Goal: Task Accomplishment & Management: Manage account settings

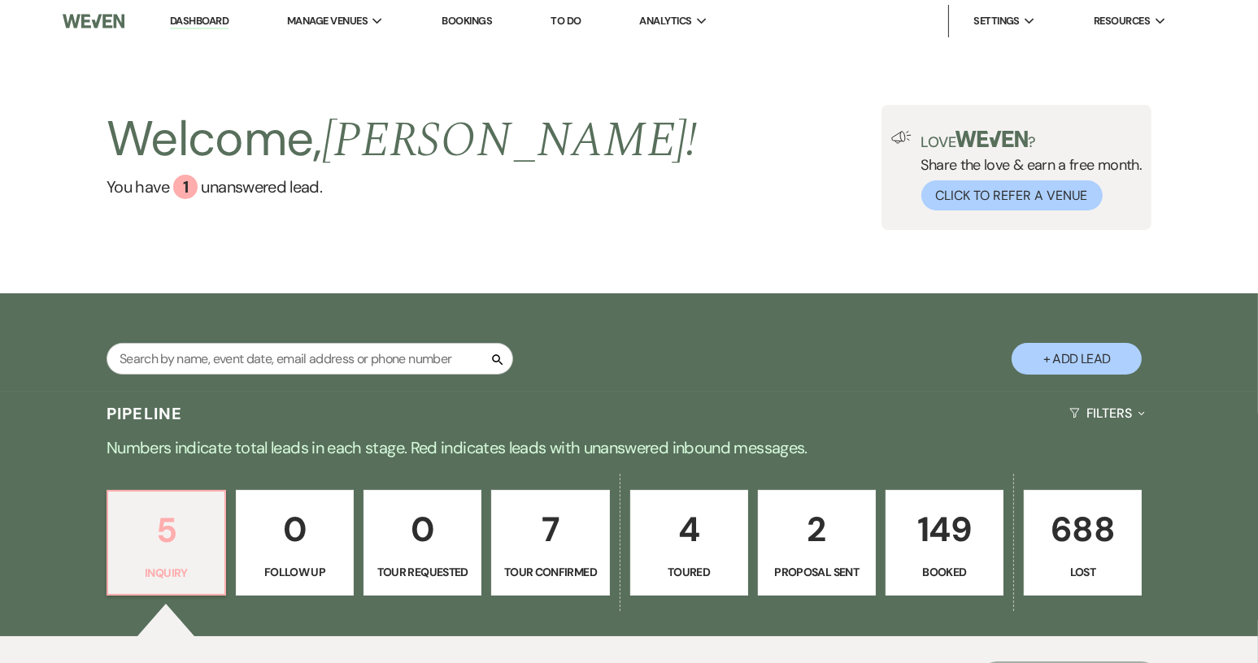
click at [159, 517] on p "5" at bounding box center [166, 530] width 97 height 54
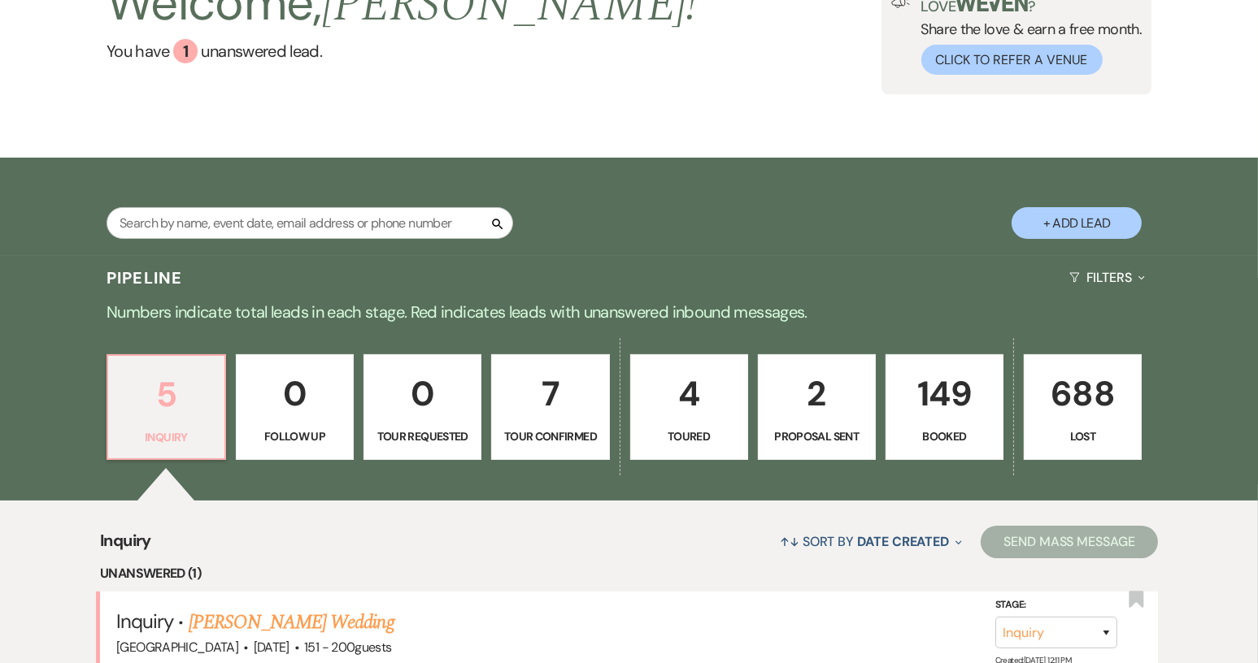
scroll to position [407, 0]
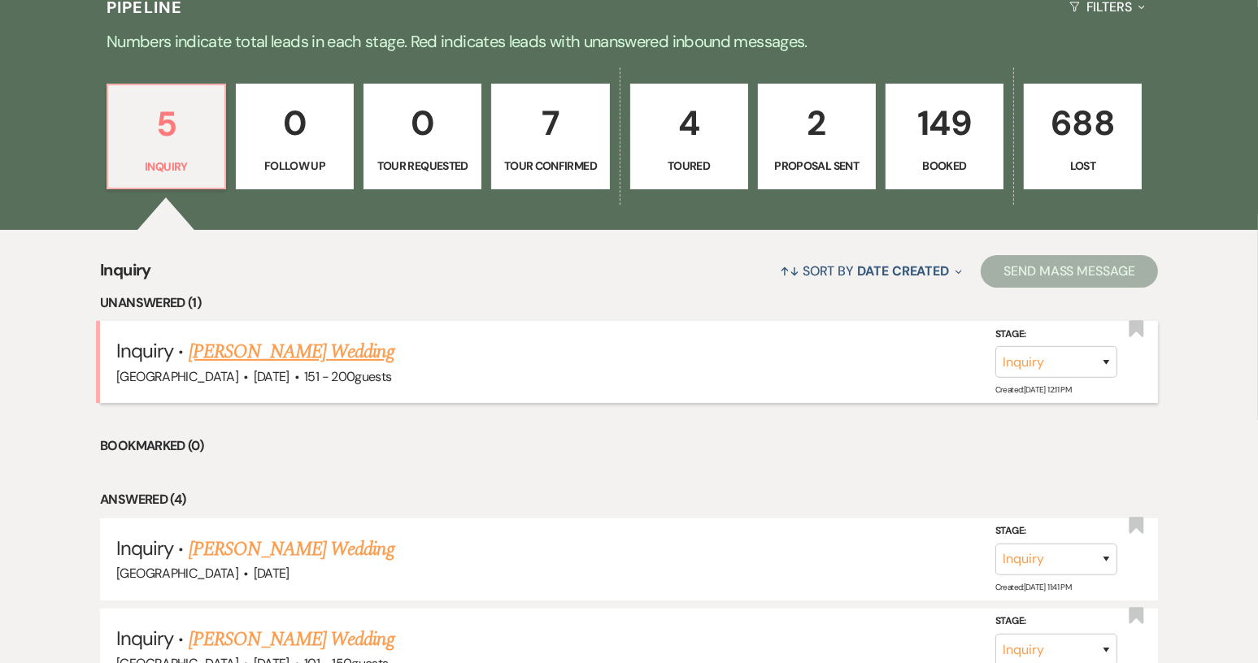
click at [316, 349] on link "[PERSON_NAME] Wedding" at bounding box center [292, 351] width 206 height 29
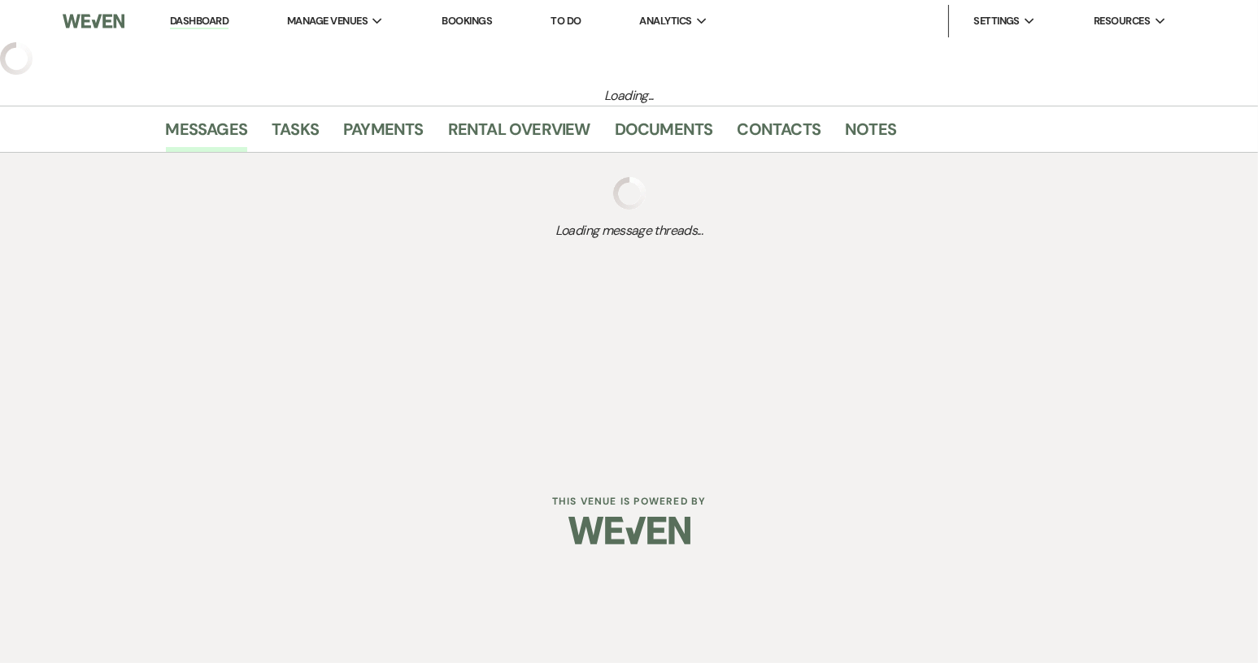
select select "2"
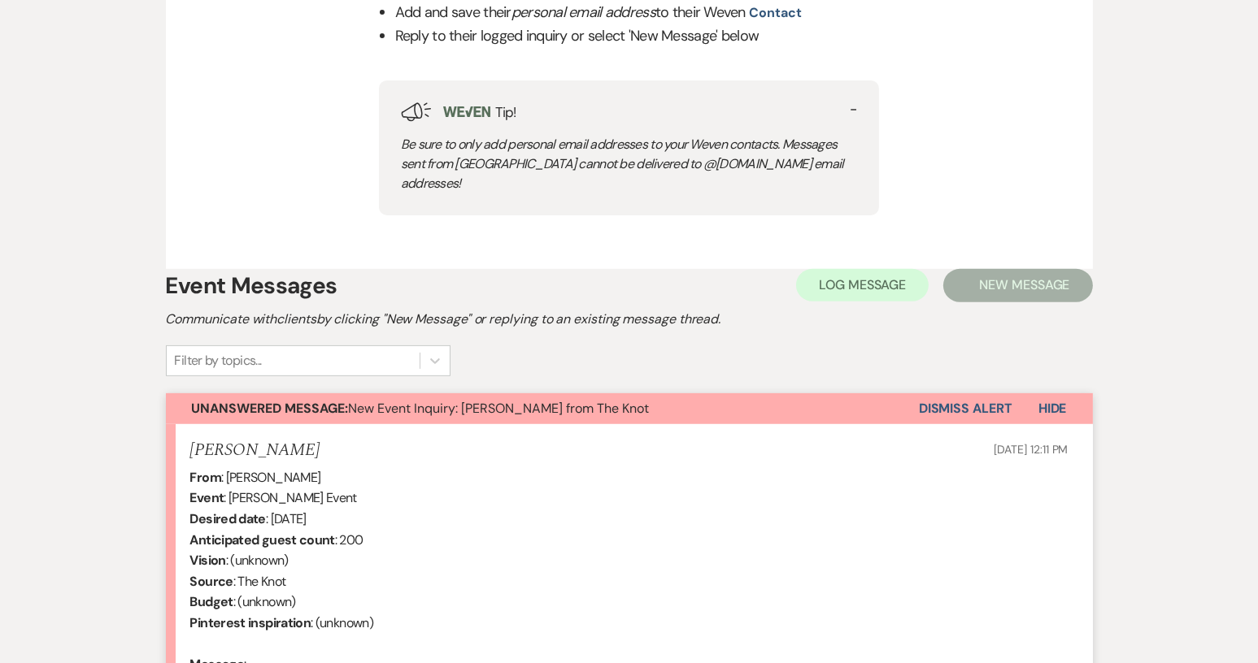
scroll to position [813, 0]
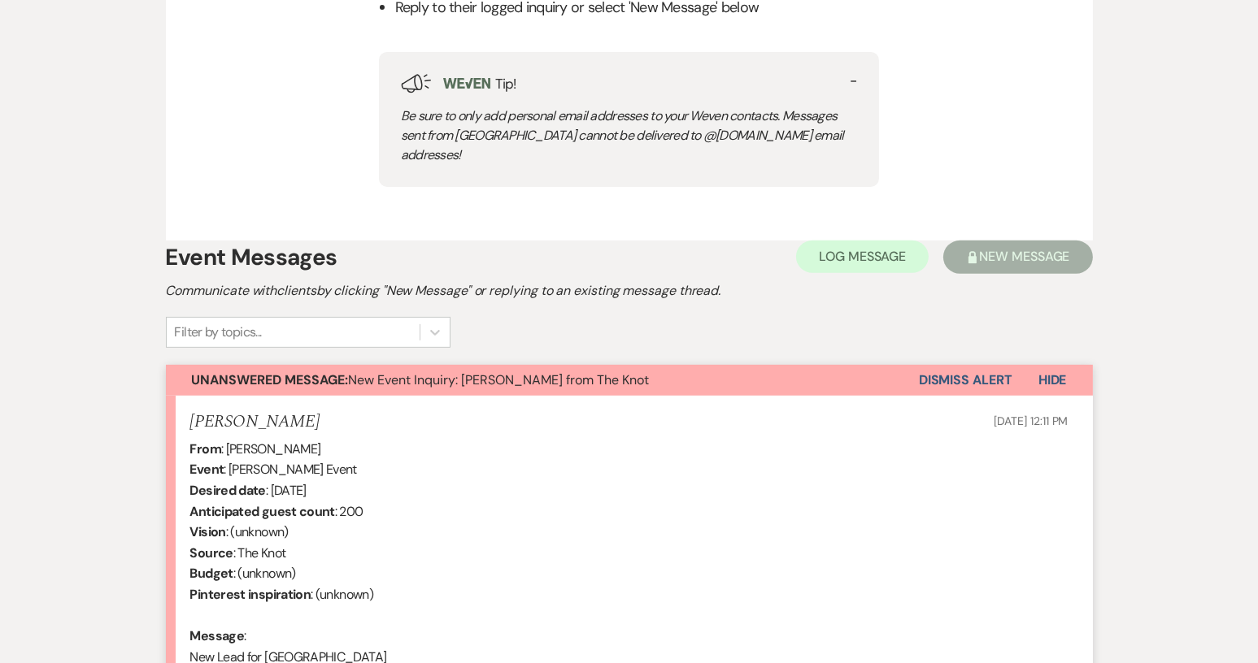
click at [968, 365] on button "Dismiss Alert" at bounding box center [966, 380] width 94 height 31
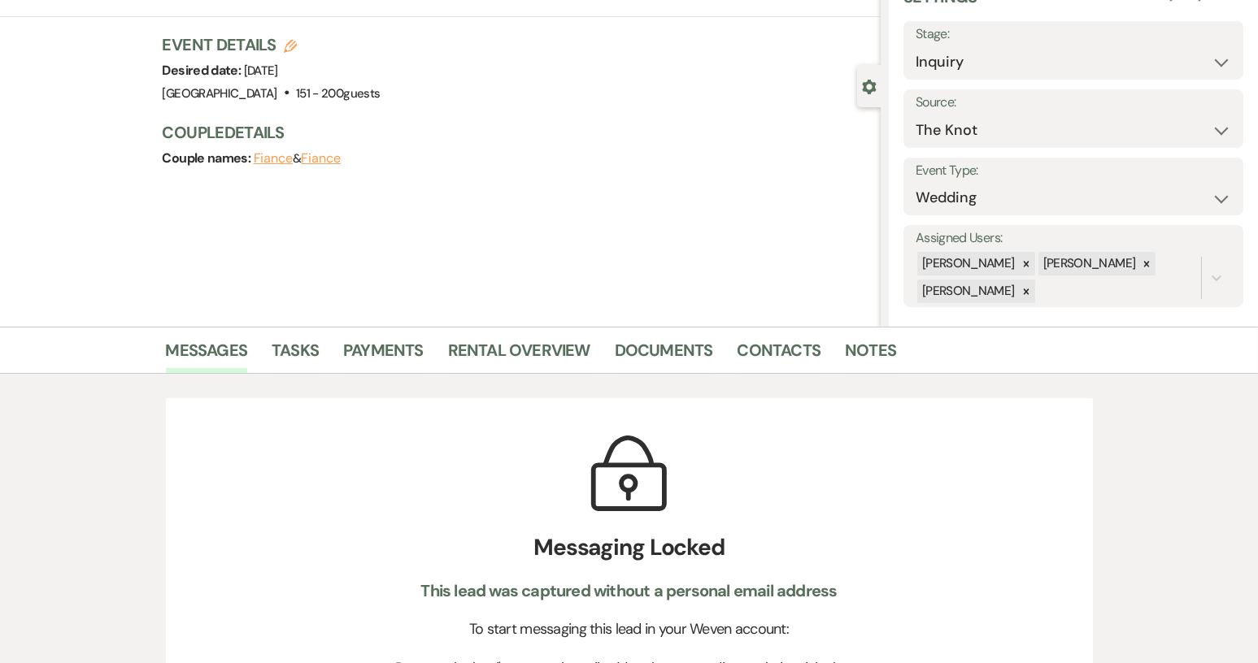
scroll to position [0, 0]
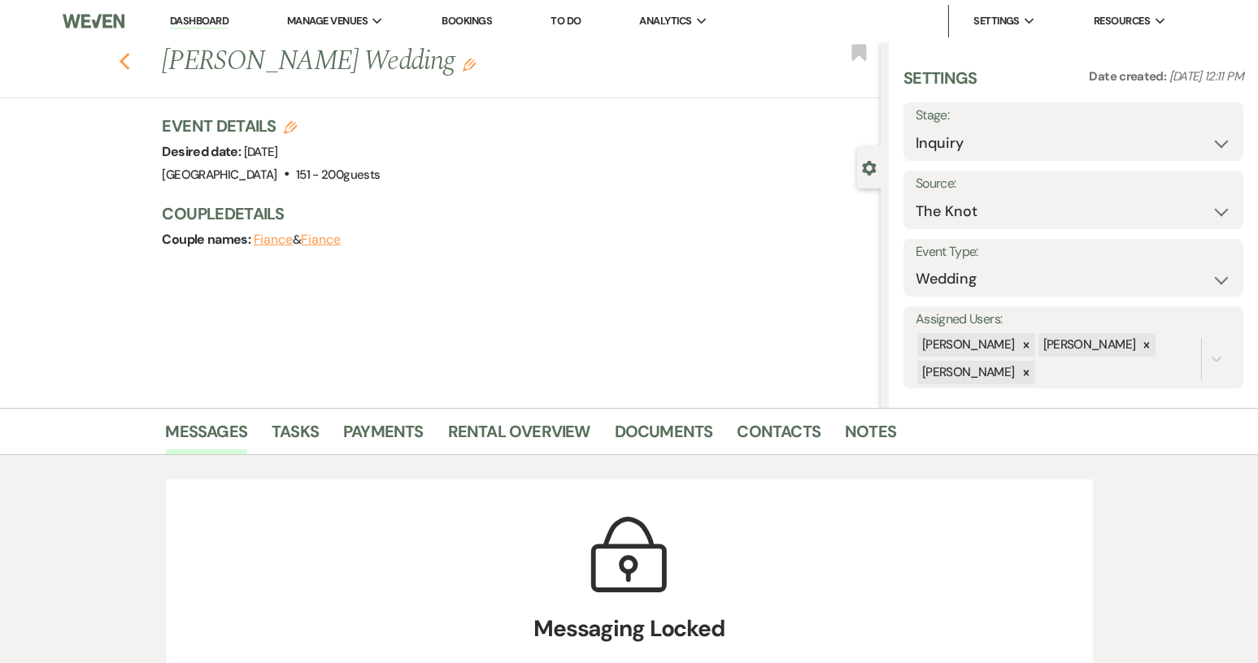
click at [127, 64] on icon "Previous" at bounding box center [125, 62] width 12 height 20
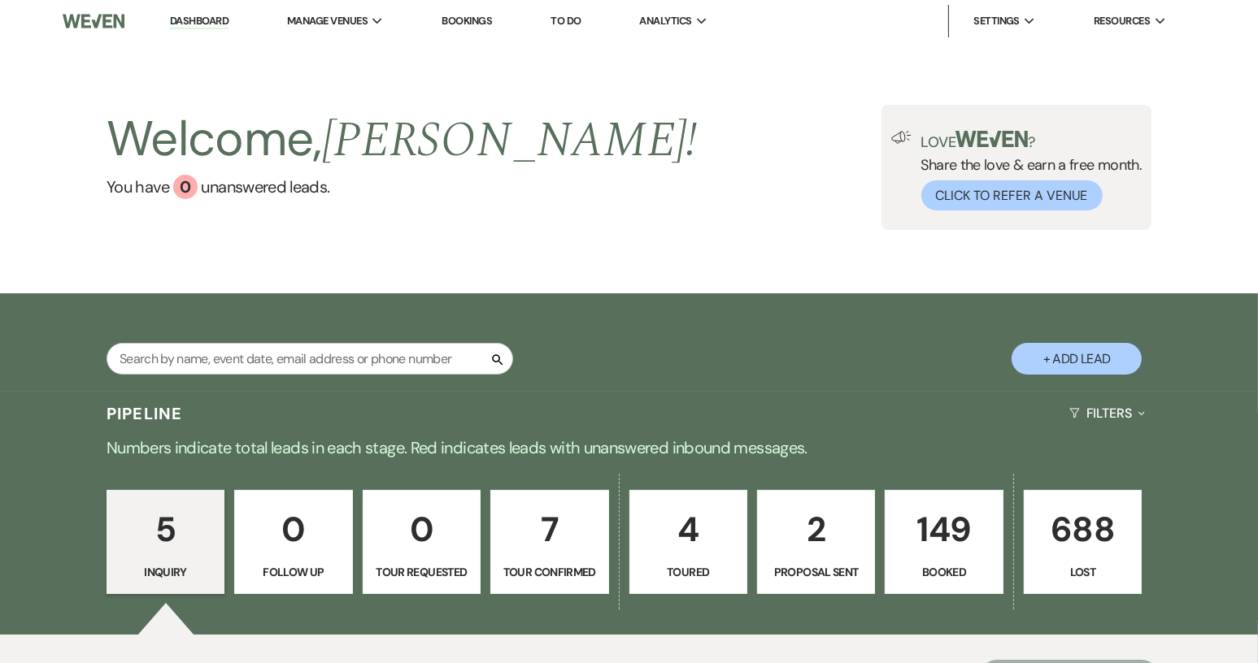
click at [182, 546] on p "5" at bounding box center [165, 529] width 97 height 54
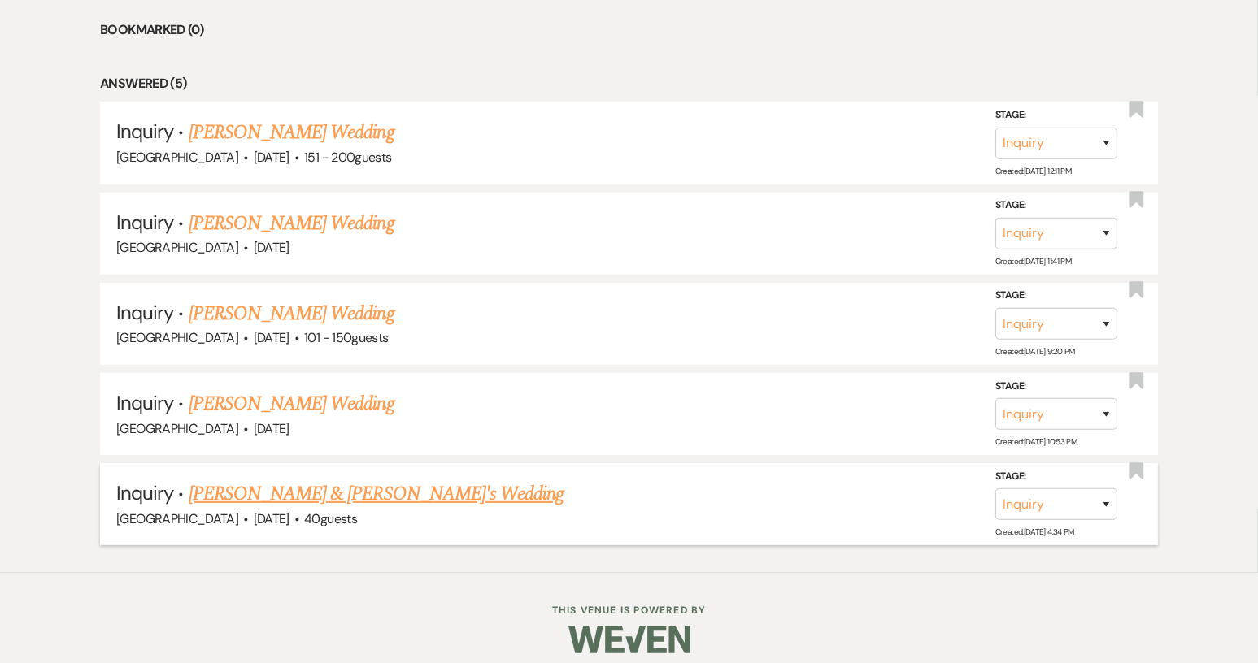
scroll to position [732, 0]
click at [276, 399] on link "Craig Green's Wedding" at bounding box center [292, 403] width 206 height 29
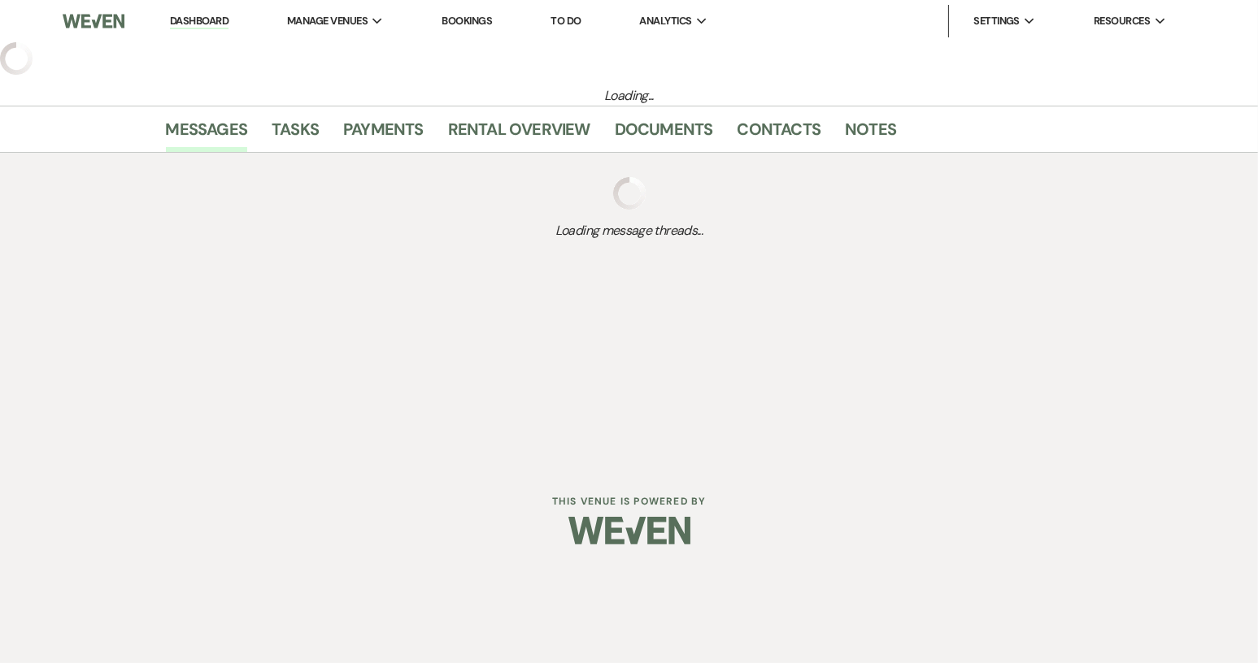
select select "2"
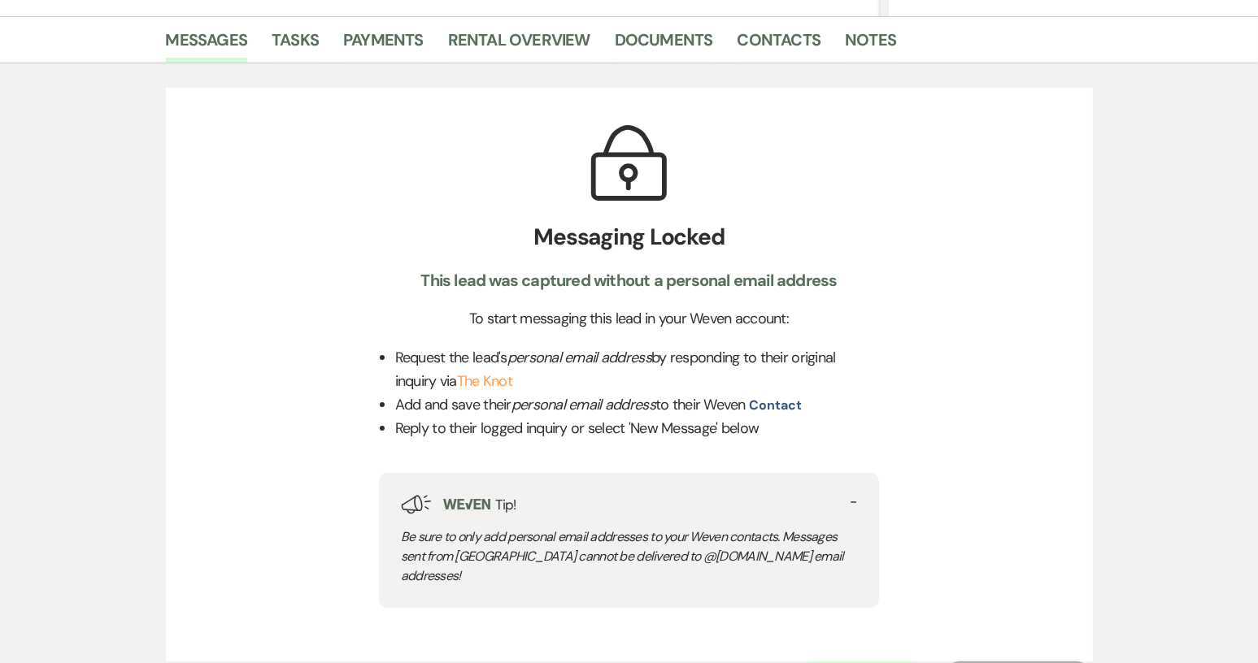
scroll to position [81, 0]
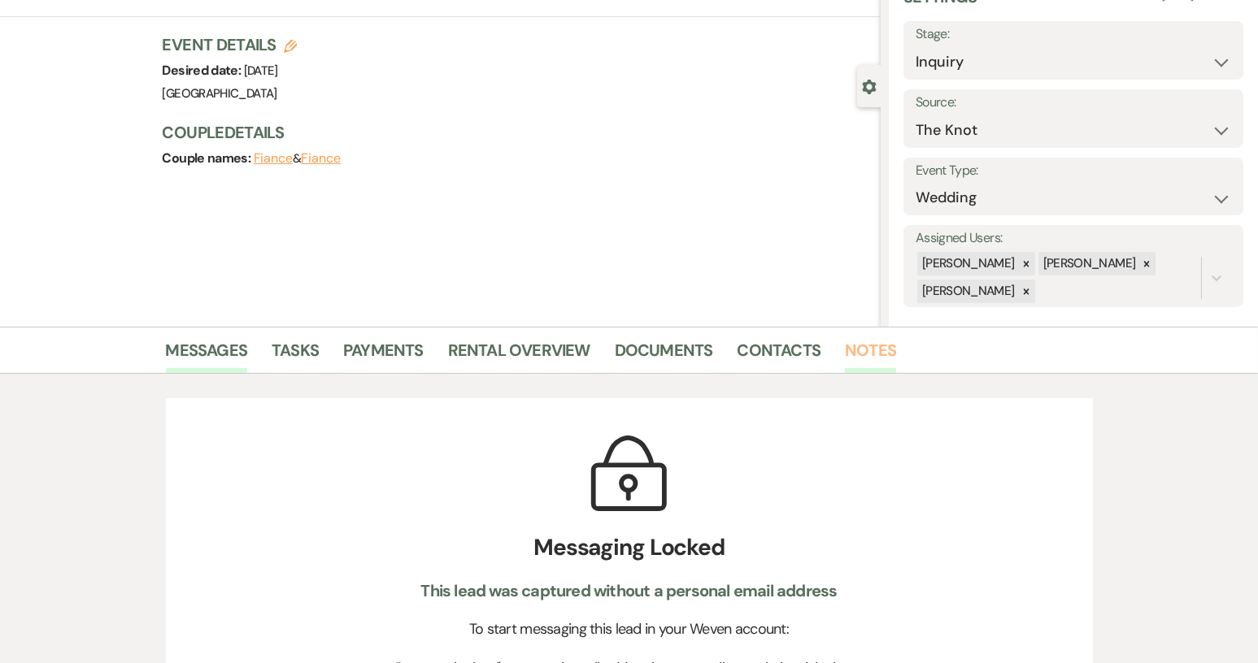
click at [862, 359] on link "Notes" at bounding box center [870, 355] width 51 height 36
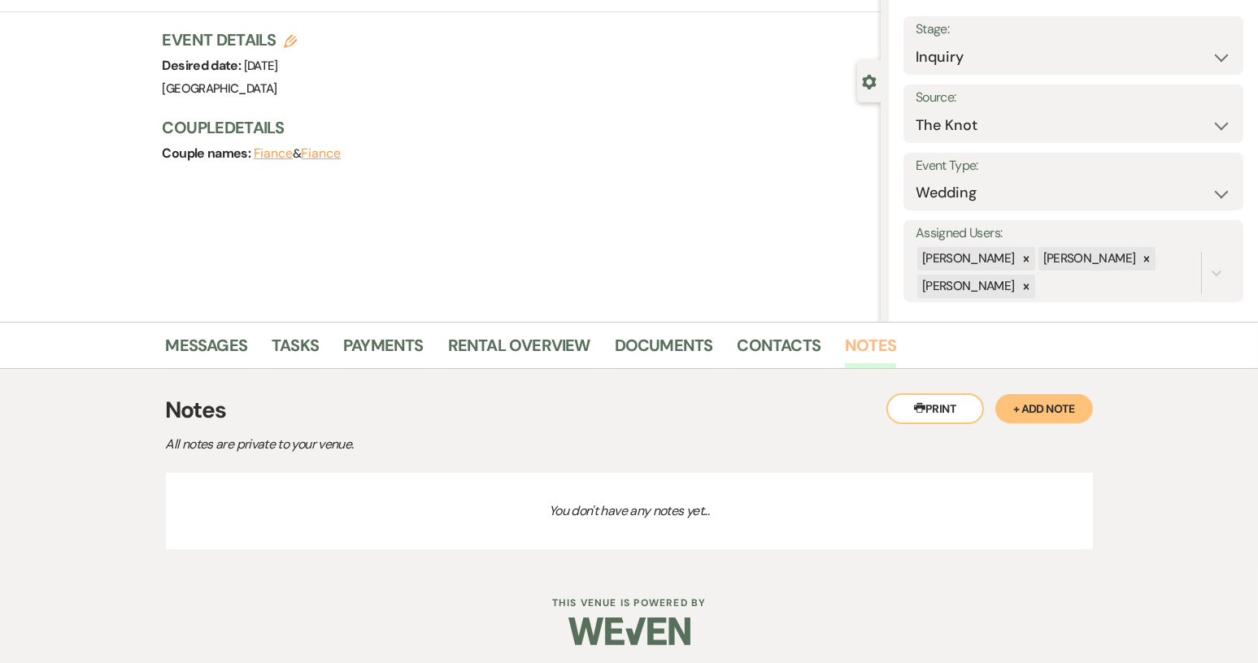
scroll to position [92, 0]
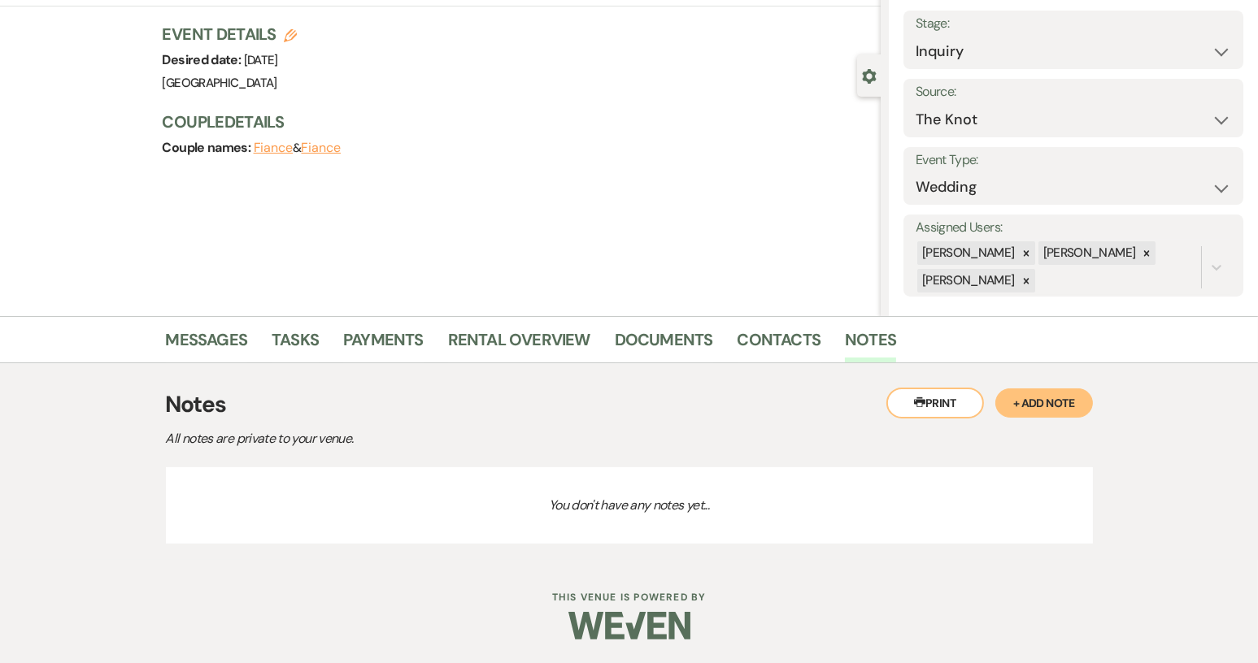
drag, startPoint x: 1053, startPoint y: 407, endPoint x: 1042, endPoint y: 407, distance: 10.6
click at [1052, 407] on button "+ Add Note" at bounding box center [1044, 403] width 98 height 29
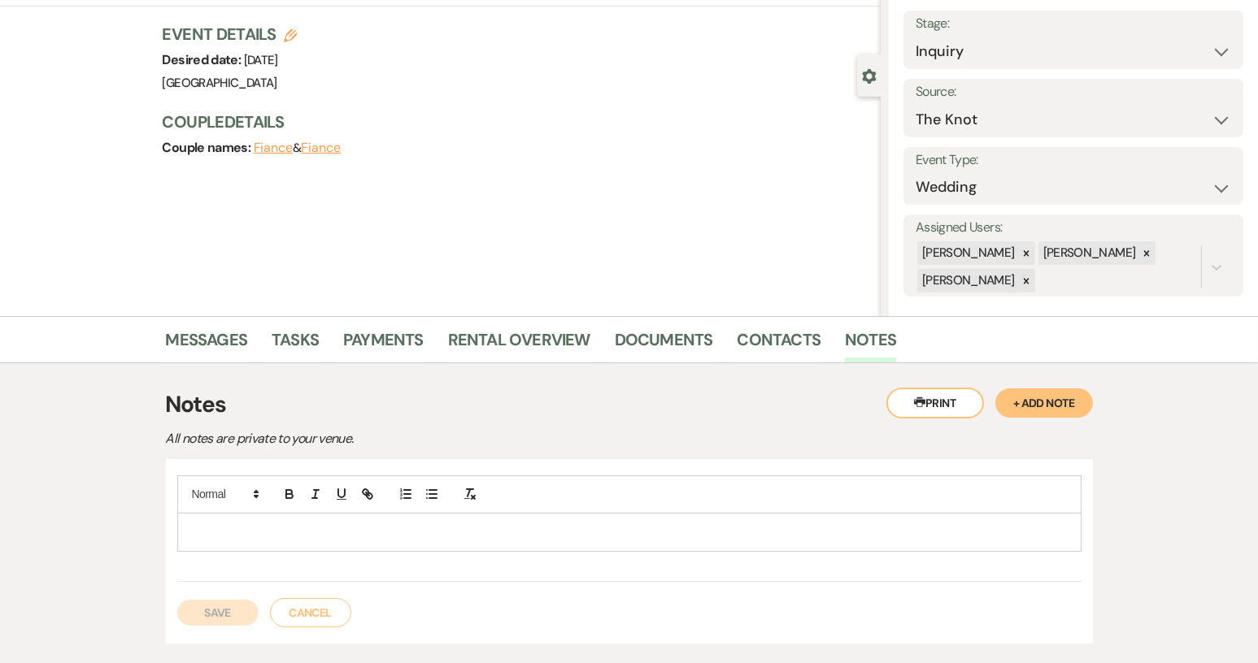
click at [230, 526] on p at bounding box center [629, 533] width 878 height 18
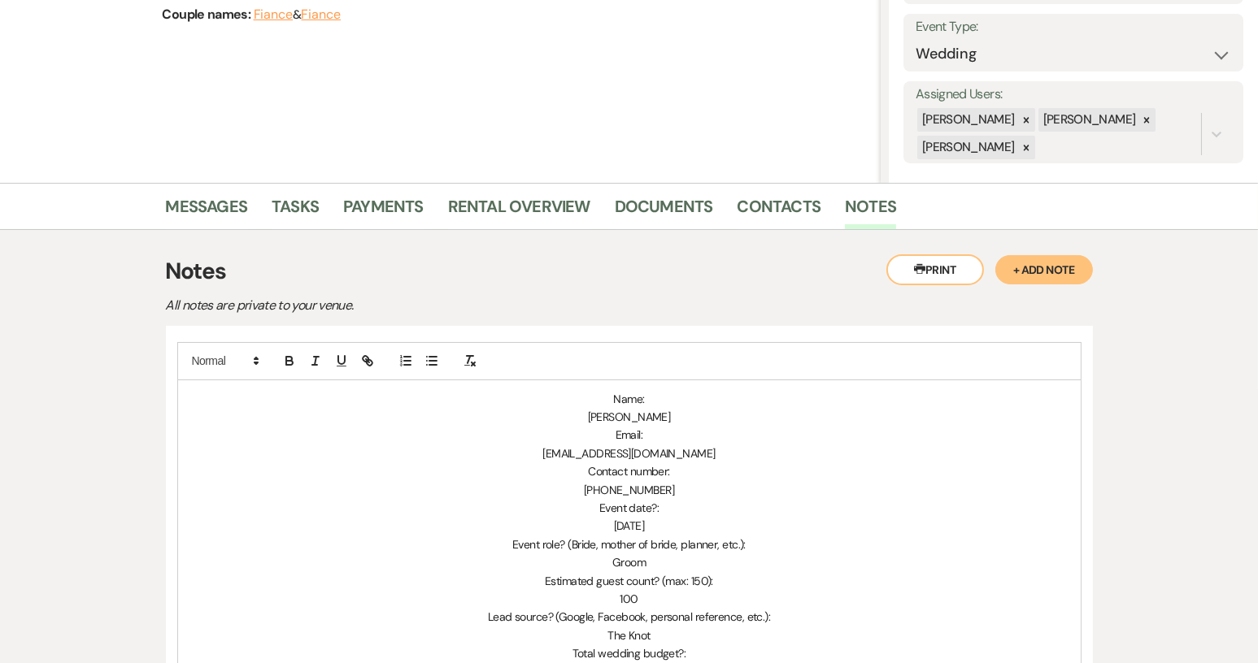
scroll to position [255, 0]
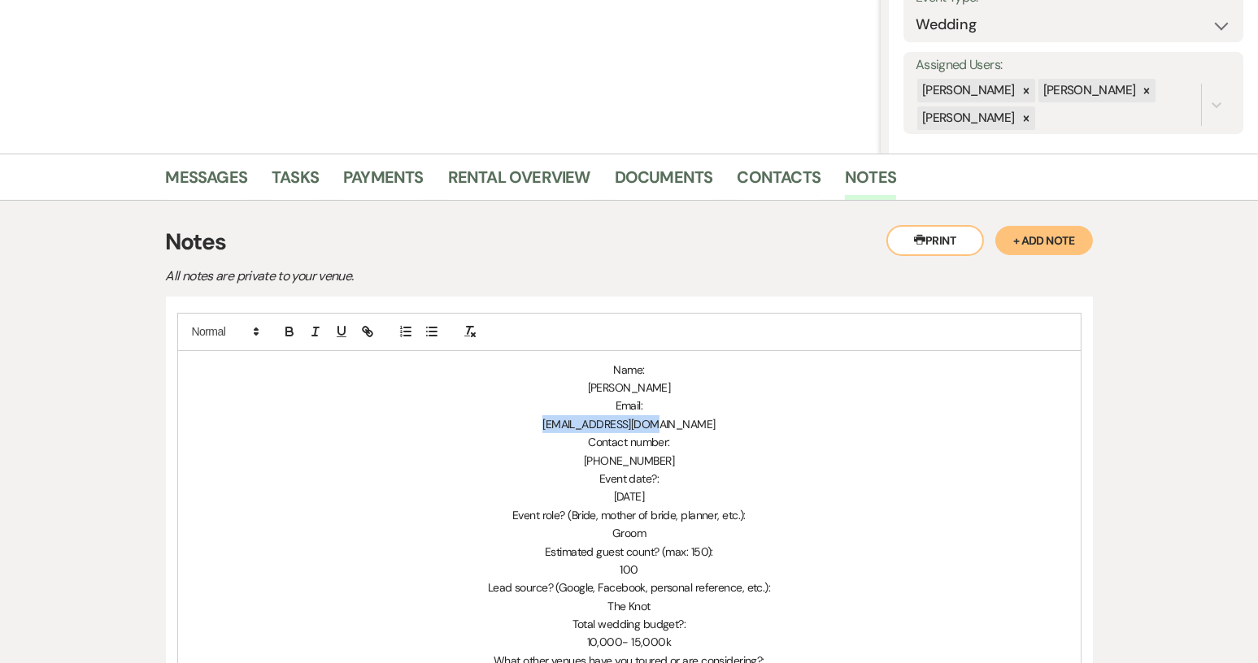
drag, startPoint x: 575, startPoint y: 421, endPoint x: 685, endPoint y: 421, distance: 110.6
click at [685, 421] on p "[EMAIL_ADDRESS][DOMAIN_NAME]" at bounding box center [629, 424] width 878 height 18
copy span "[EMAIL_ADDRESS][DOMAIN_NAME]"
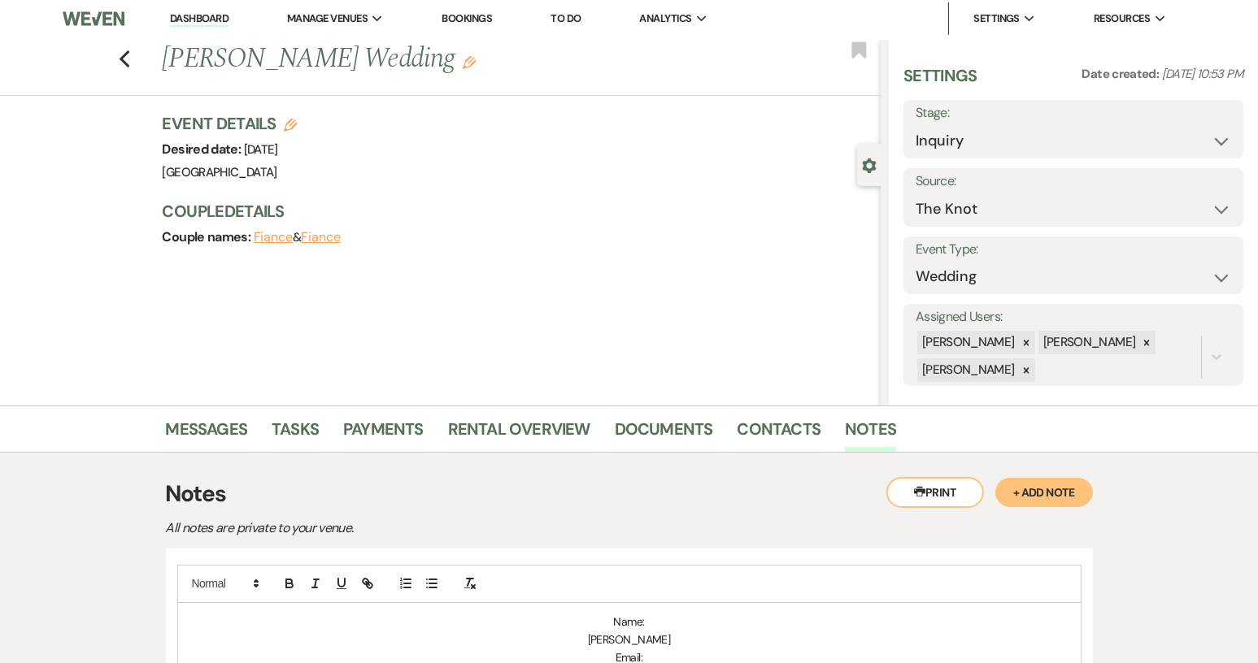
scroll to position [0, 0]
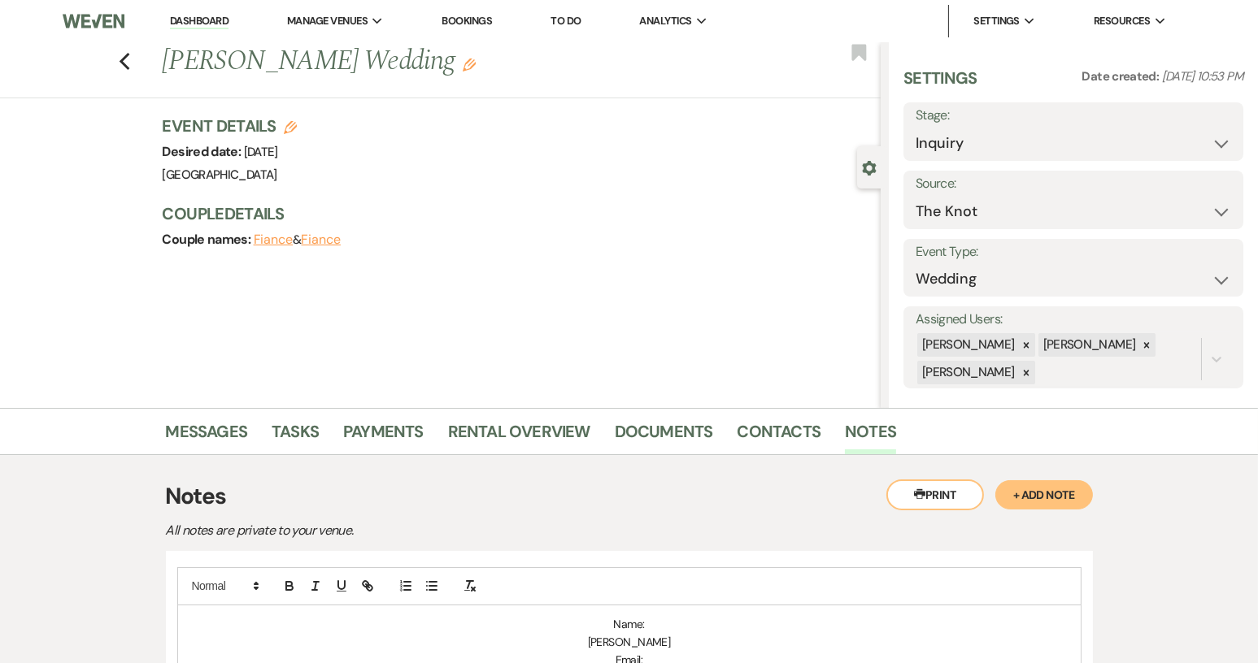
click at [281, 244] on button "Fiance" at bounding box center [274, 239] width 40 height 13
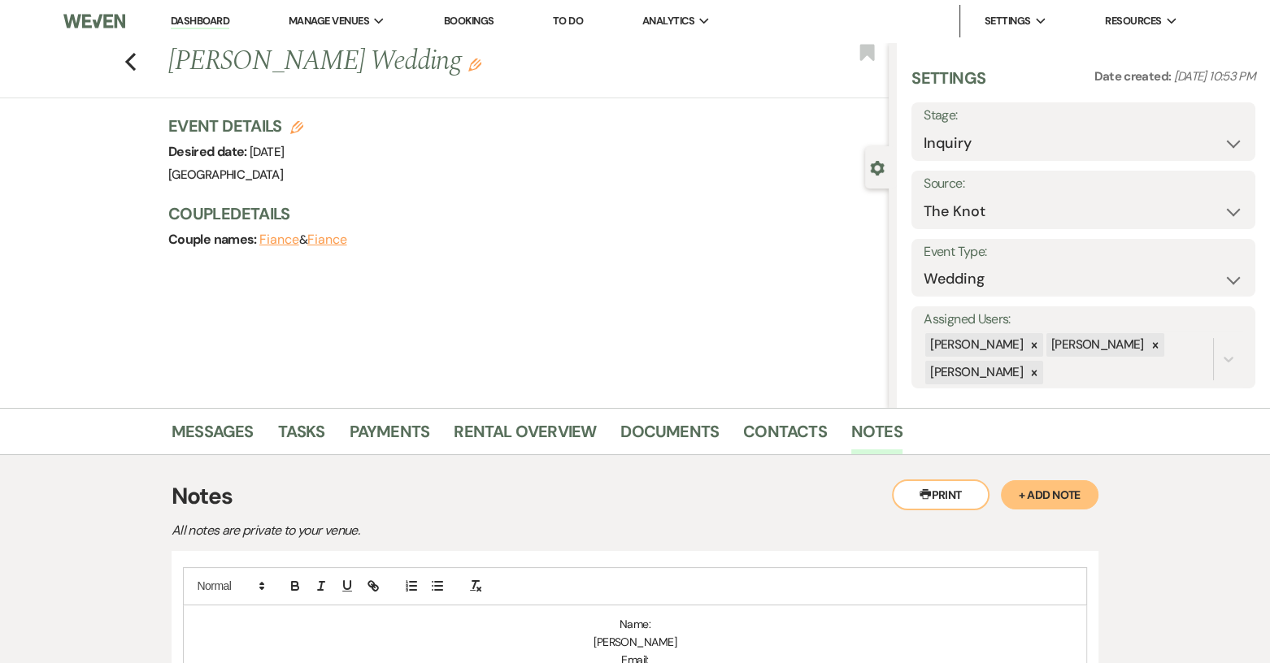
select select "1"
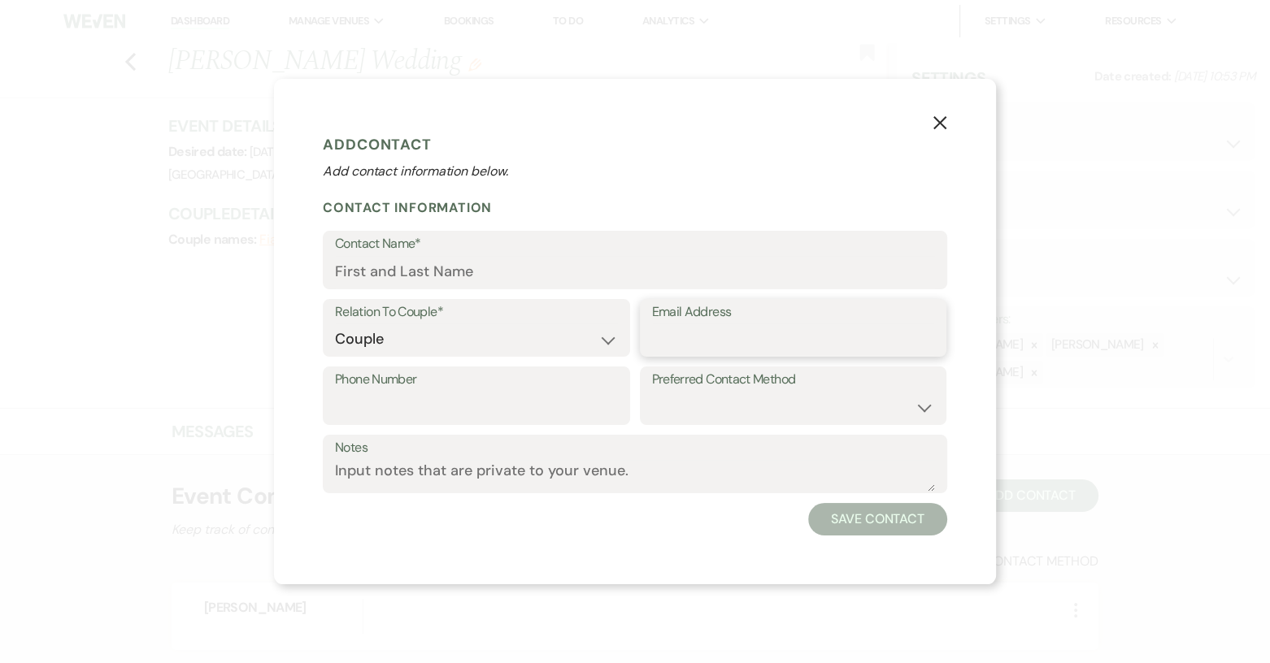
click at [664, 345] on input "Email Address" at bounding box center [793, 340] width 283 height 32
paste input "[EMAIL_ADDRESS][DOMAIN_NAME]"
type input "[EMAIL_ADDRESS][DOMAIN_NAME]"
click at [368, 270] on input "Contact Name*" at bounding box center [635, 272] width 600 height 32
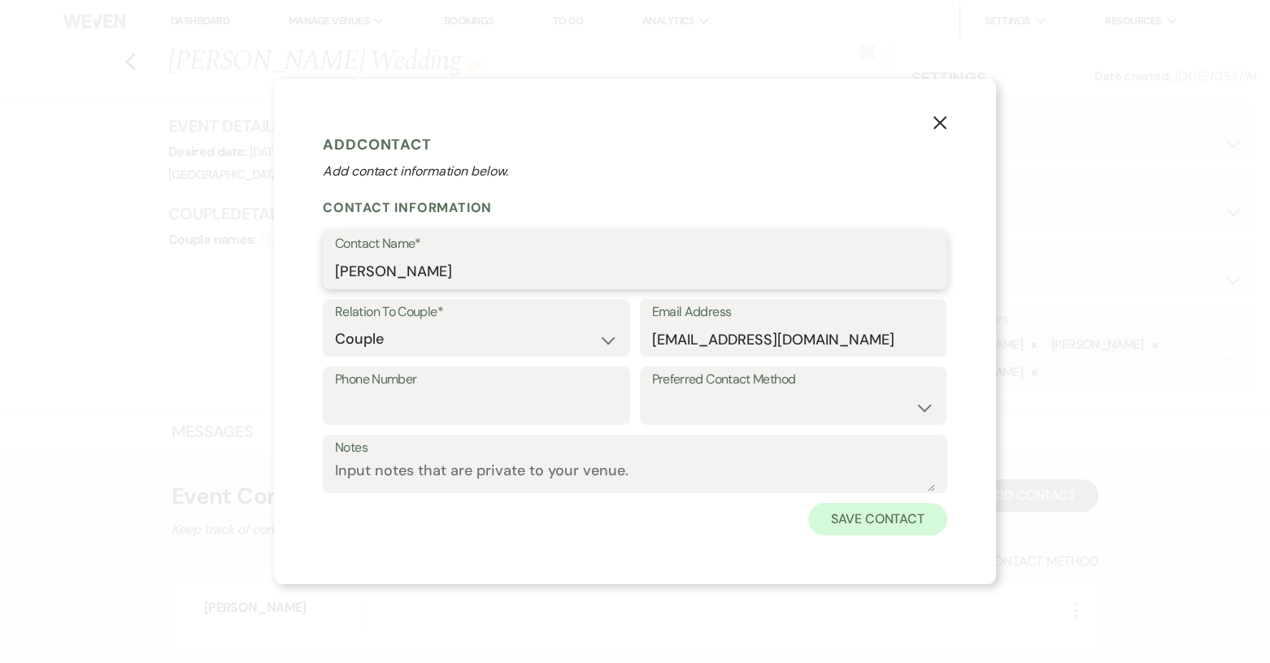
type input "[PERSON_NAME]"
click at [877, 510] on button "Save Contact" at bounding box center [877, 519] width 139 height 33
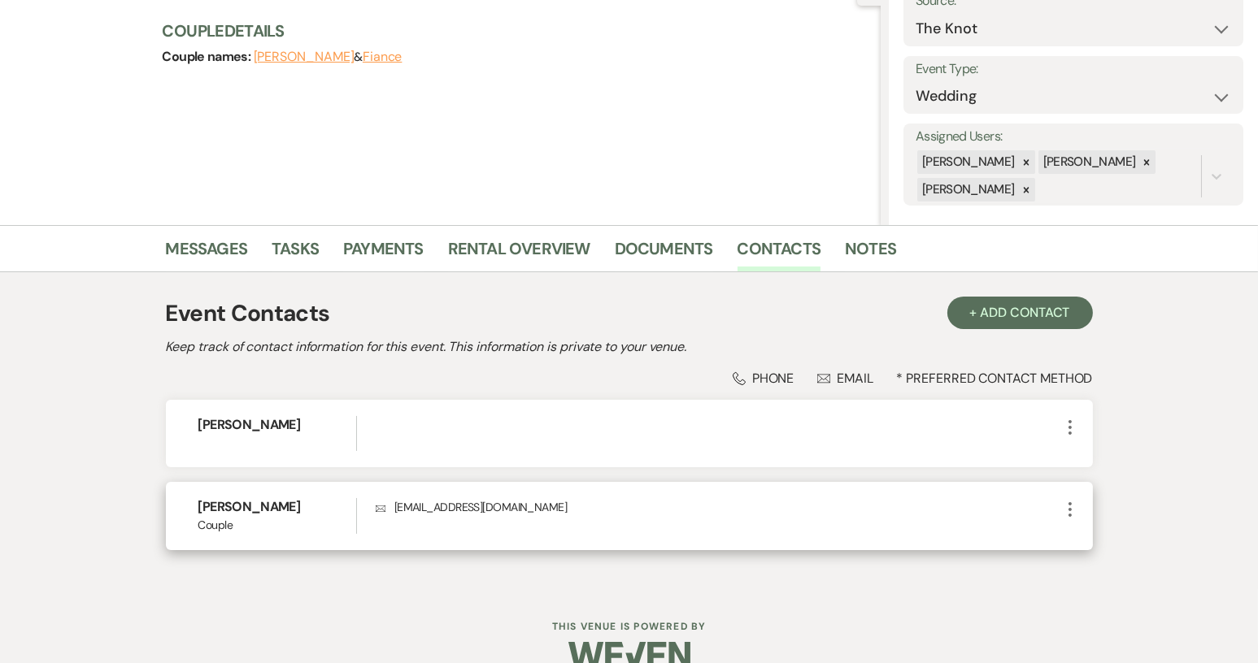
scroll to position [212, 0]
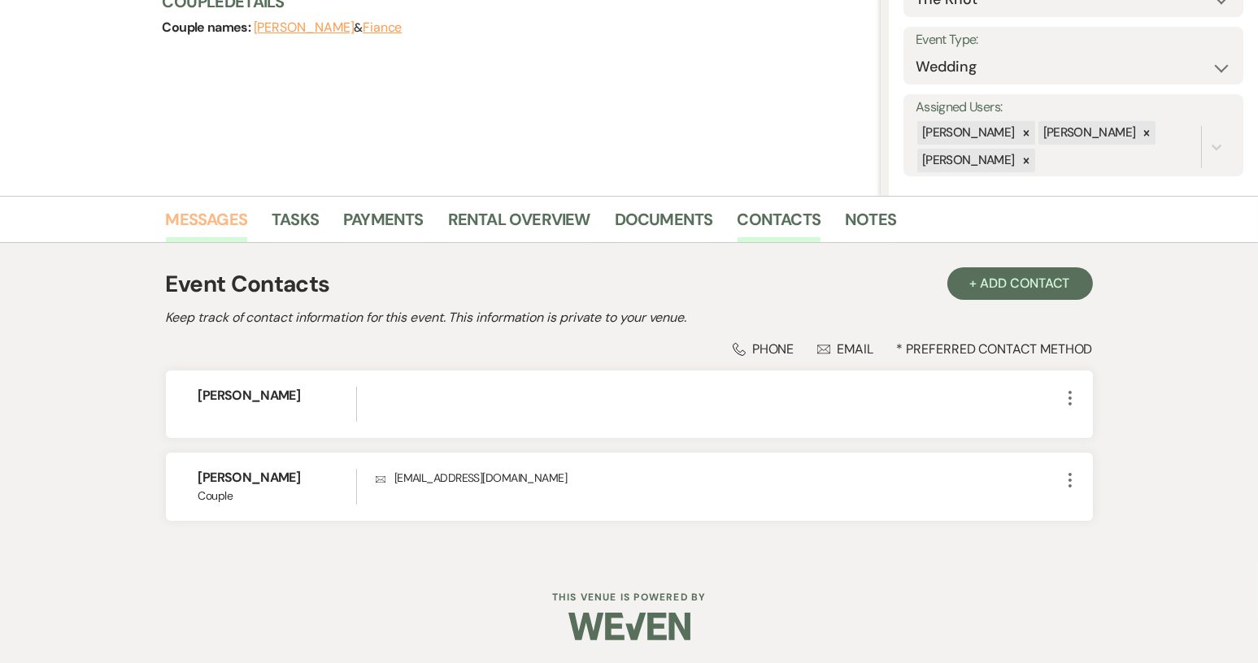
click at [215, 223] on link "Messages" at bounding box center [207, 225] width 82 height 36
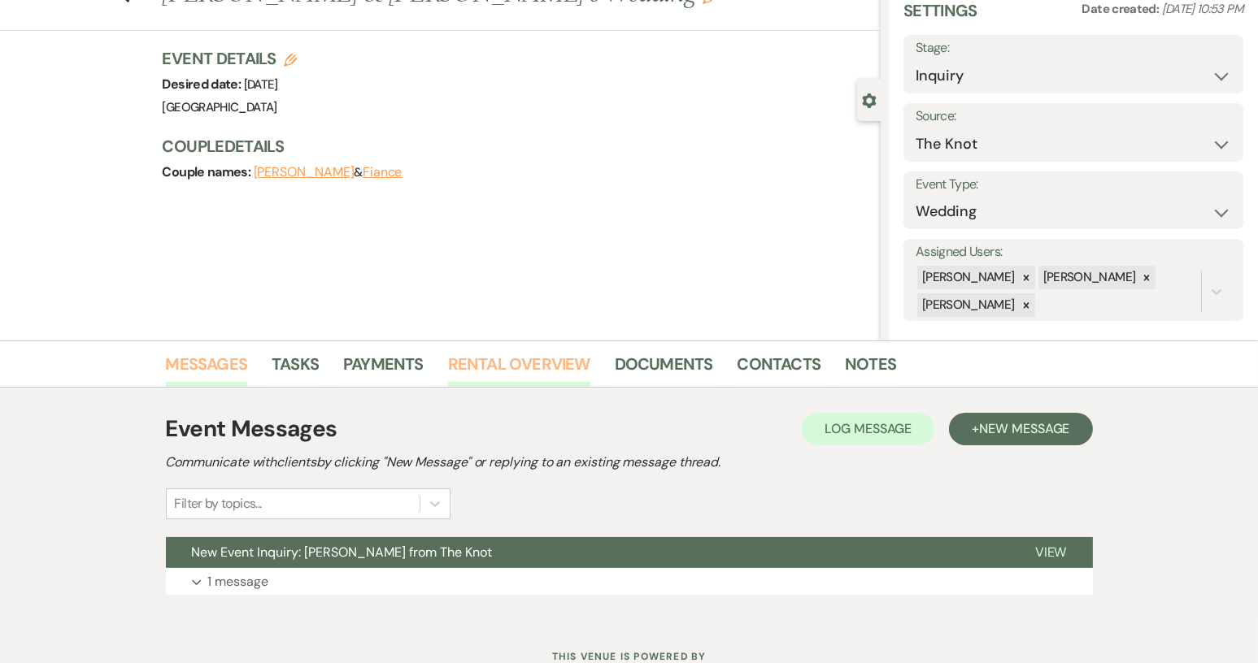
scroll to position [127, 0]
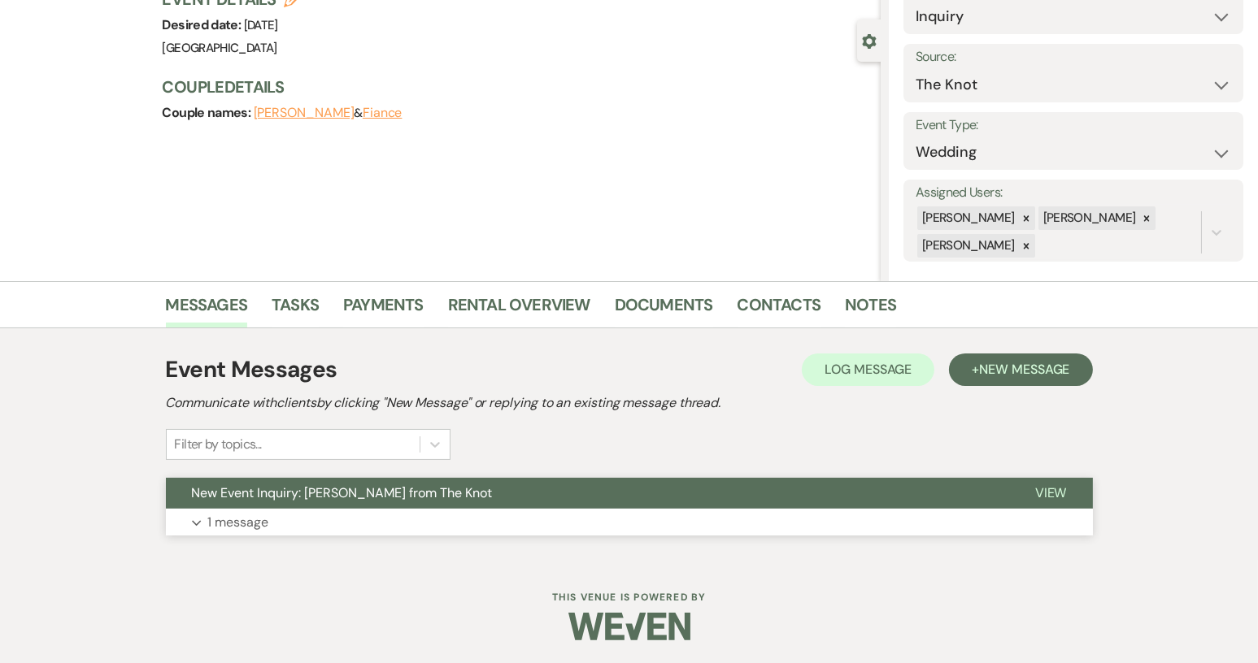
click at [402, 490] on span "New Event Inquiry: [PERSON_NAME] from The Knot" at bounding box center [342, 493] width 301 height 17
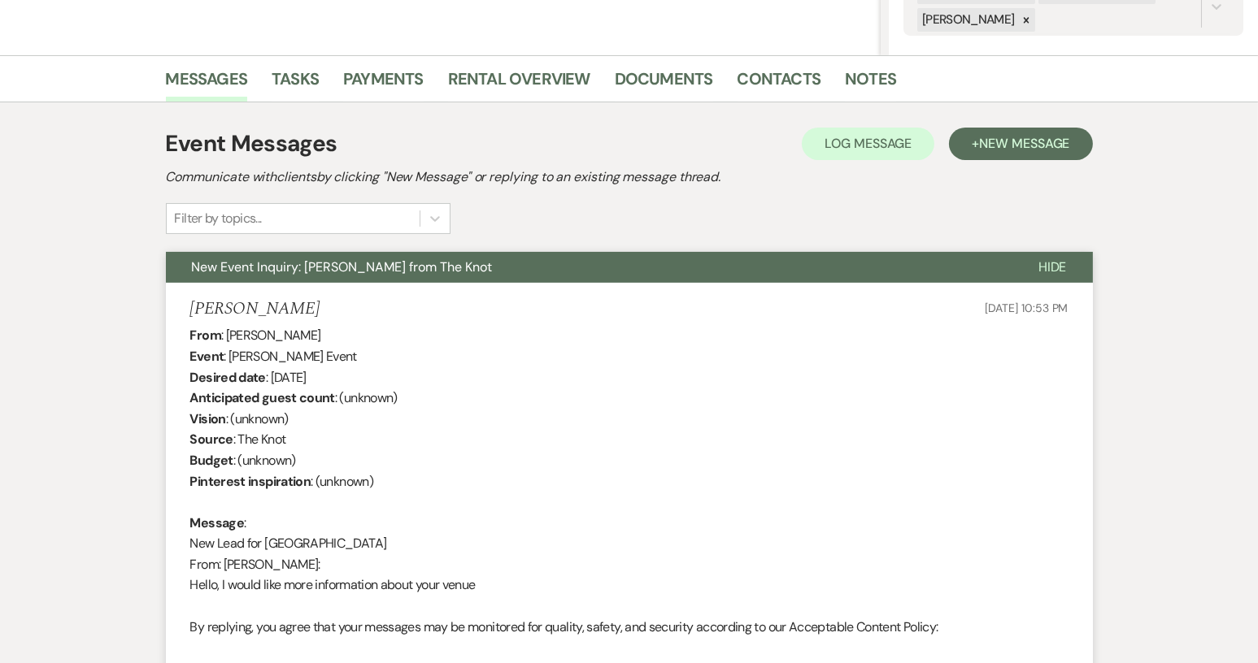
scroll to position [300, 0]
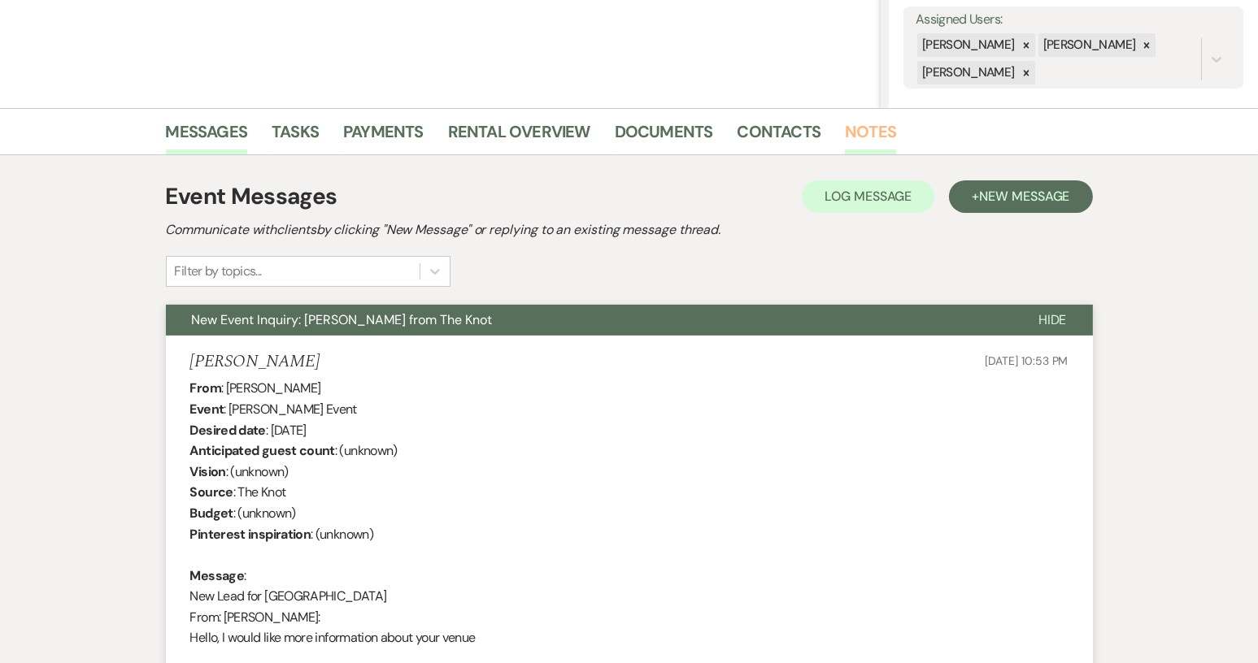
click at [883, 131] on link "Notes" at bounding box center [870, 137] width 51 height 36
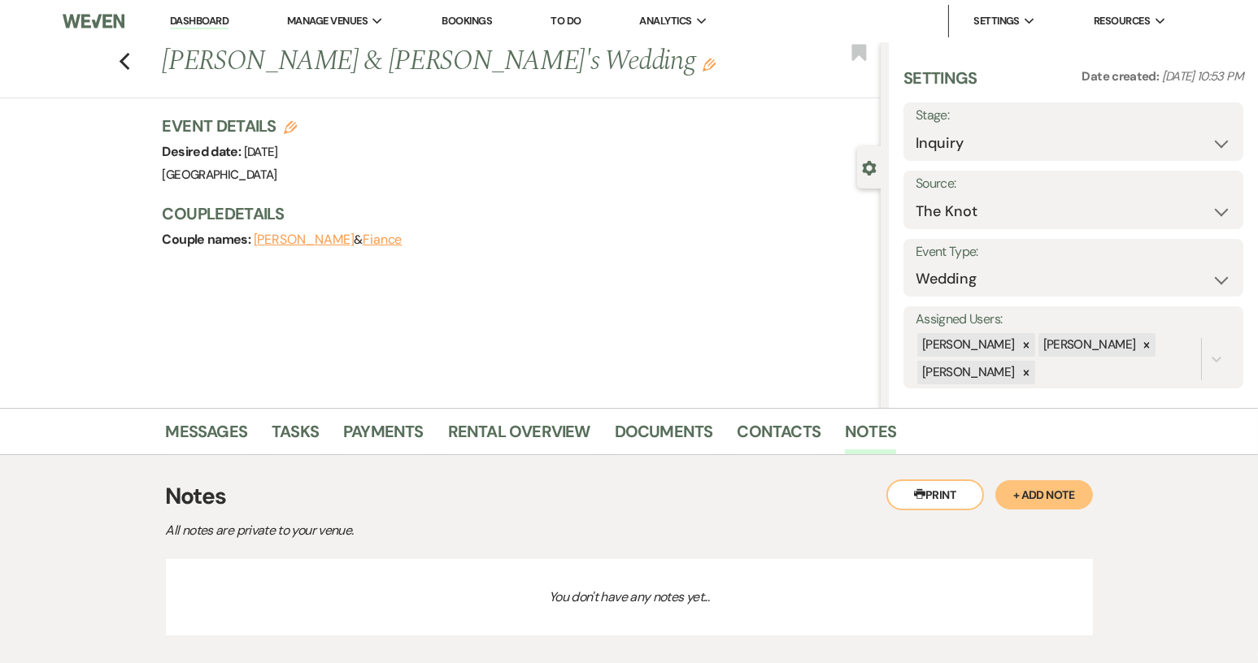
click at [1053, 490] on button "+ Add Note" at bounding box center [1044, 495] width 98 height 29
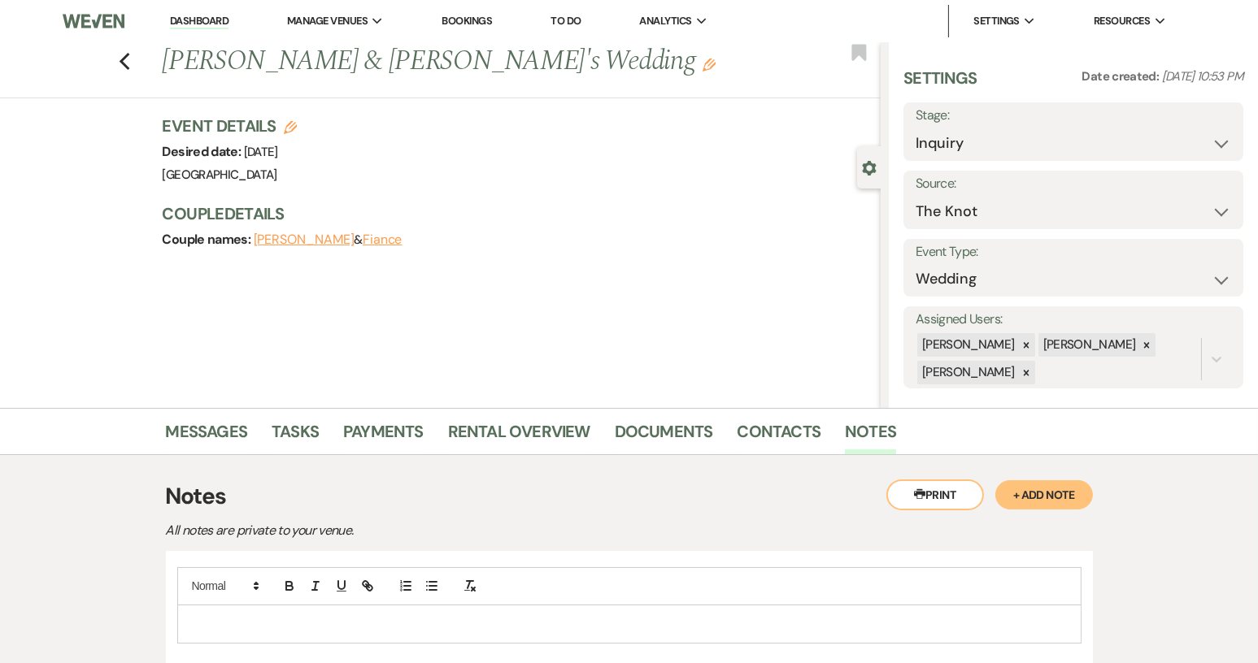
click at [198, 624] on p at bounding box center [629, 625] width 878 height 18
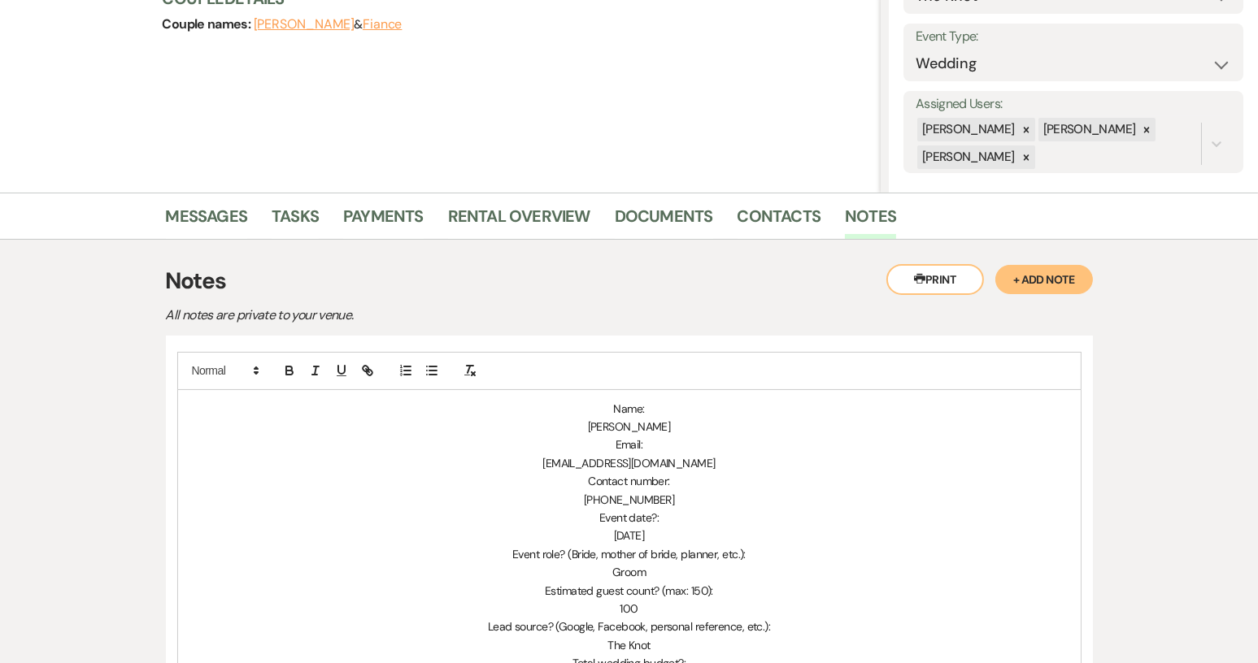
scroll to position [194, 0]
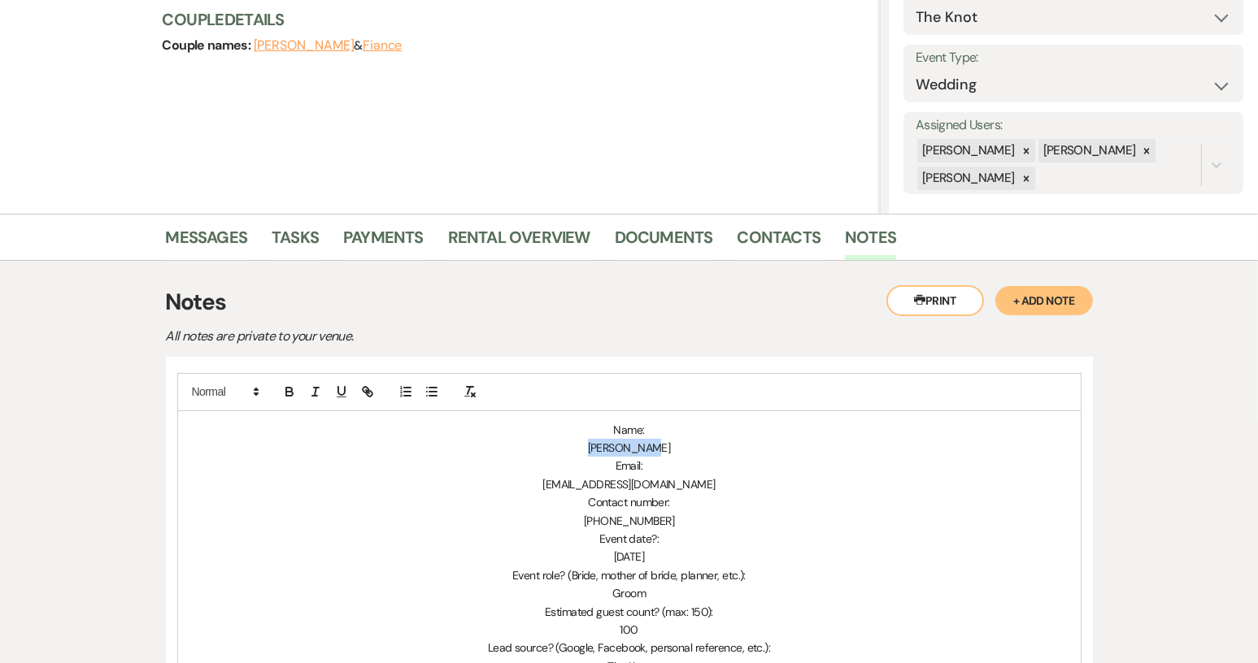
drag, startPoint x: 598, startPoint y: 444, endPoint x: 687, endPoint y: 450, distance: 88.9
click at [687, 450] on p "[PERSON_NAME]" at bounding box center [629, 448] width 878 height 18
copy span "[PERSON_NAME]"
drag, startPoint x: 576, startPoint y: 482, endPoint x: 681, endPoint y: 485, distance: 104.9
click at [681, 485] on span "[EMAIL_ADDRESS][DOMAIN_NAME]" at bounding box center [628, 484] width 172 height 15
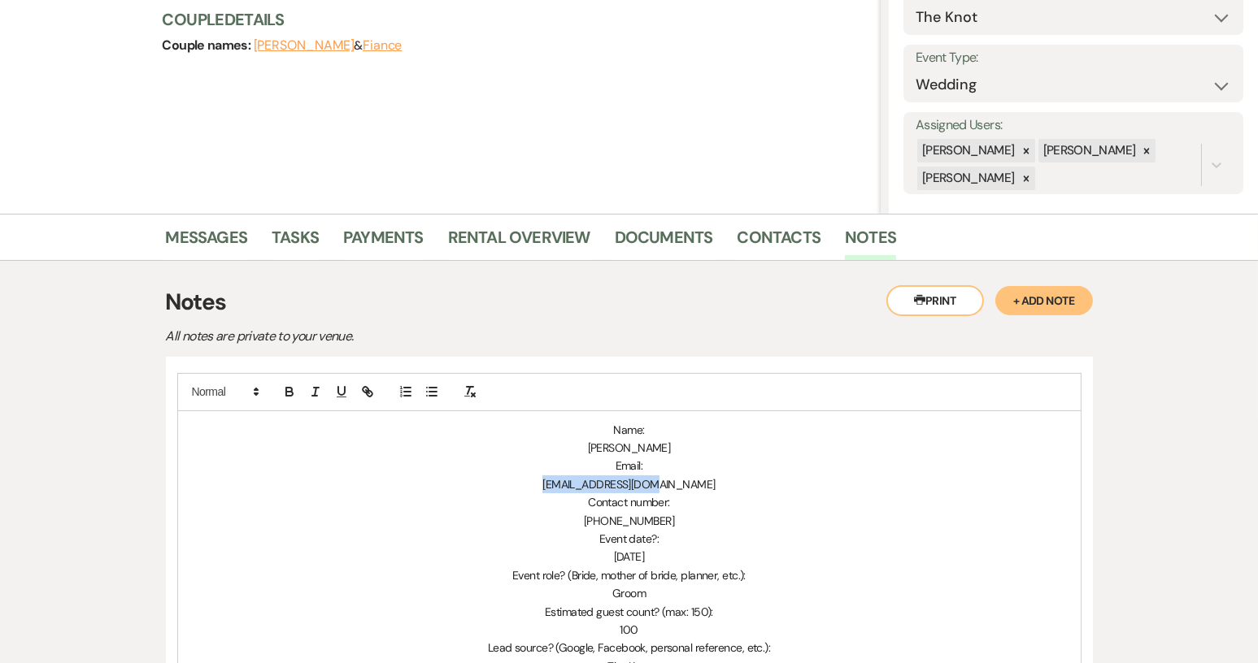
copy span "[EMAIL_ADDRESS][DOMAIN_NAME]"
drag, startPoint x: 607, startPoint y: 519, endPoint x: 665, endPoint y: 517, distance: 57.8
click at [665, 517] on p "[PHONE_NUMBER]" at bounding box center [629, 521] width 878 height 18
copy span "3022411815"
click at [778, 233] on link "Contacts" at bounding box center [779, 242] width 84 height 36
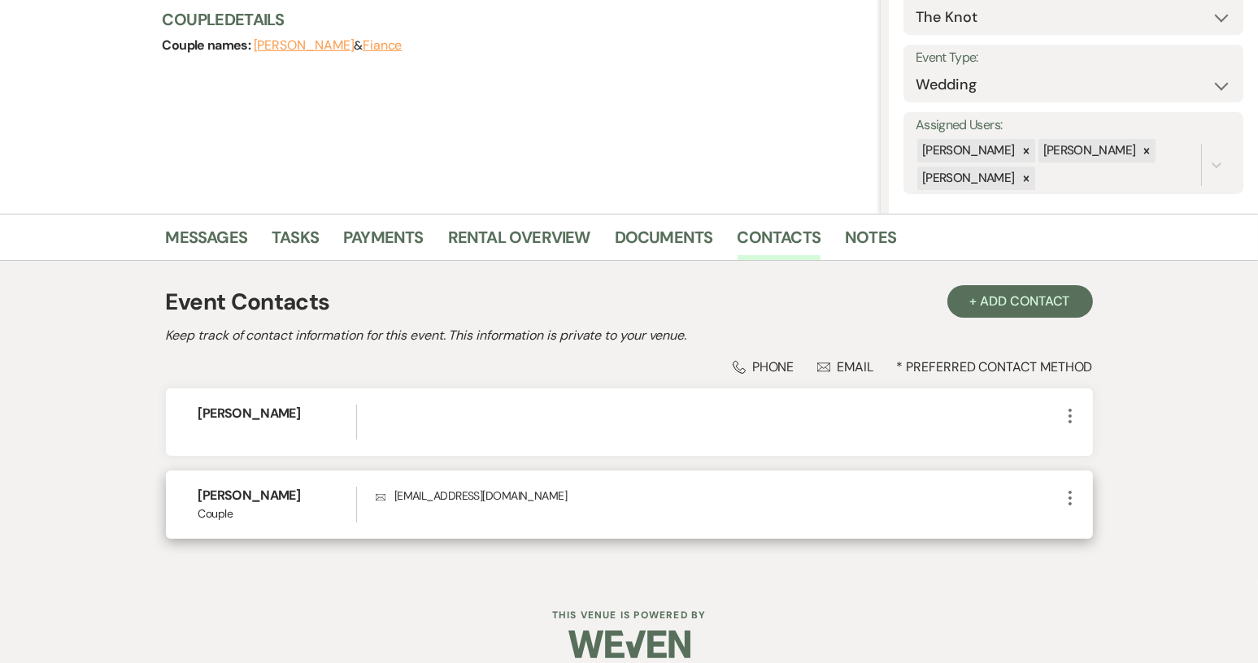
click at [1074, 506] on icon "More" at bounding box center [1070, 499] width 20 height 20
click at [1093, 534] on button "Pencil Edit" at bounding box center [1108, 530] width 97 height 28
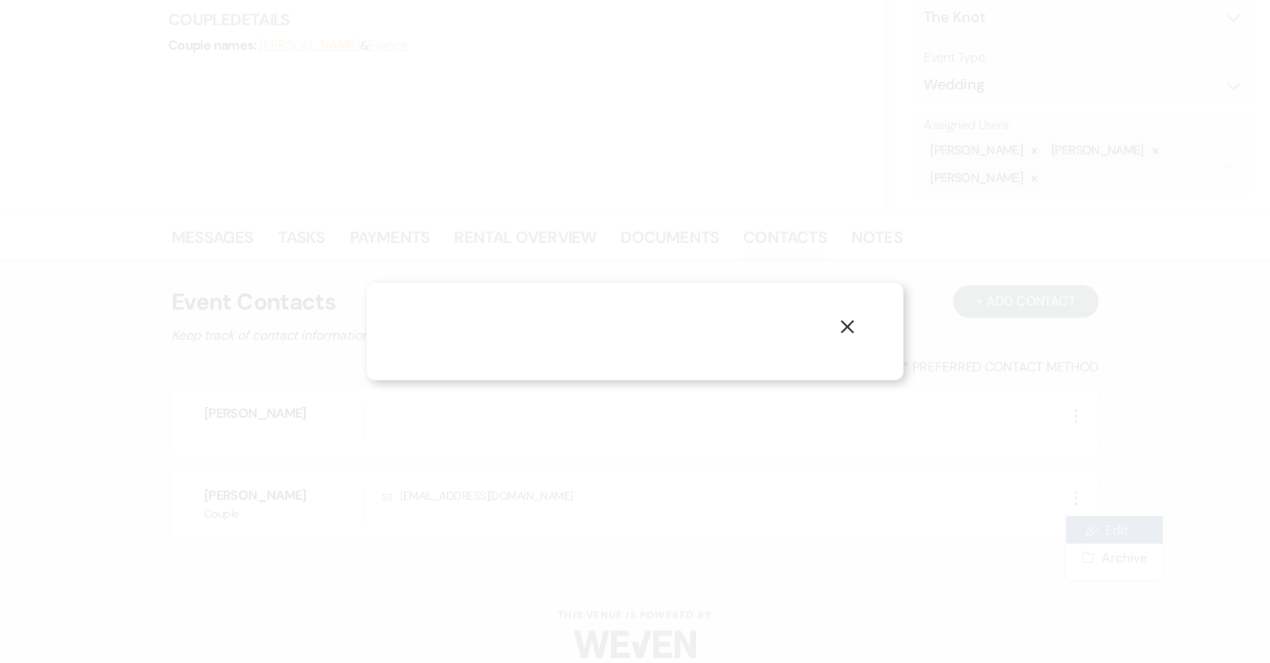
select select "1"
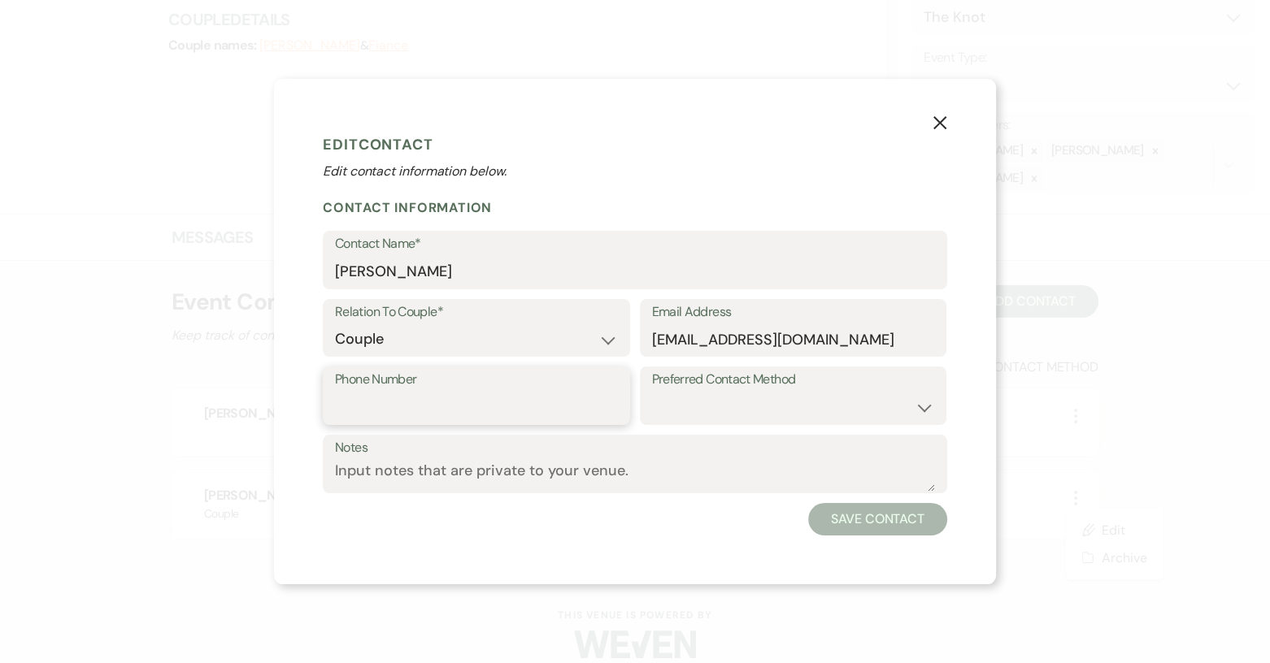
click at [387, 398] on input "Phone Number" at bounding box center [476, 408] width 283 height 32
paste input "3022411815"
type input "3022411815"
click at [867, 527] on button "Save Contact" at bounding box center [877, 519] width 139 height 33
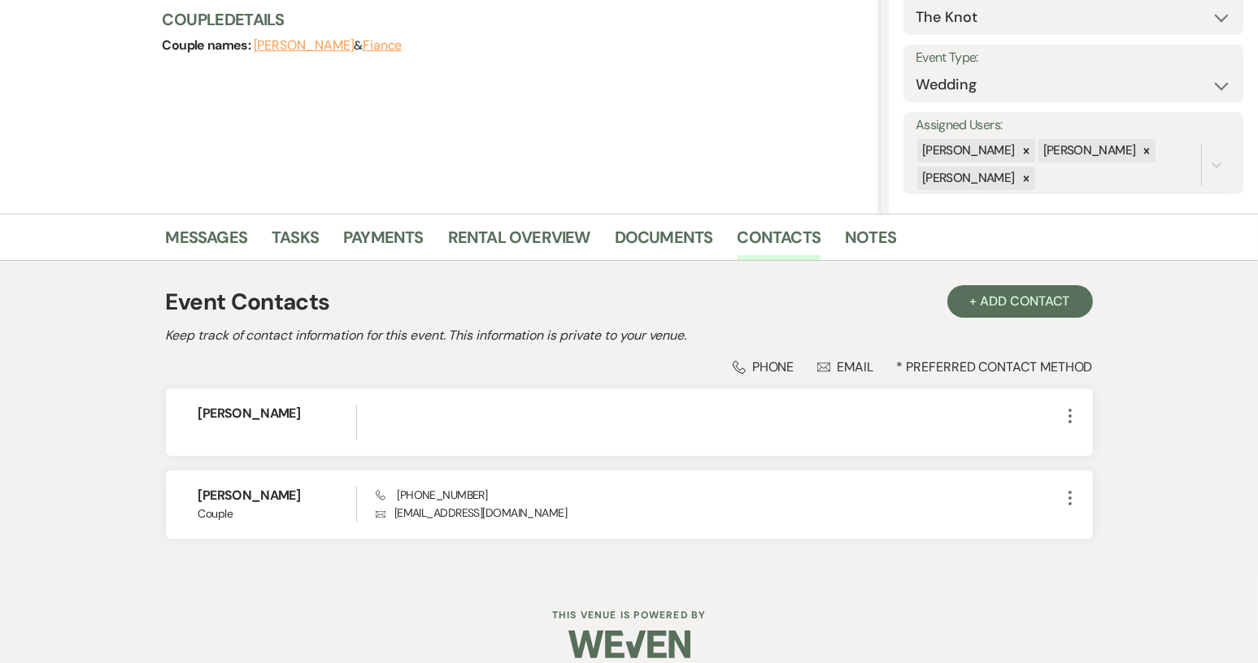
click at [890, 232] on li "Notes" at bounding box center [883, 240] width 76 height 39
click at [876, 236] on link "Notes" at bounding box center [870, 242] width 51 height 36
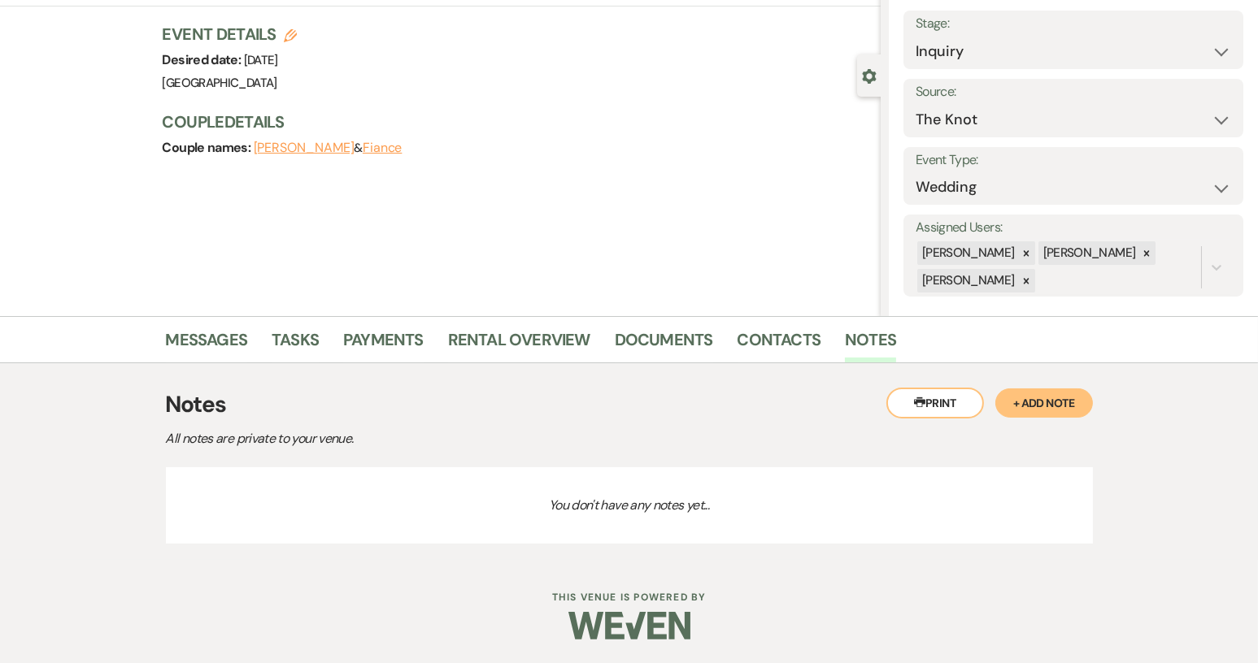
click at [1069, 404] on button "+ Add Note" at bounding box center [1044, 403] width 98 height 29
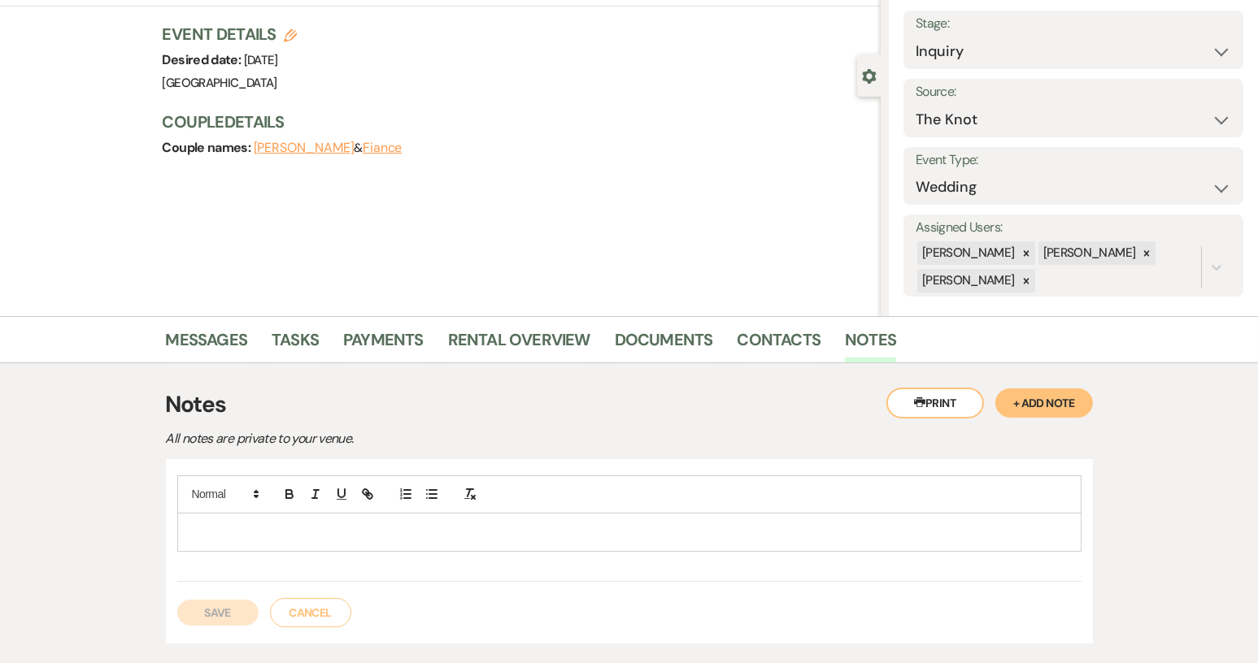
click at [192, 527] on p at bounding box center [629, 533] width 878 height 18
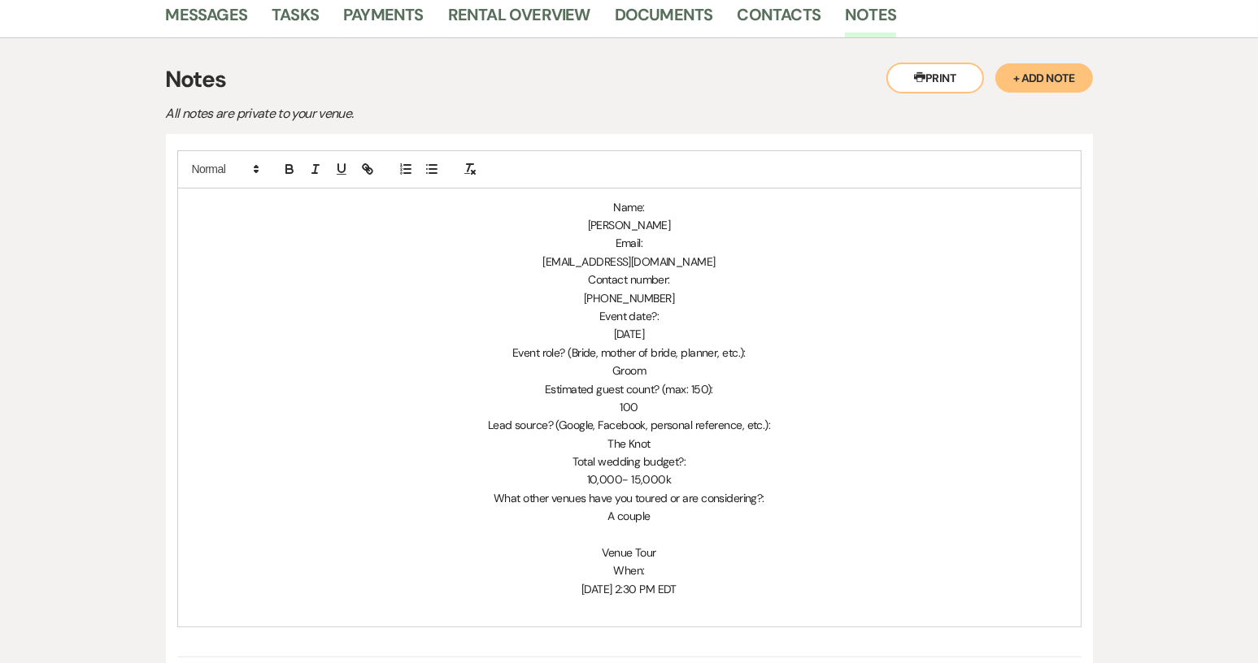
scroll to position [601, 0]
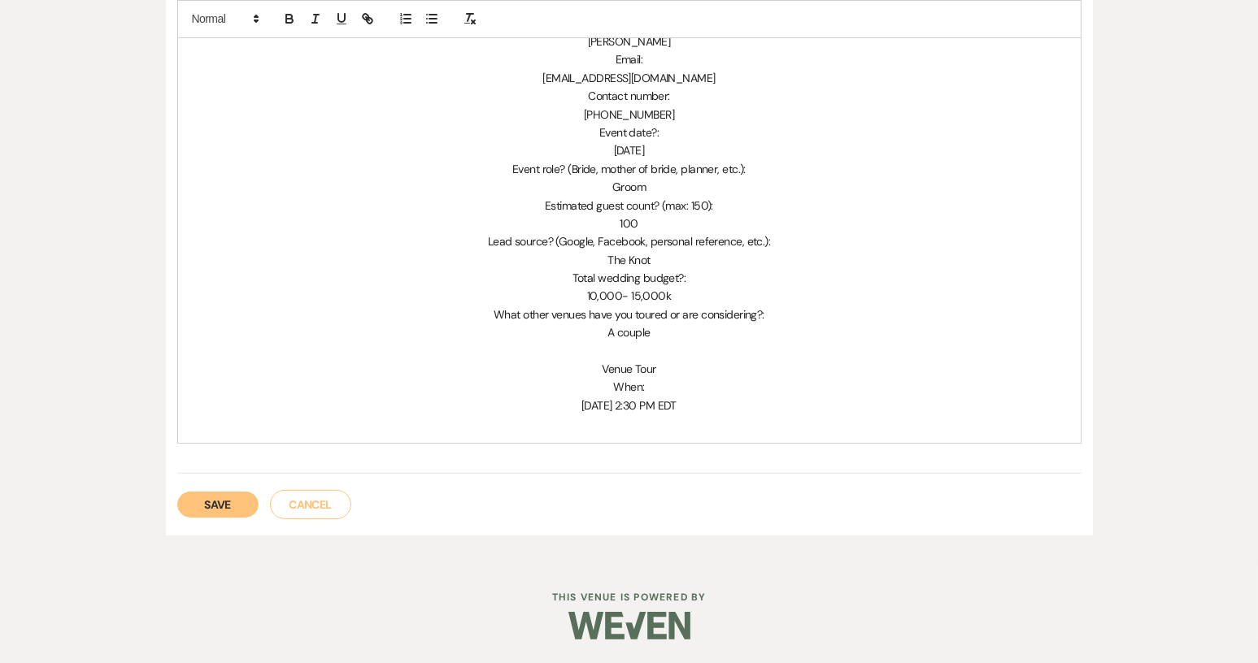
click at [225, 508] on button "Save" at bounding box center [217, 505] width 81 height 26
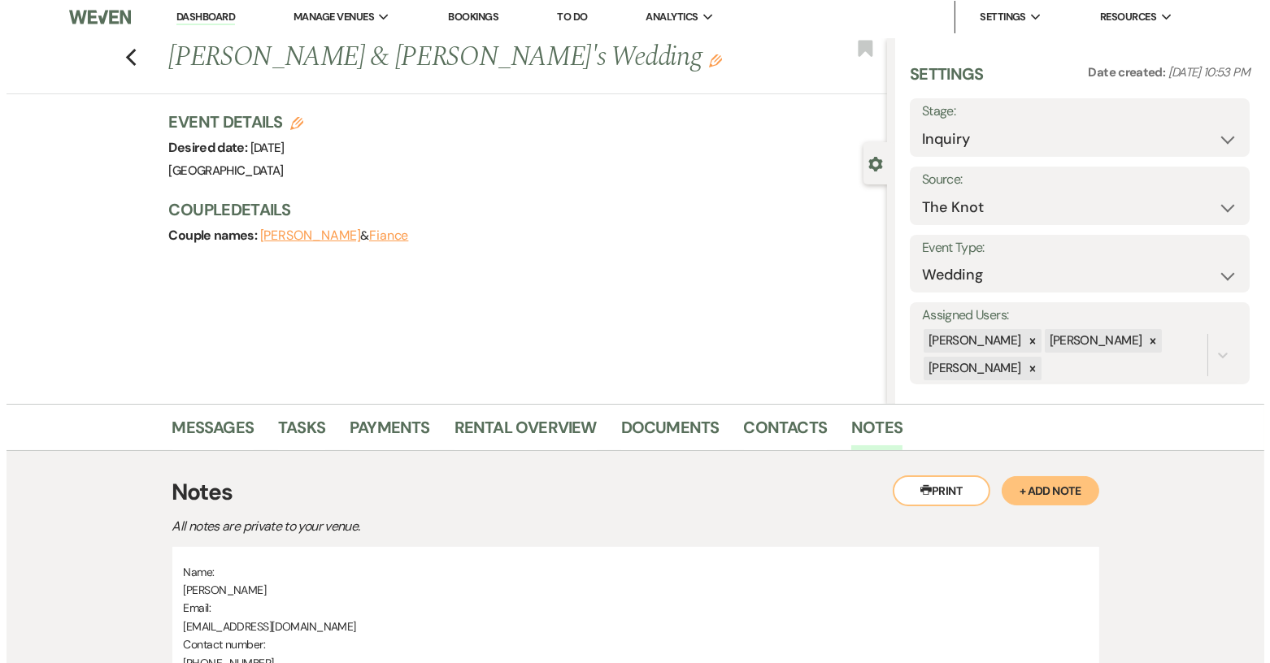
scroll to position [0, 0]
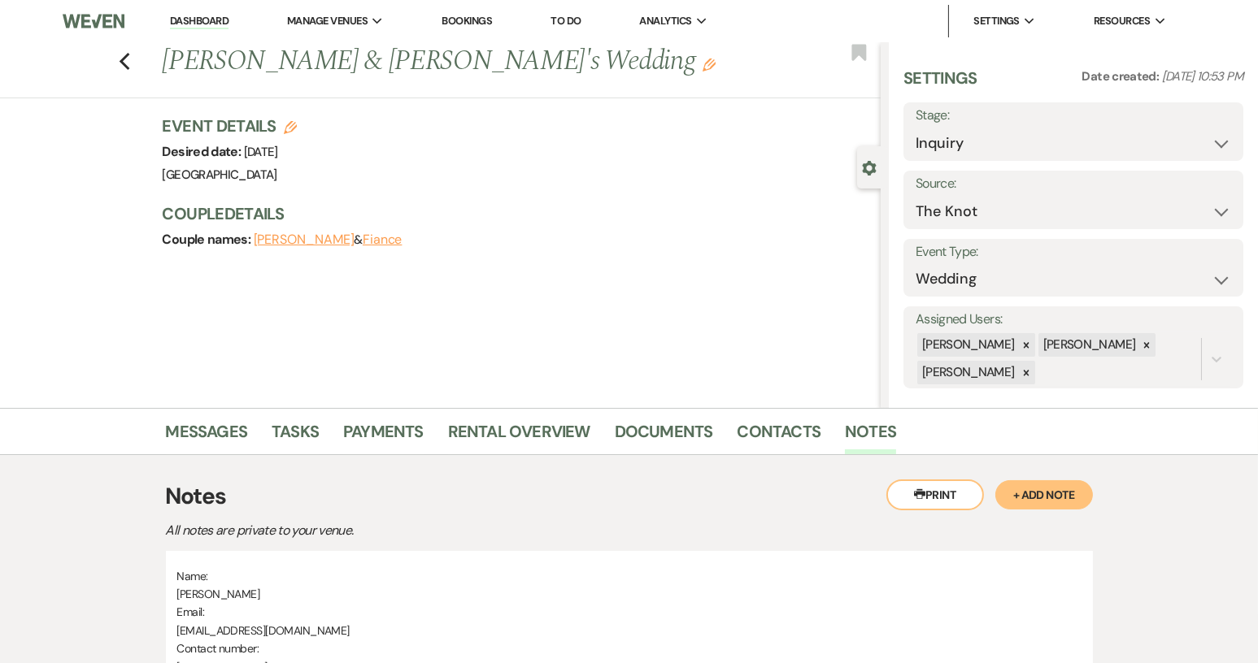
click at [293, 128] on icon "Edit" at bounding box center [290, 127] width 13 height 13
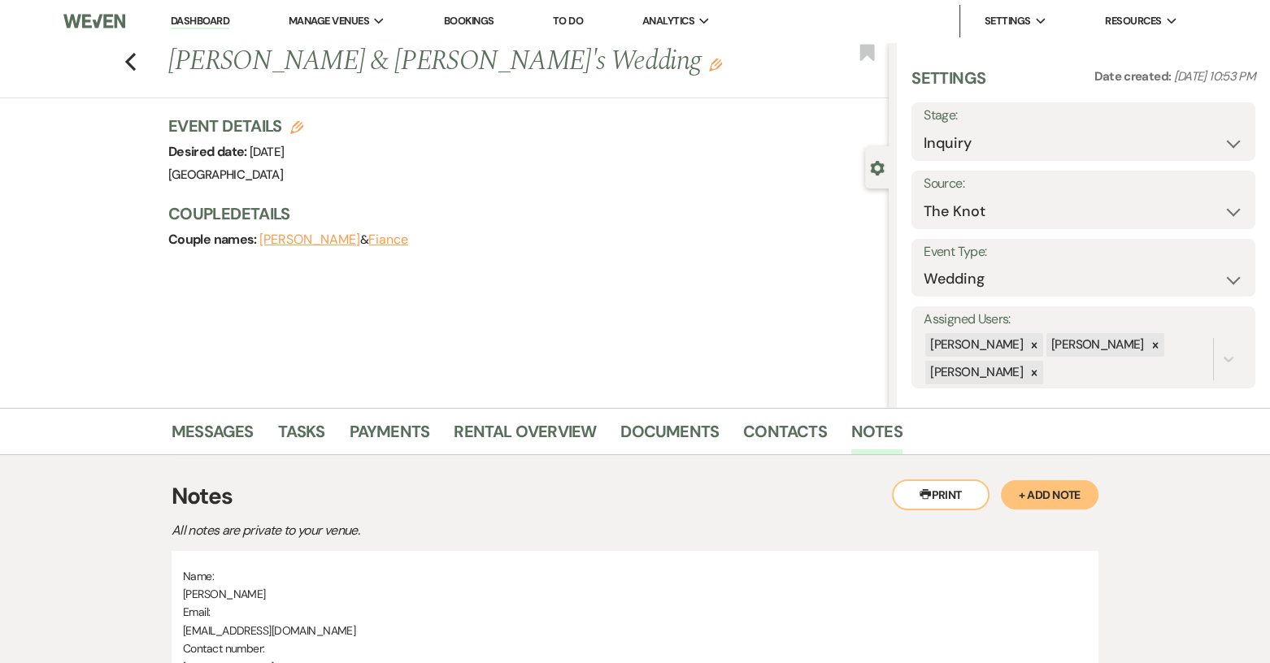
select select "640"
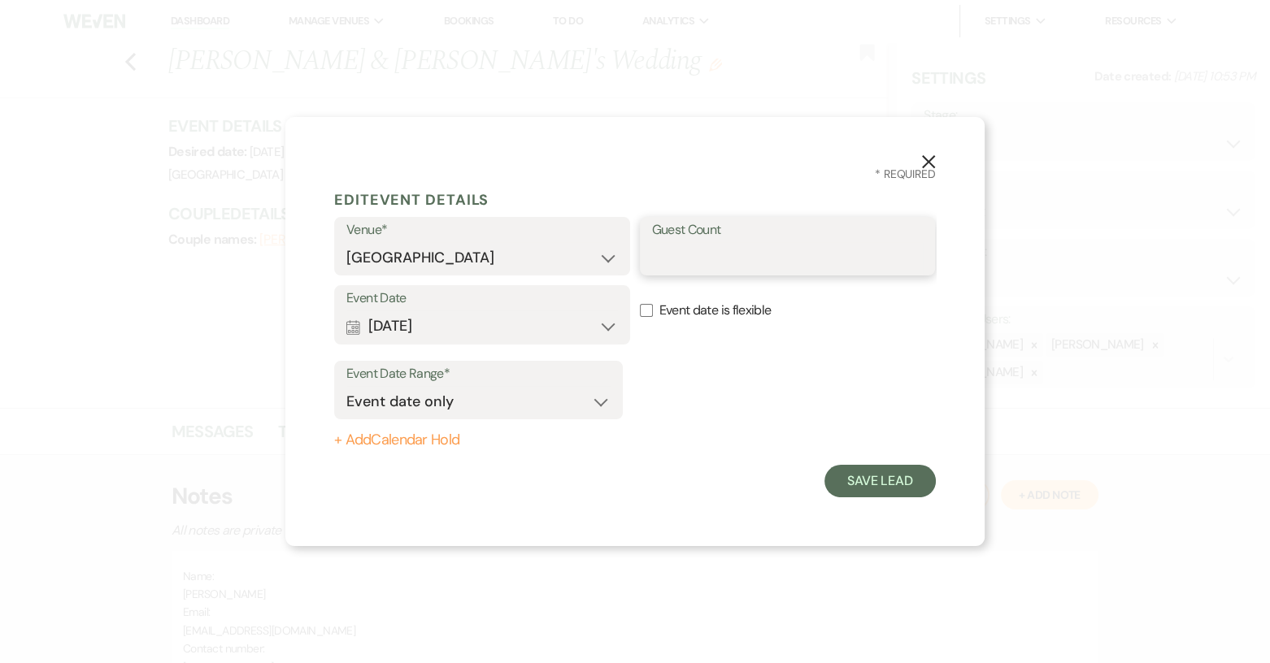
click at [684, 258] on input "Guest Count" at bounding box center [788, 258] width 272 height 32
type input "100"
click at [606, 327] on button "Calendar [DATE] Expand" at bounding box center [482, 327] width 272 height 33
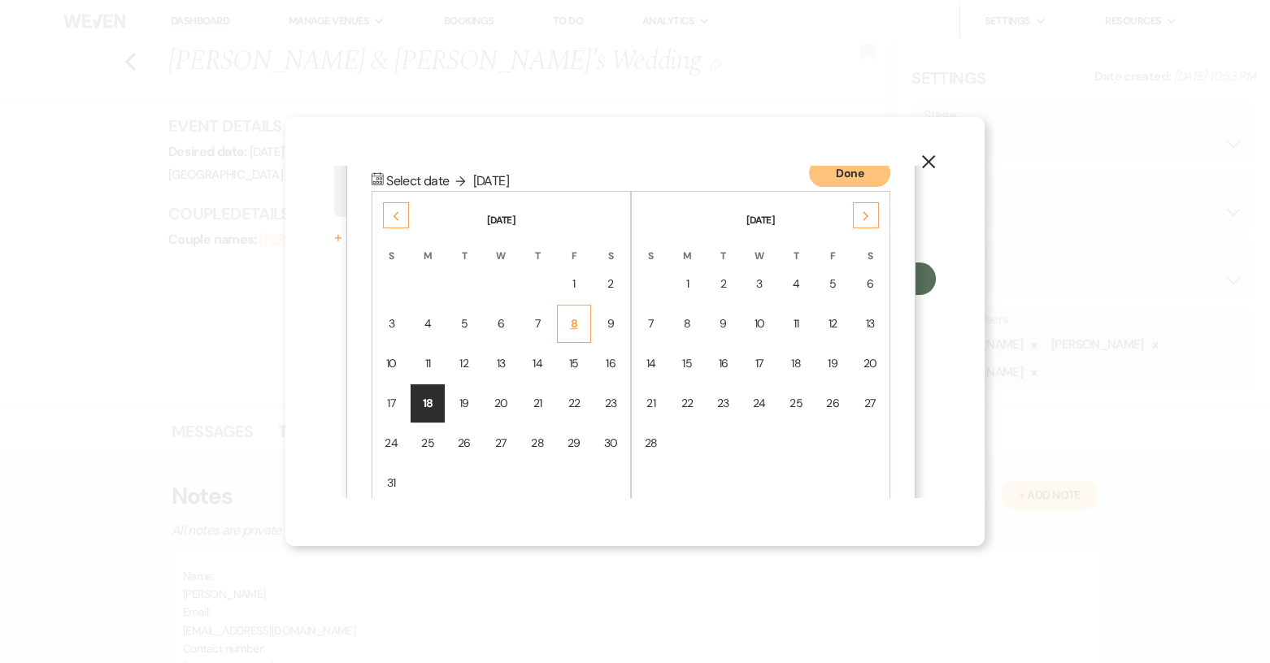
scroll to position [206, 0]
click at [877, 168] on button "Done" at bounding box center [849, 170] width 81 height 28
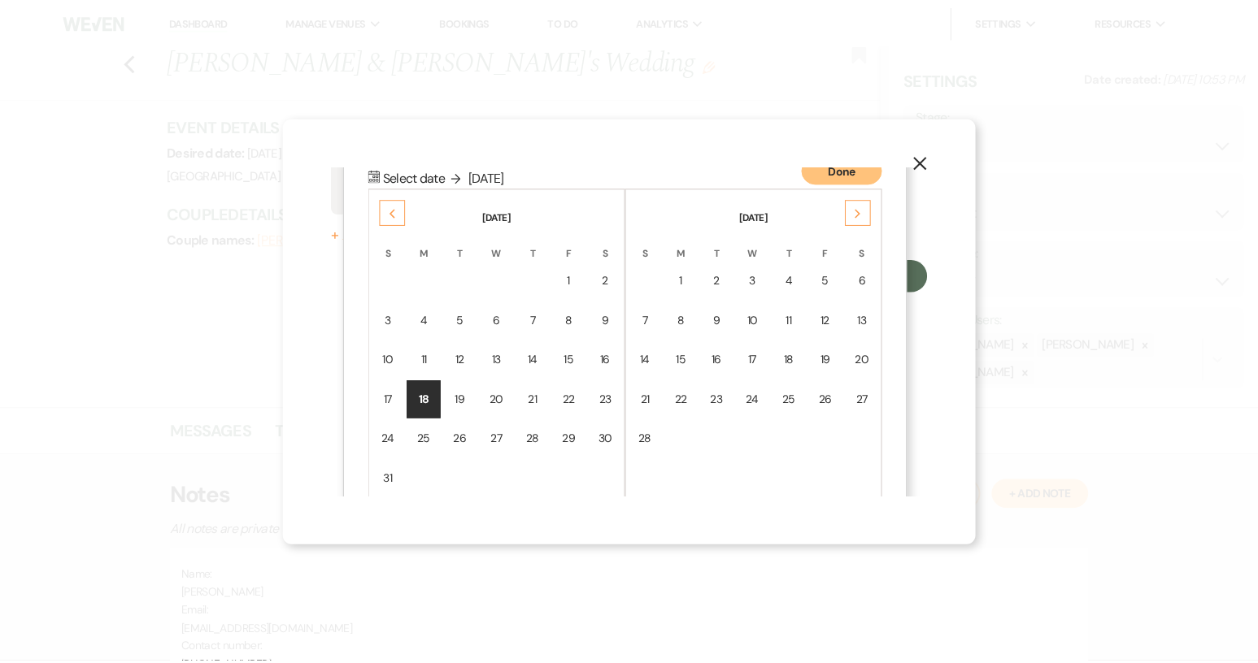
scroll to position [0, 0]
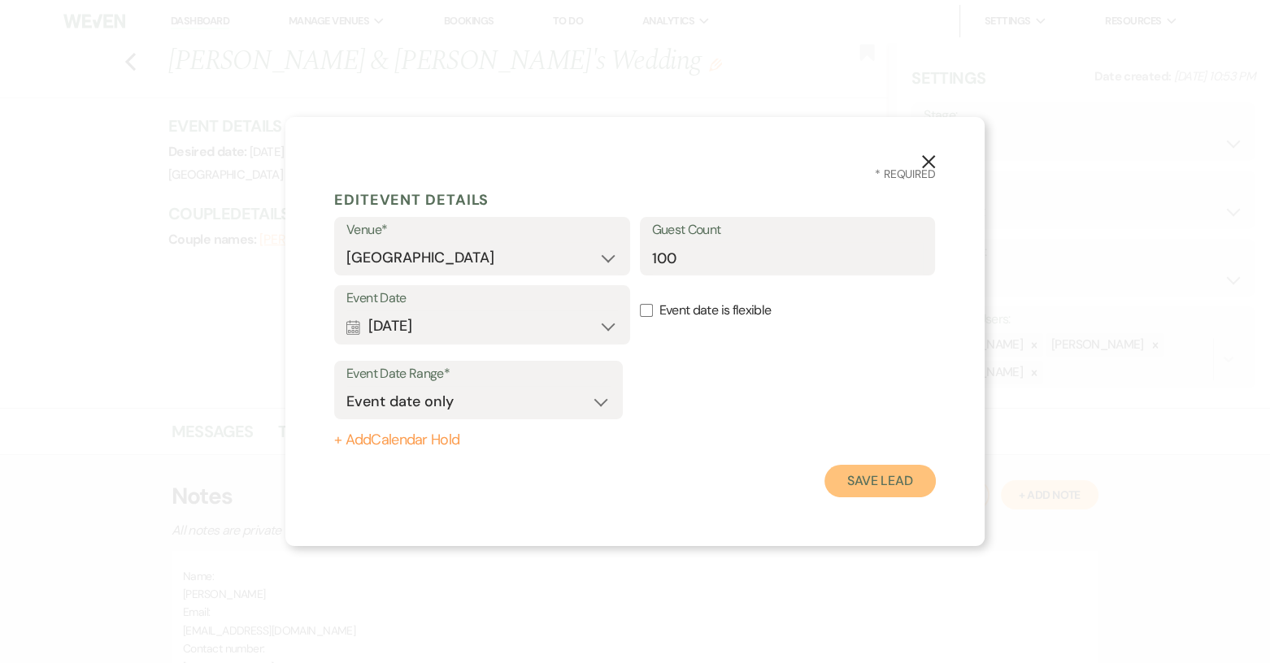
click at [870, 488] on button "Save Lead" at bounding box center [879, 481] width 111 height 33
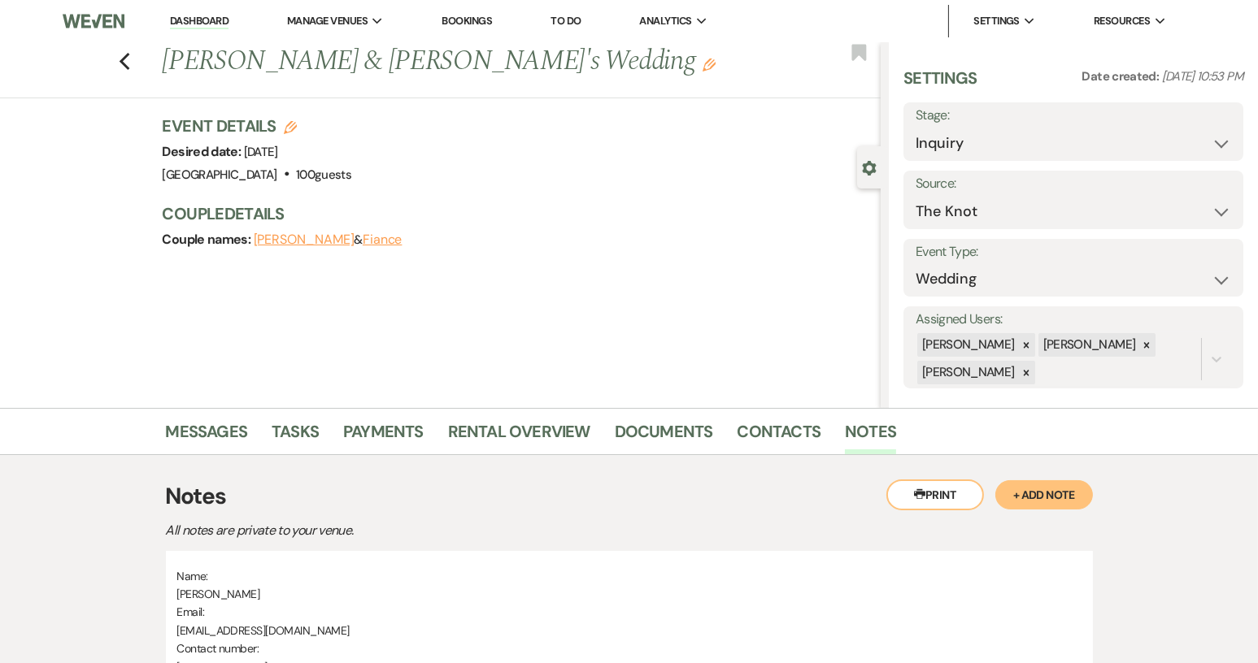
click at [297, 124] on icon "Edit" at bounding box center [290, 127] width 13 height 13
select select "640"
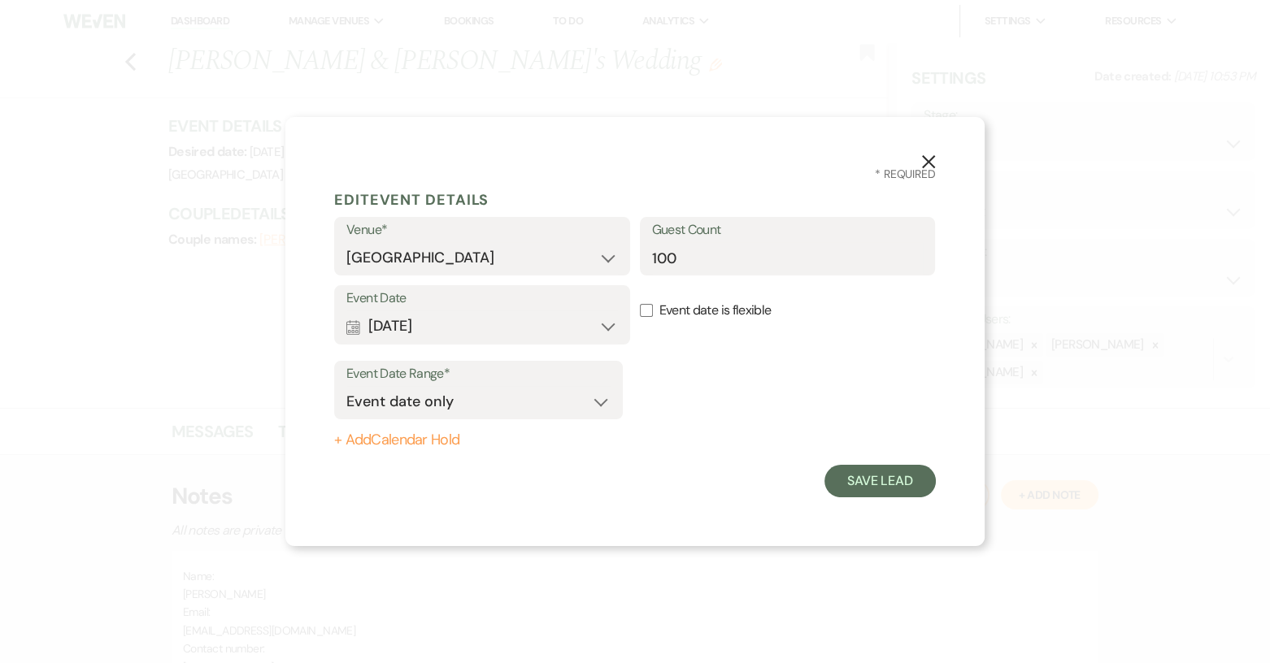
drag, startPoint x: 645, startPoint y: 311, endPoint x: 637, endPoint y: 311, distance: 8.2
click at [646, 311] on input "Event date is flexible" at bounding box center [646, 310] width 13 height 13
checkbox input "true"
click at [604, 329] on button "Calendar [DATE] Expand" at bounding box center [482, 327] width 272 height 33
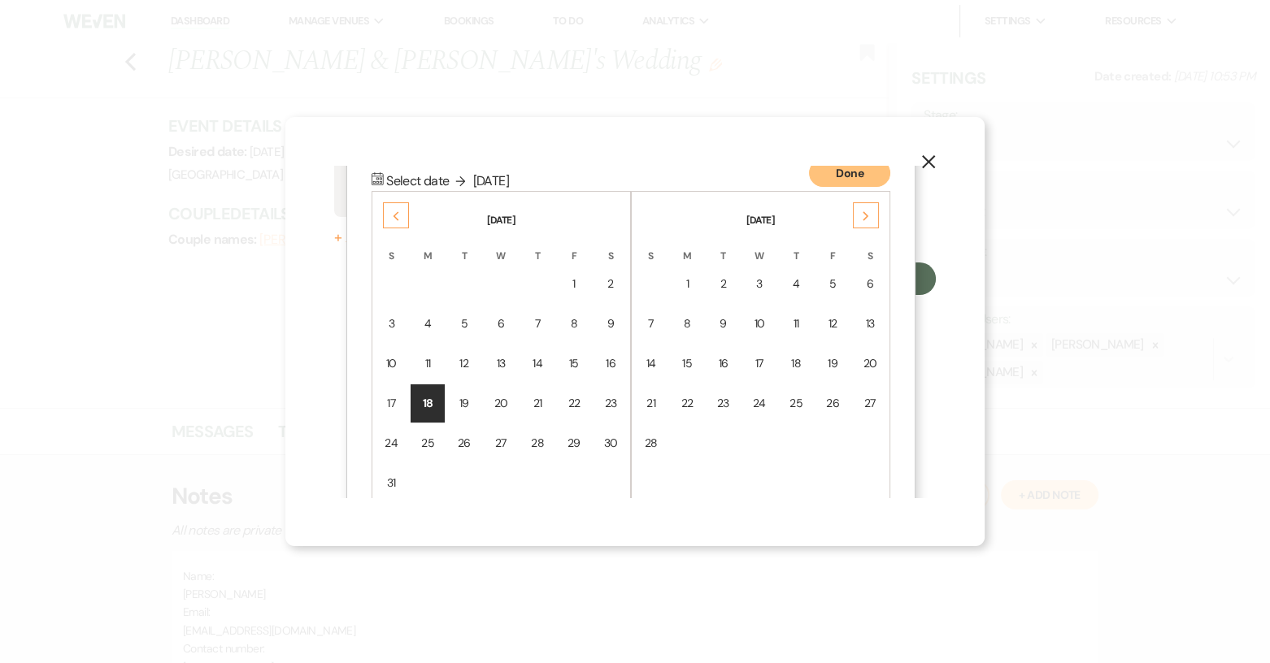
scroll to position [206, 0]
click at [428, 392] on div "18" at bounding box center [428, 400] width 14 height 17
click at [855, 171] on button "Done" at bounding box center [849, 170] width 81 height 28
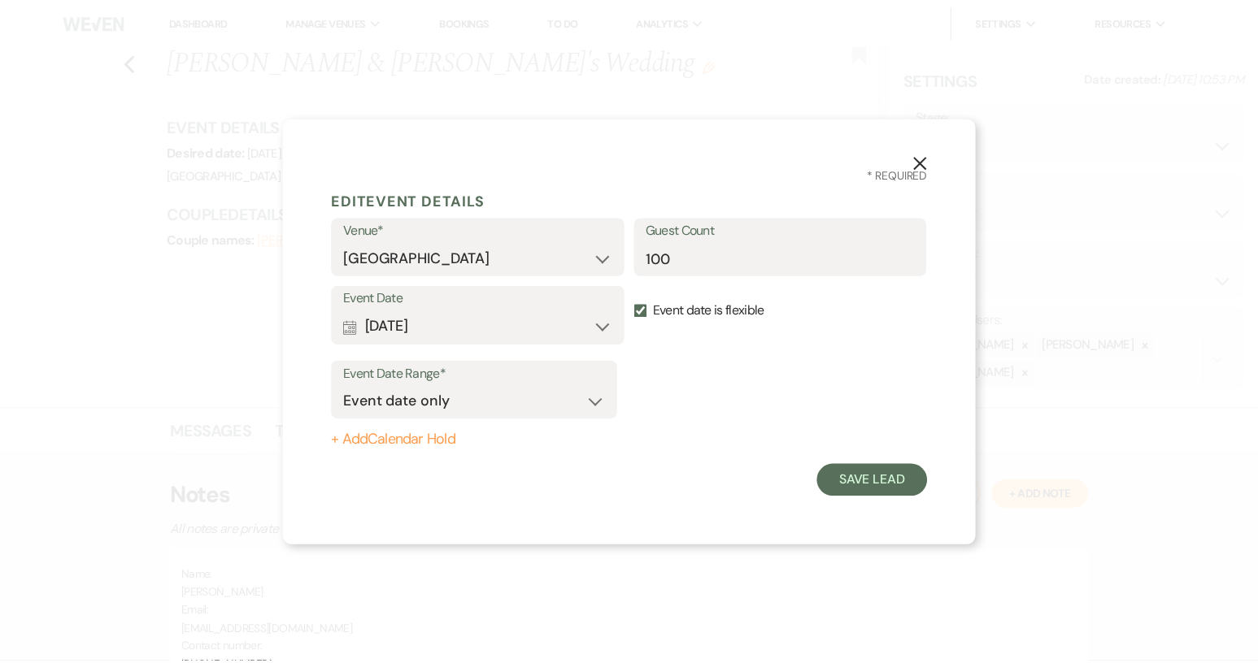
scroll to position [0, 0]
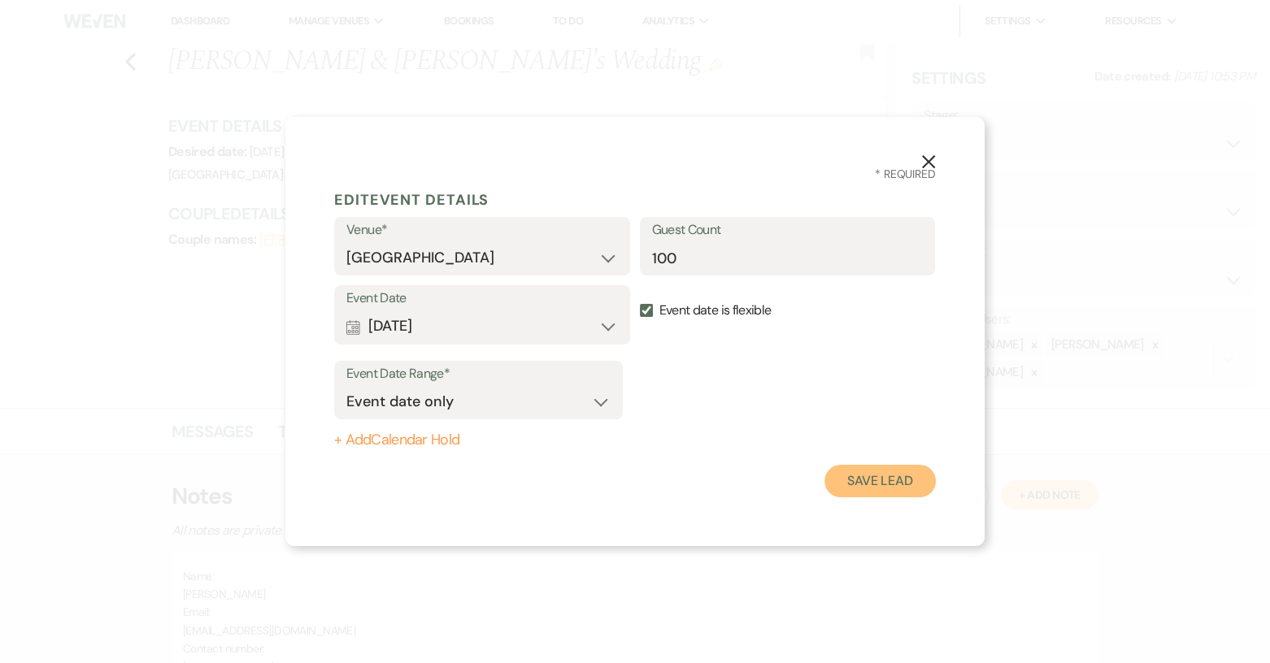
click at [872, 481] on button "Save Lead" at bounding box center [879, 481] width 111 height 33
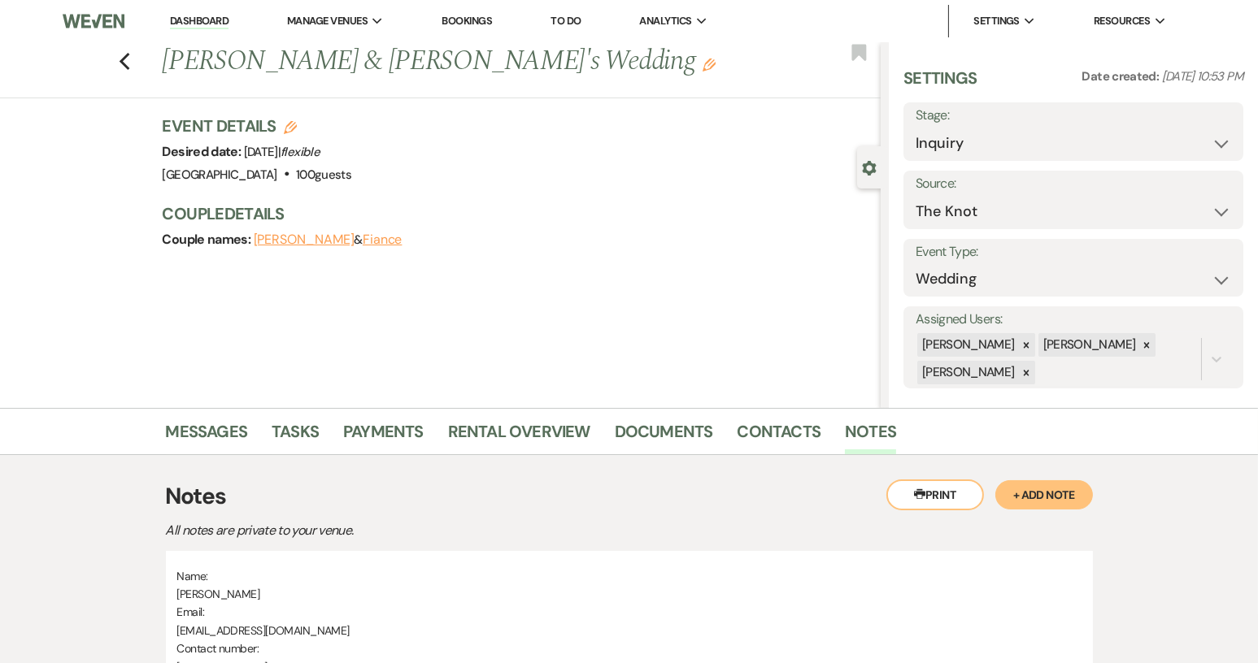
click at [123, 58] on div "Previous [PERSON_NAME] & [PERSON_NAME]'s Wedding Edit Bookmark" at bounding box center [436, 70] width 889 height 56
click at [1208, 142] on select "Inquiry Follow Up Tour Requested Tour Confirmed Toured Proposal Sent Booked Lost" at bounding box center [1073, 144] width 315 height 32
select select "4"
click at [916, 128] on select "Inquiry Follow Up Tour Requested Tour Confirmed Toured Proposal Sent Booked Lost" at bounding box center [1073, 144] width 315 height 32
click at [1199, 131] on button "Save" at bounding box center [1207, 131] width 71 height 33
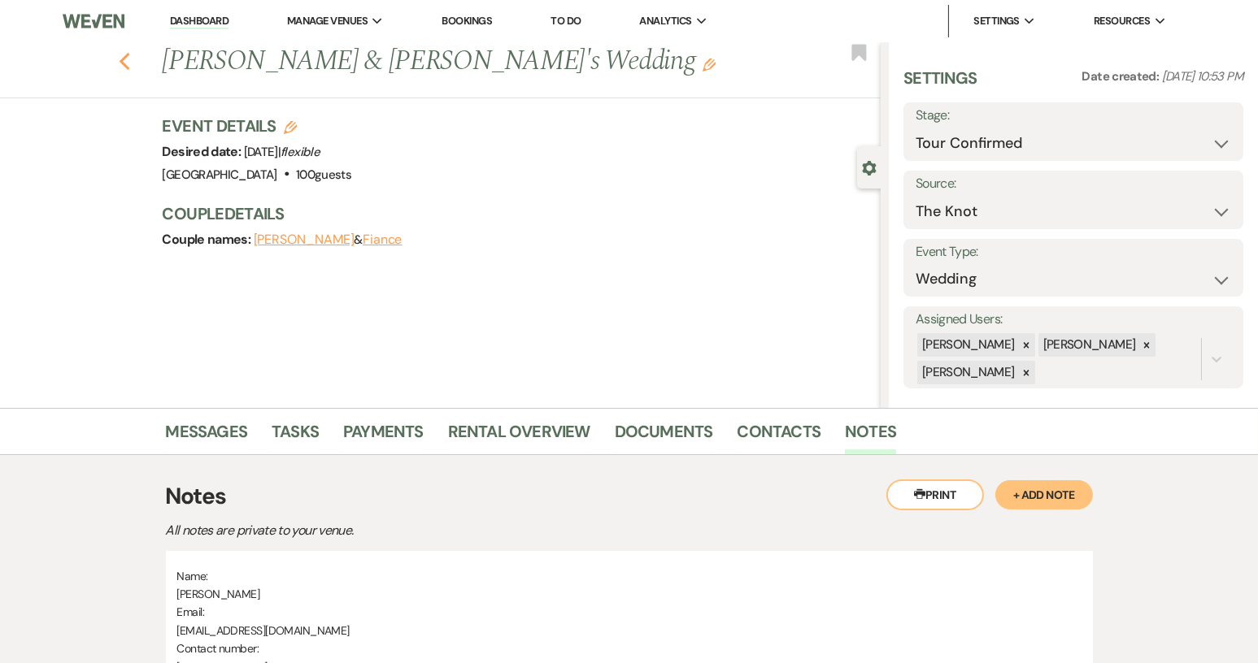
click at [131, 60] on icon "Previous" at bounding box center [125, 62] width 12 height 20
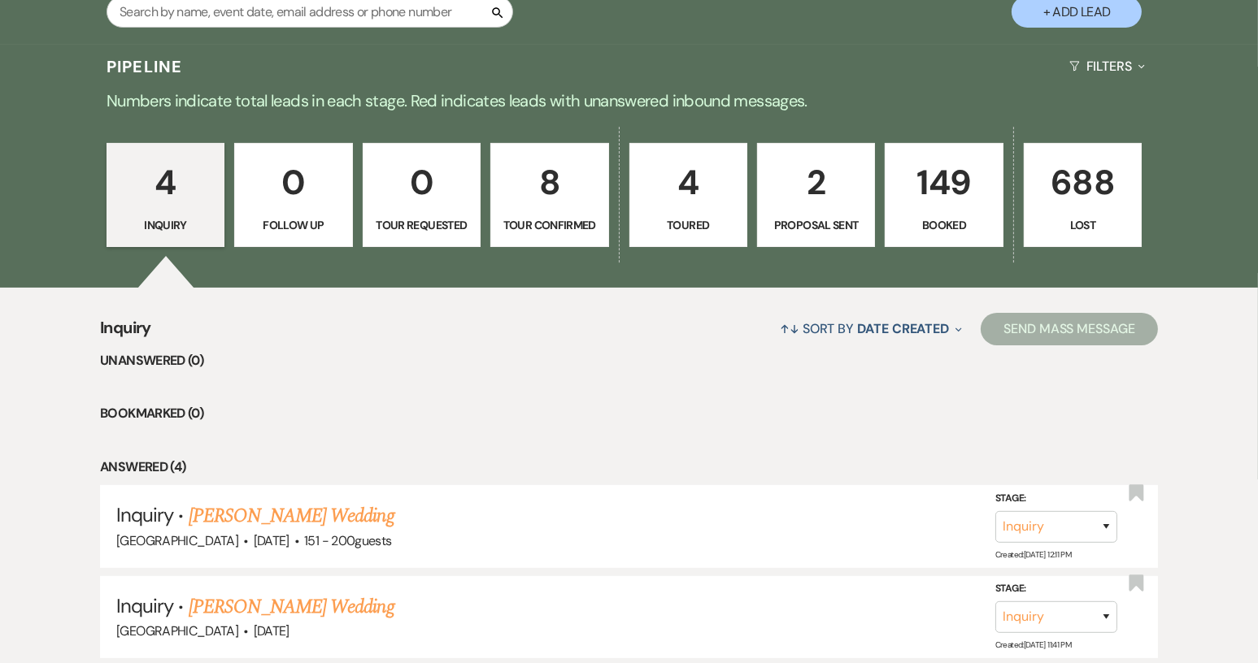
scroll to position [650, 0]
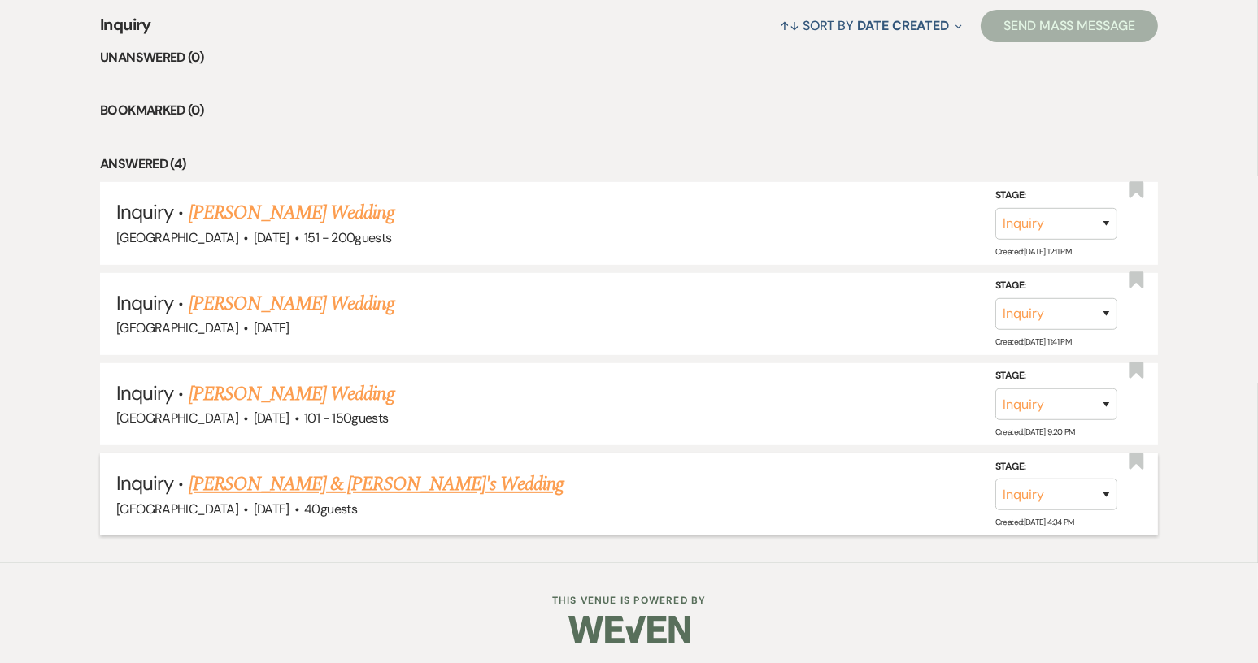
click at [339, 489] on link "[PERSON_NAME] & [PERSON_NAME]'s Wedding" at bounding box center [377, 484] width 376 height 29
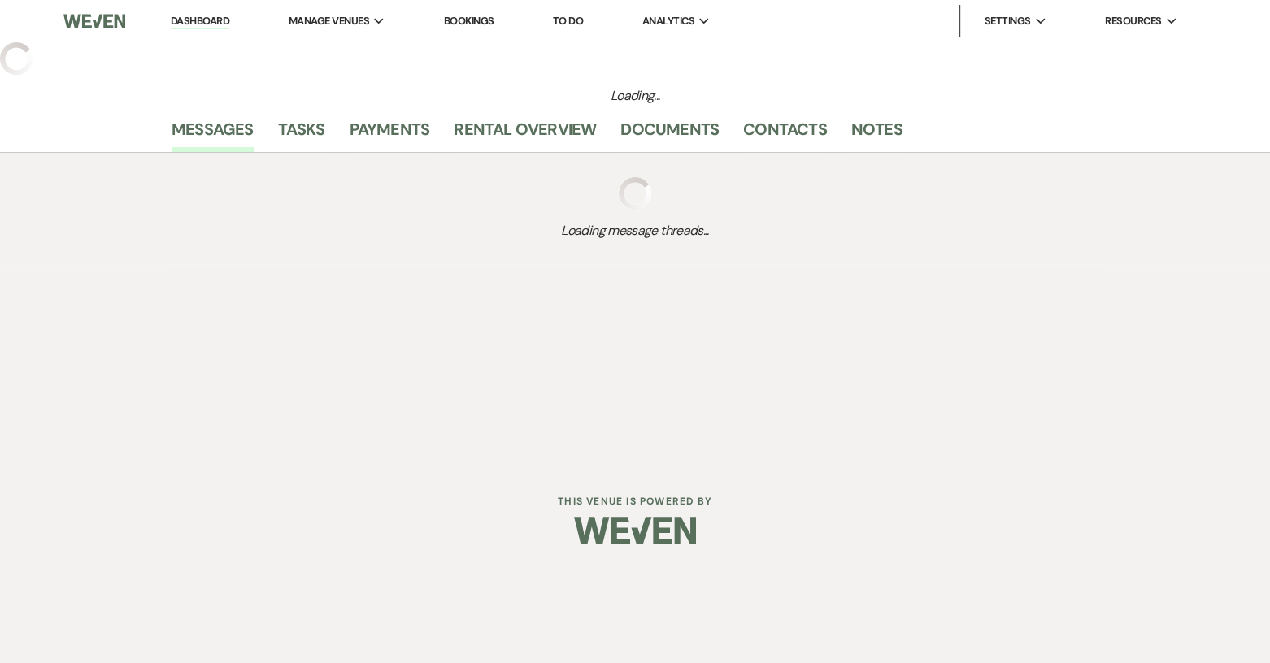
select select "2"
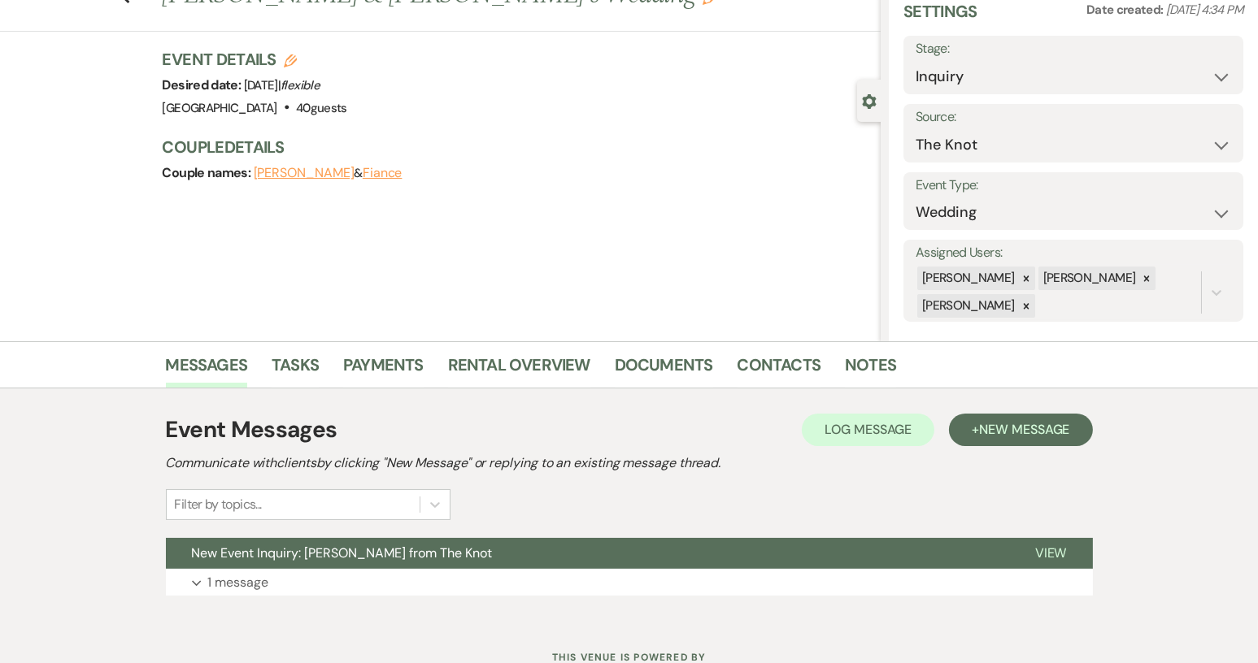
scroll to position [127, 0]
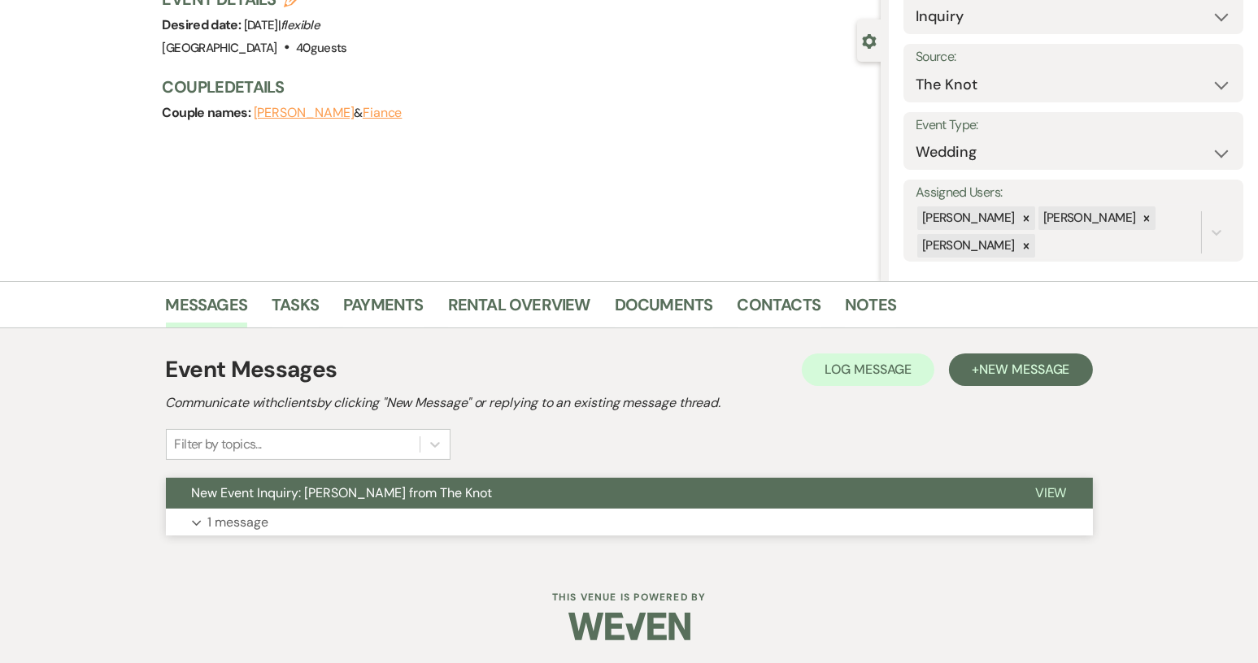
click at [1063, 487] on span "View" at bounding box center [1051, 493] width 32 height 17
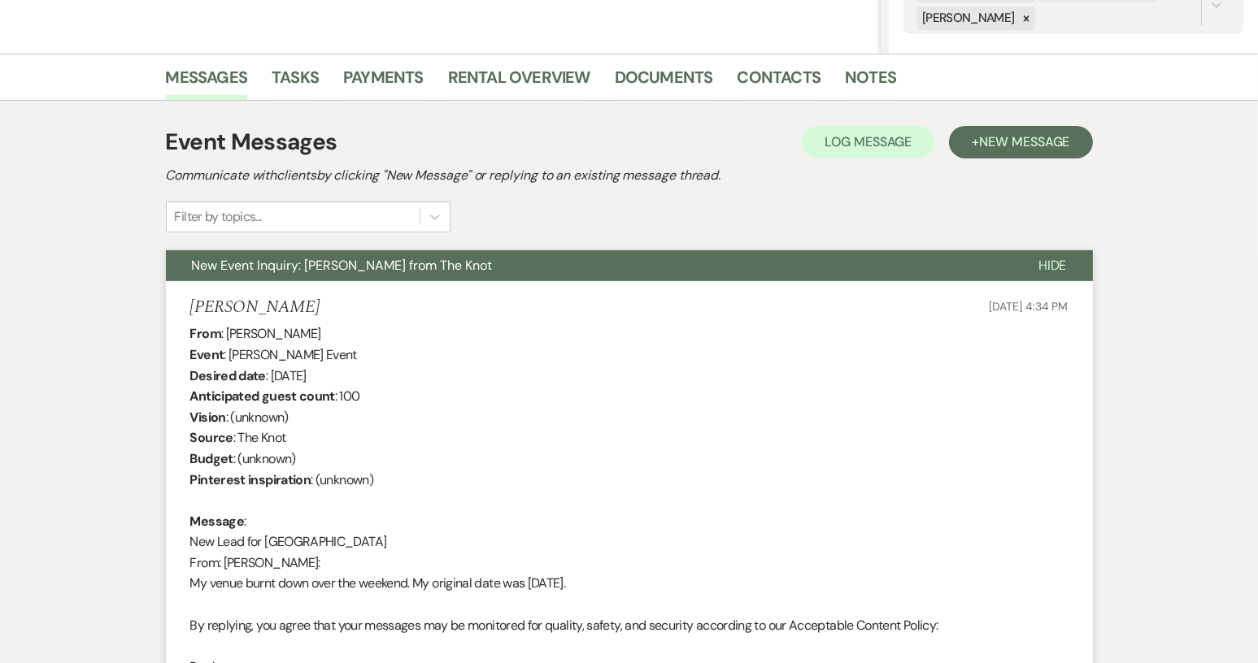
scroll to position [46, 0]
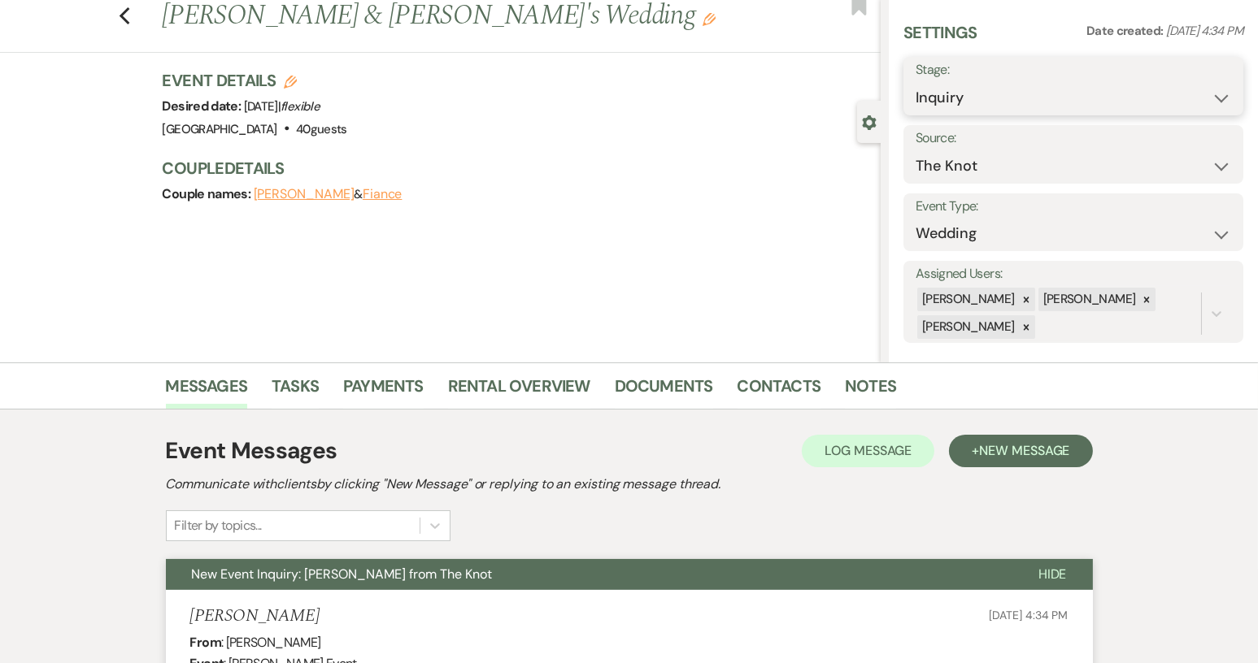
click at [1213, 104] on select "Inquiry Follow Up Tour Requested Tour Confirmed Toured Proposal Sent Booked Lost" at bounding box center [1073, 98] width 315 height 32
select select "8"
click at [916, 82] on select "Inquiry Follow Up Tour Requested Tour Confirmed Toured Proposal Sent Booked Lost" at bounding box center [1073, 98] width 315 height 32
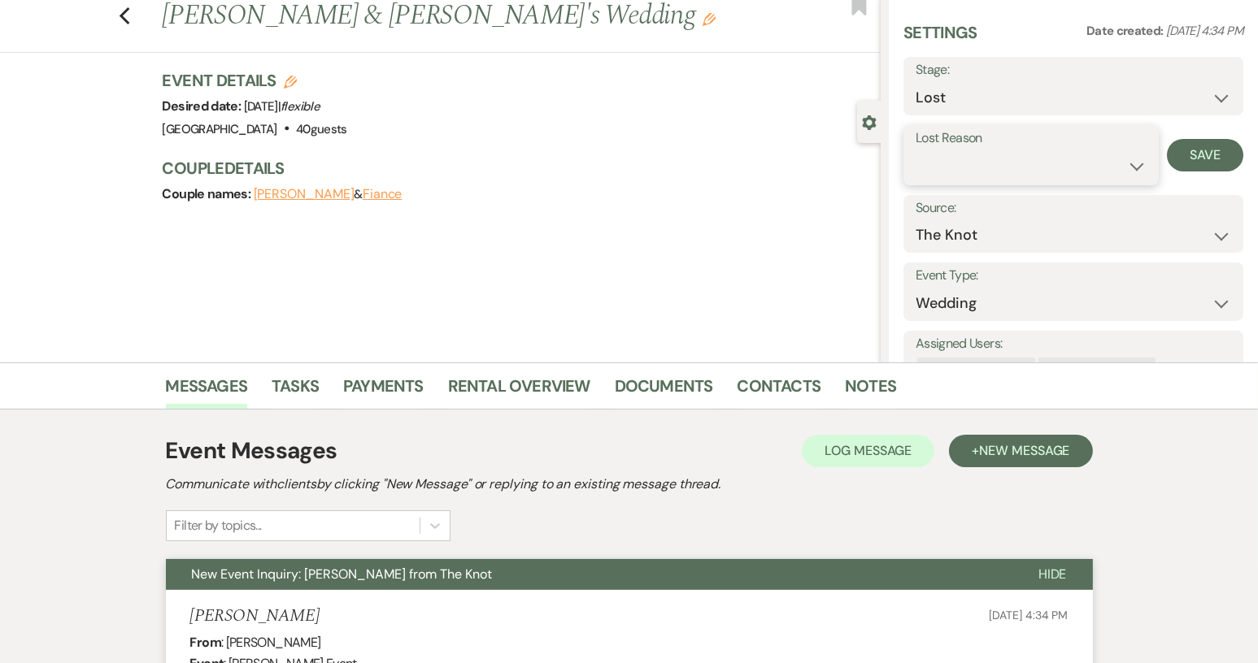
click at [1124, 163] on select "Booked Elsewhere Budget Date Unavailable No Response Not a Good Match Capacity …" at bounding box center [1031, 166] width 231 height 32
select select "5"
click at [916, 150] on select "Booked Elsewhere Budget Date Unavailable No Response Not a Good Match Capacity …" at bounding box center [1031, 166] width 231 height 32
click at [1203, 147] on button "Save" at bounding box center [1205, 155] width 76 height 33
click at [127, 13] on use "button" at bounding box center [124, 16] width 11 height 18
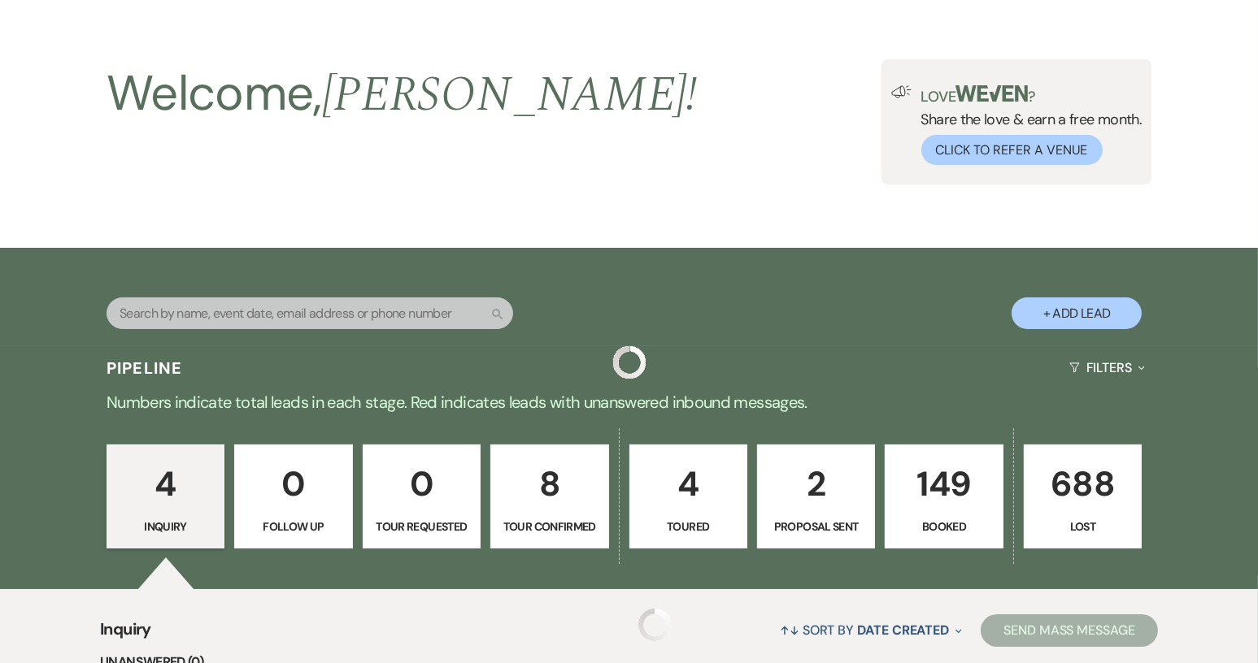
scroll to position [562, 0]
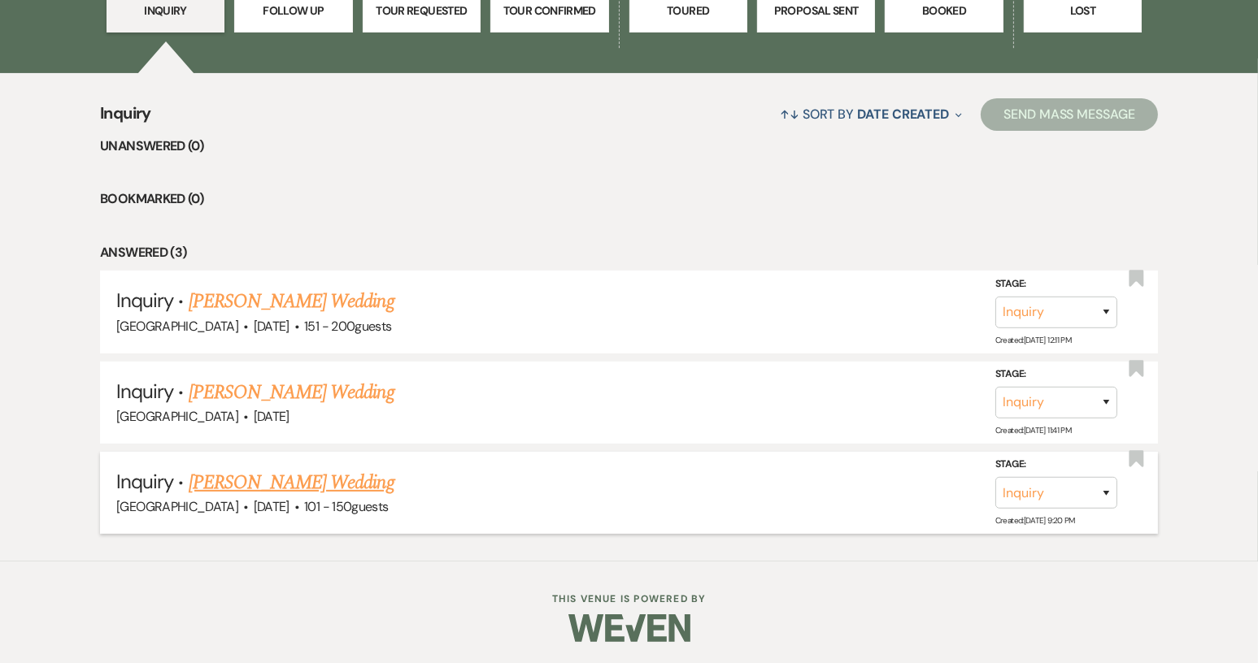
click at [305, 481] on link "[PERSON_NAME] Wedding" at bounding box center [292, 482] width 206 height 29
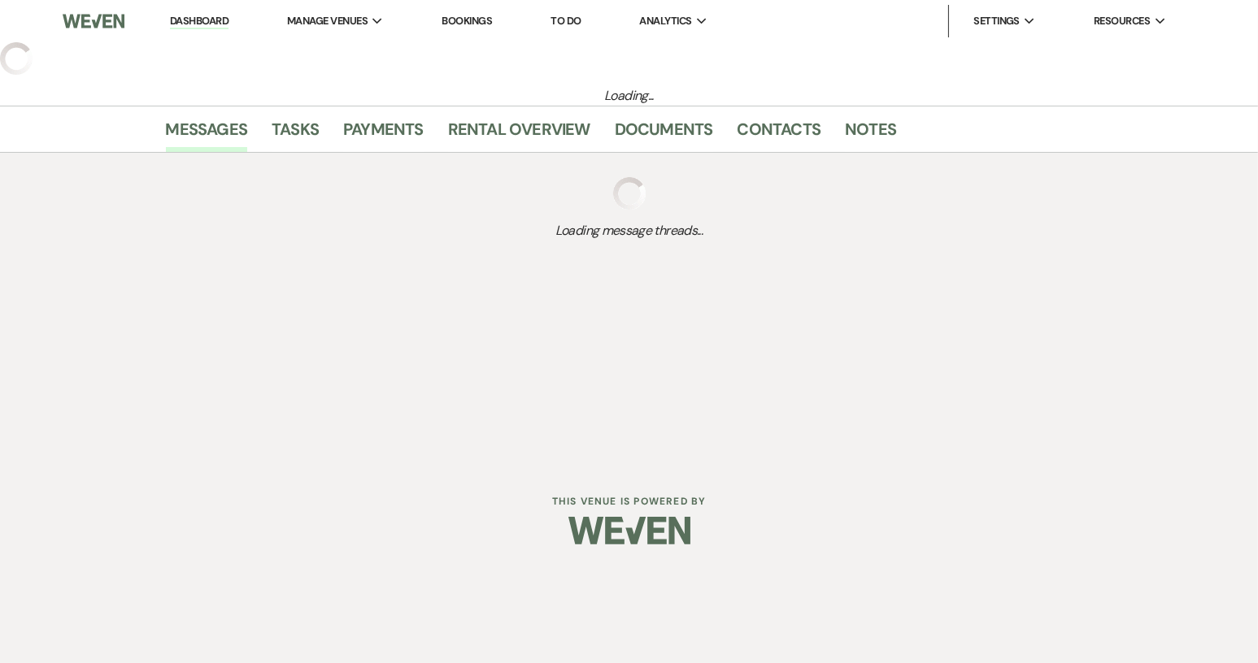
select select "2"
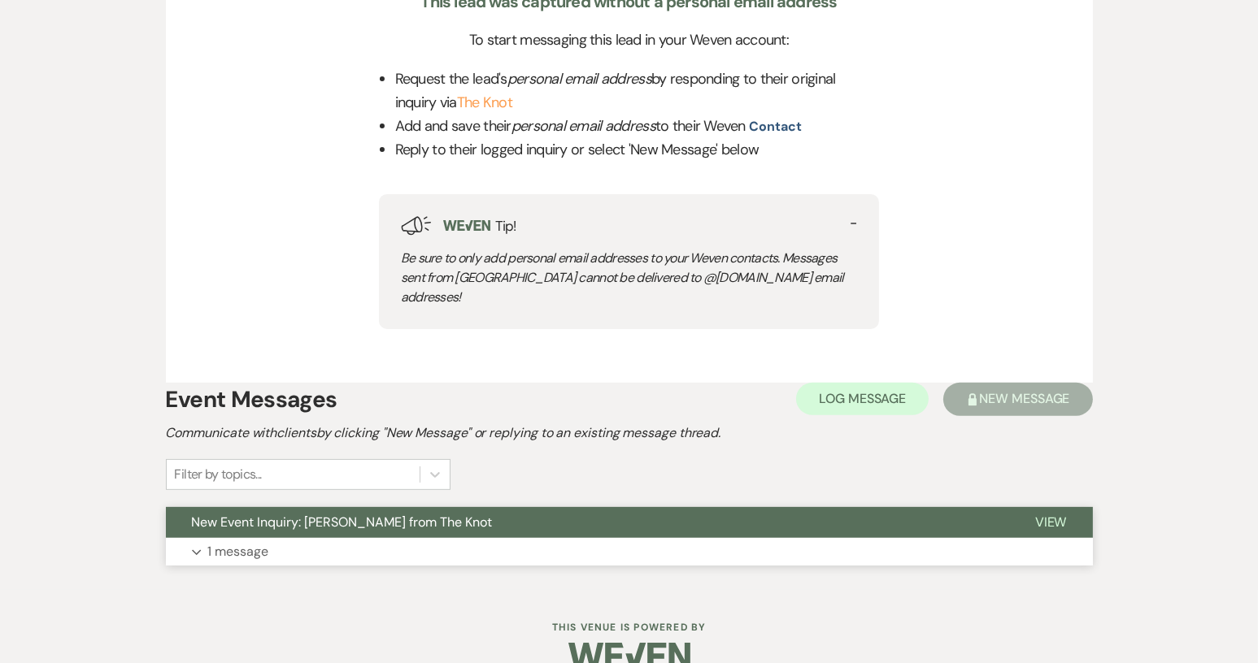
scroll to position [681, 0]
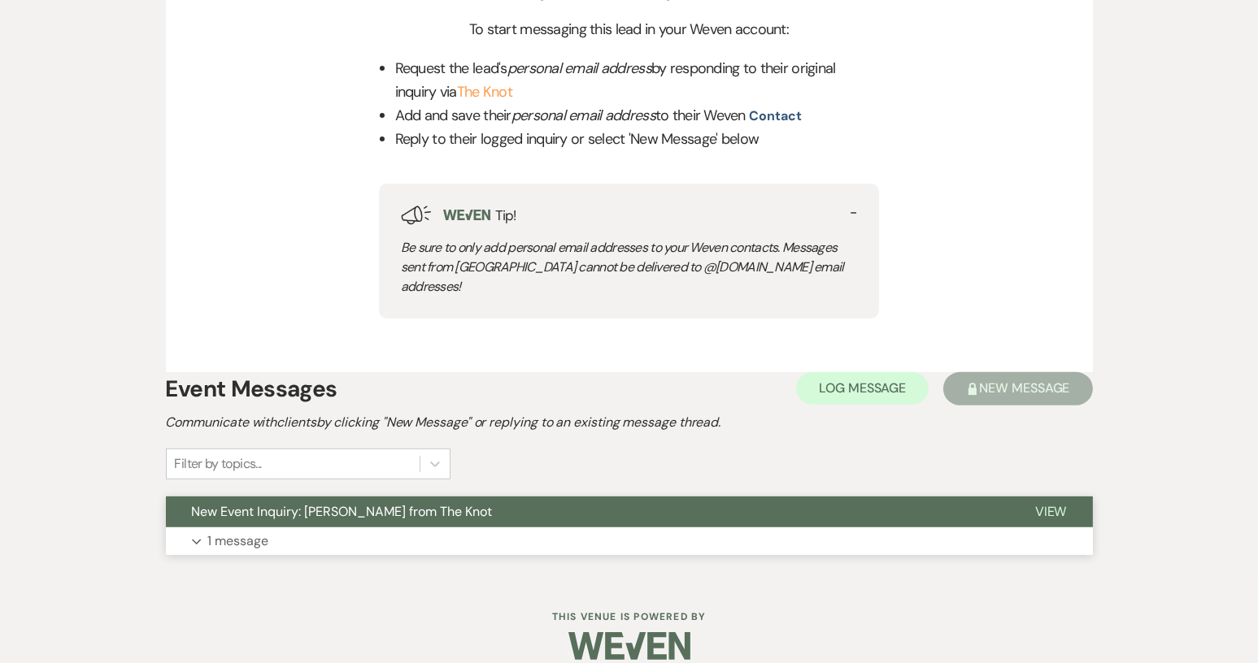
click at [809, 497] on button "New Event Inquiry: [PERSON_NAME] from The Knot" at bounding box center [587, 512] width 843 height 31
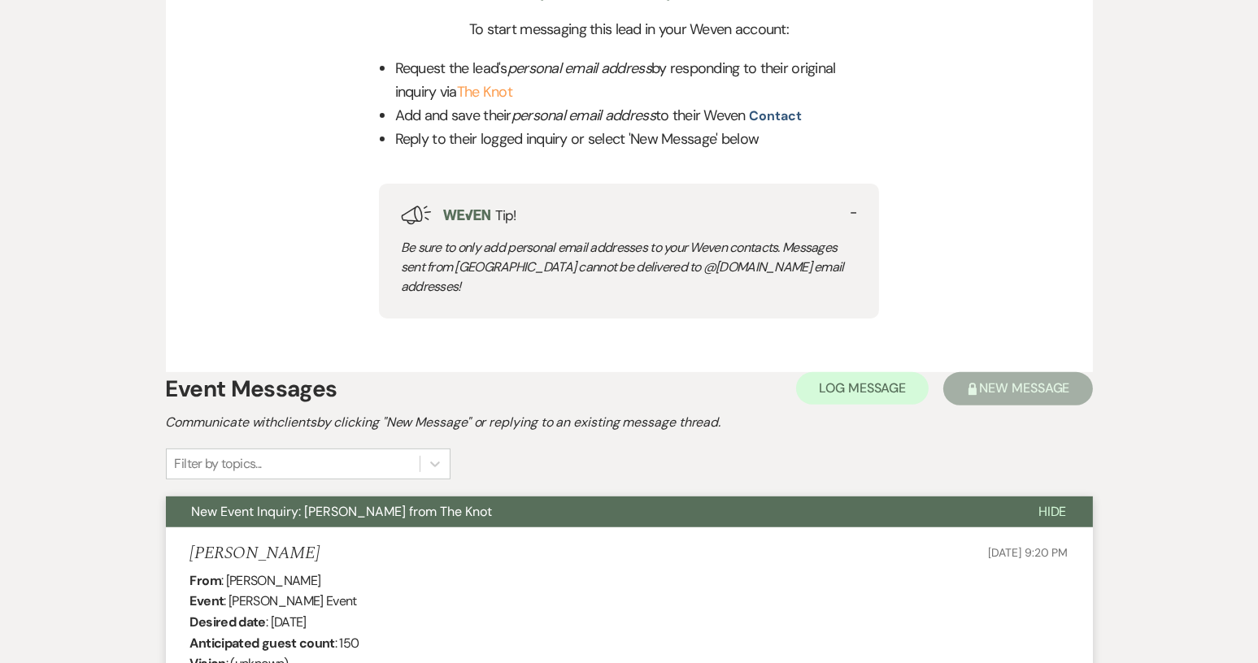
scroll to position [562, 0]
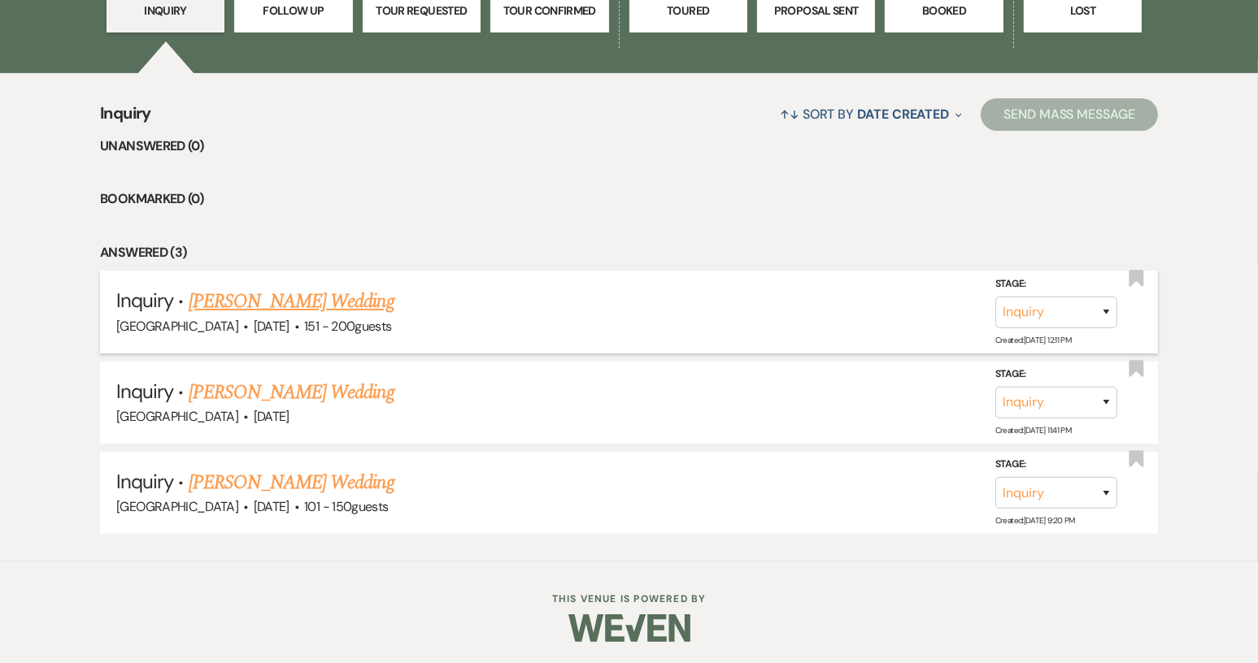
click at [298, 295] on link "[PERSON_NAME] Wedding" at bounding box center [292, 301] width 206 height 29
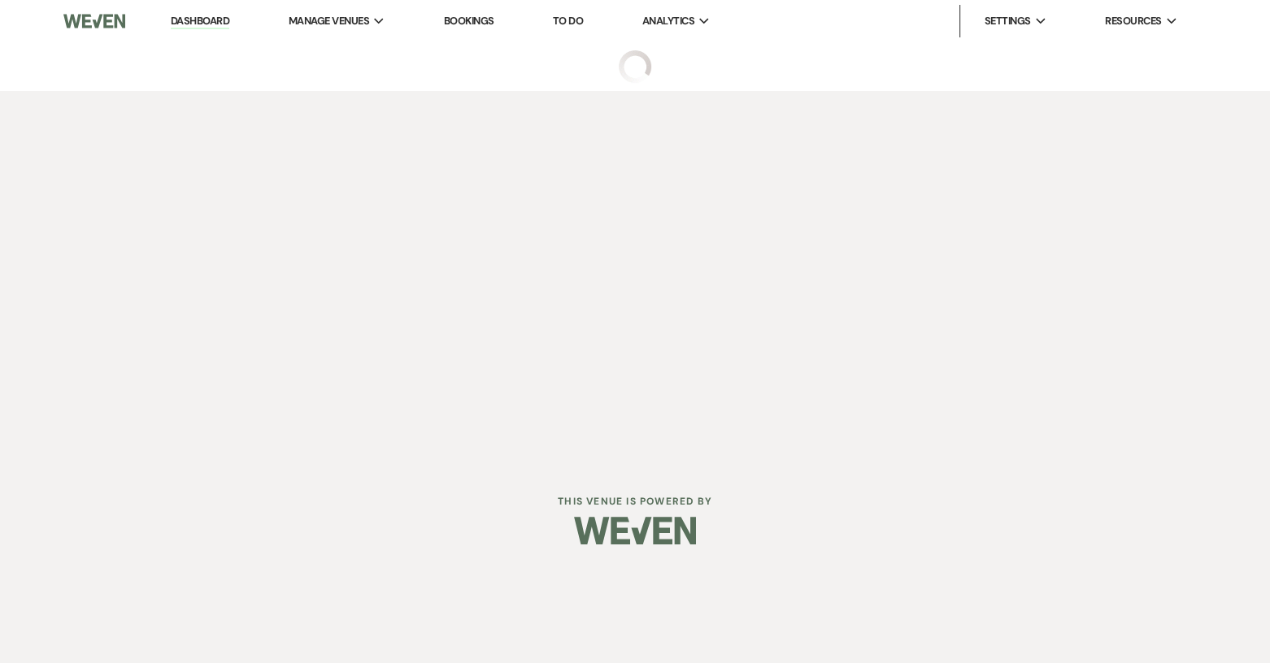
select select "2"
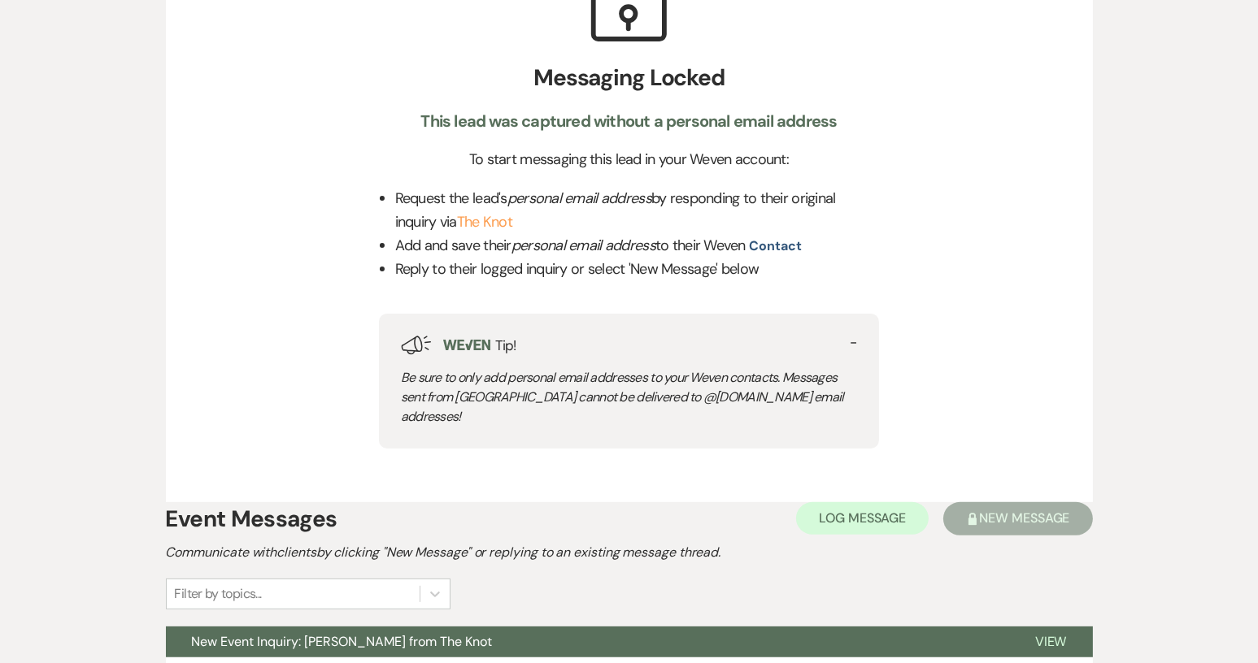
scroll to position [569, 0]
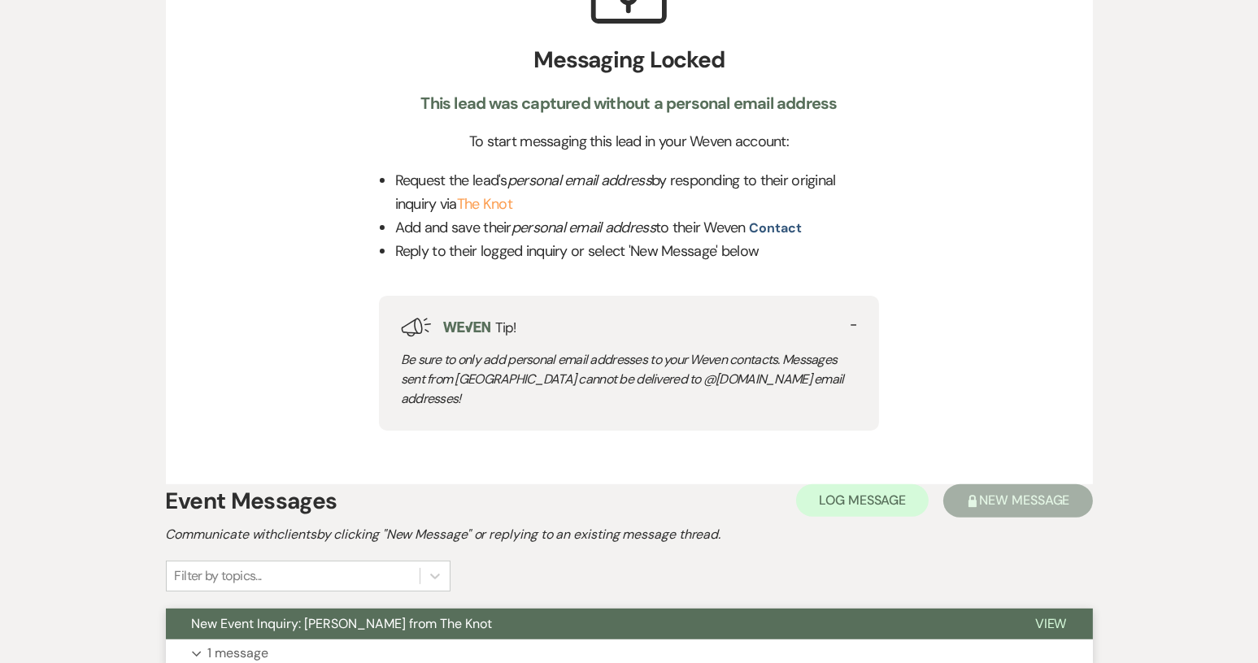
click at [938, 609] on button "New Event Inquiry: [PERSON_NAME] from The Knot" at bounding box center [587, 624] width 843 height 31
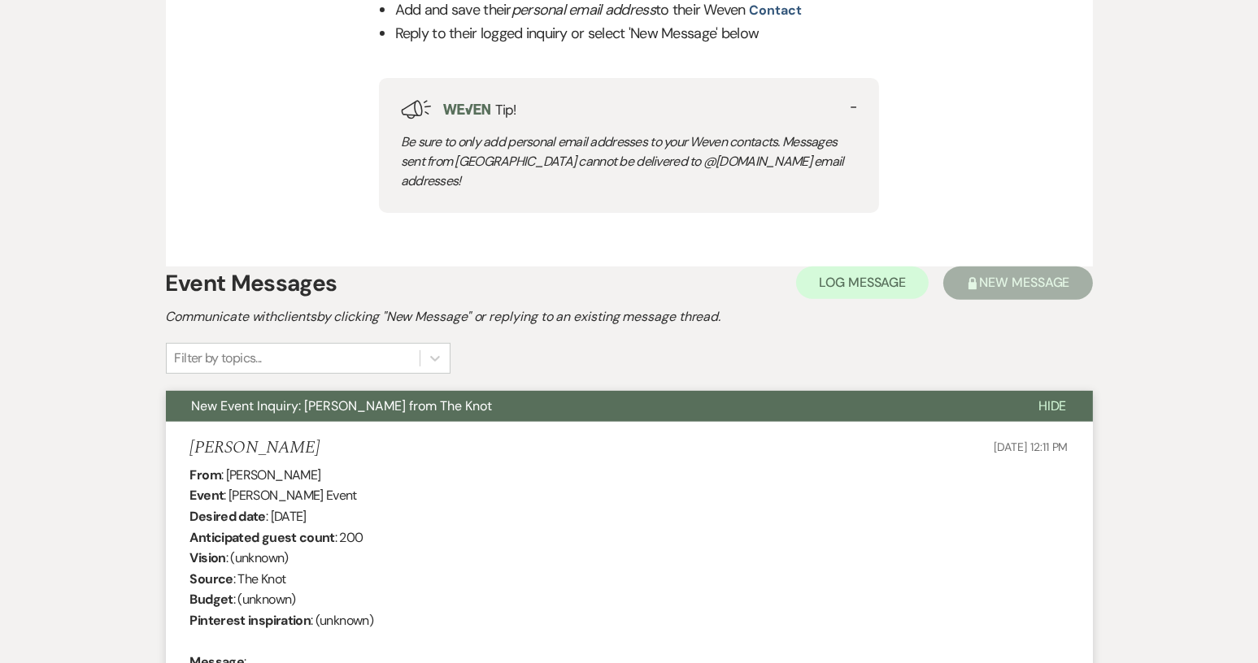
scroll to position [813, 0]
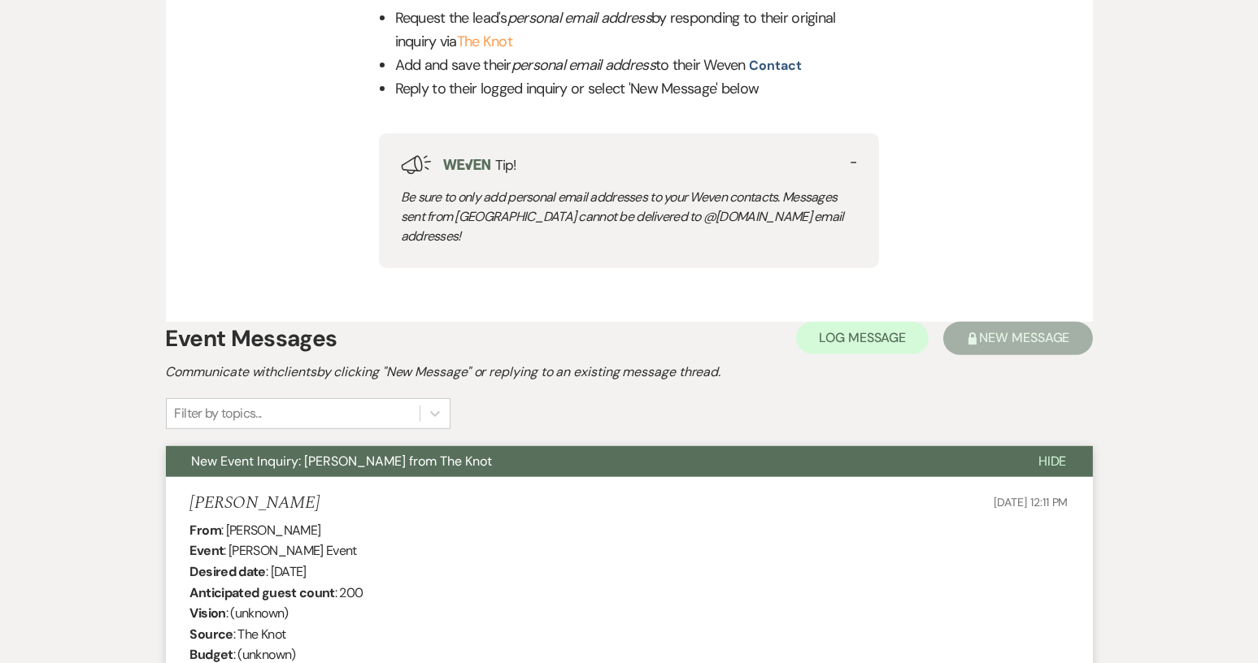
scroll to position [562, 0]
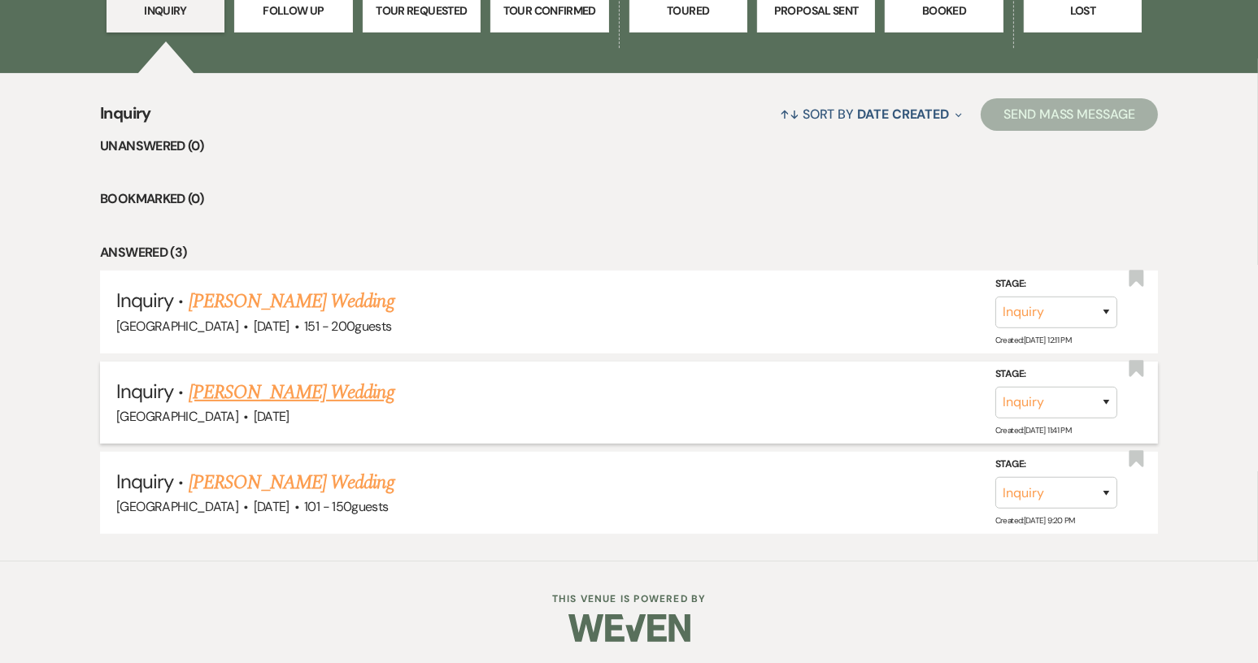
click at [371, 389] on link "[PERSON_NAME] Wedding" at bounding box center [292, 392] width 206 height 29
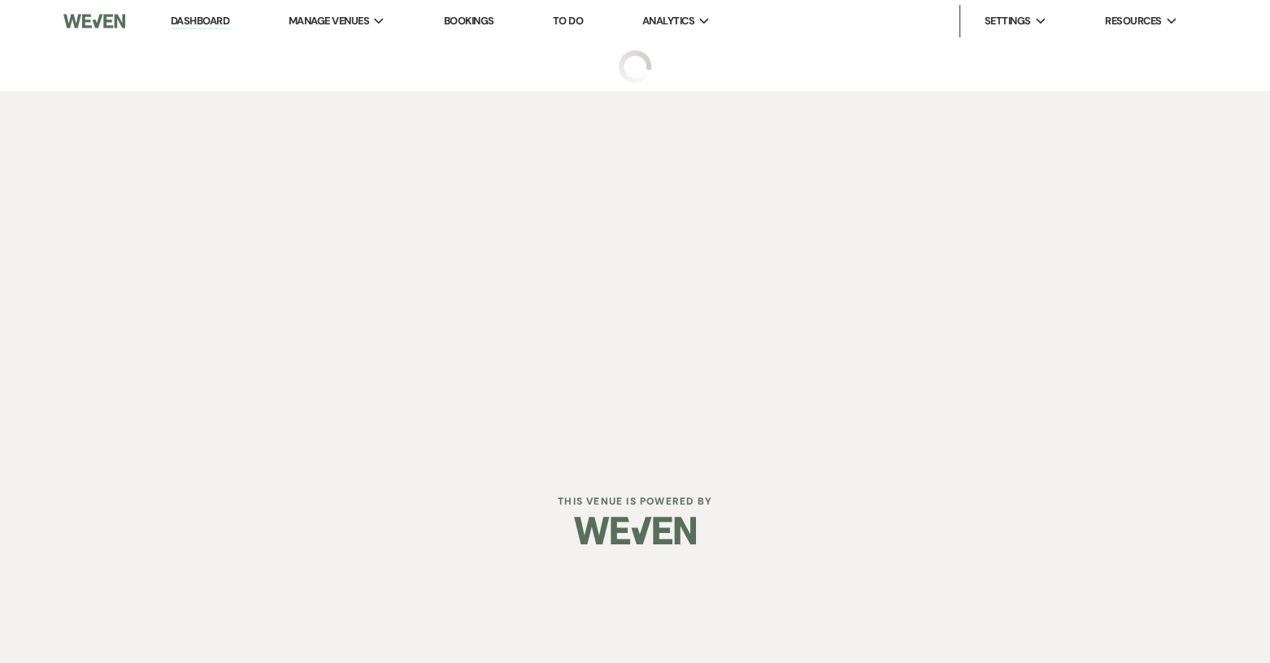
select select "2"
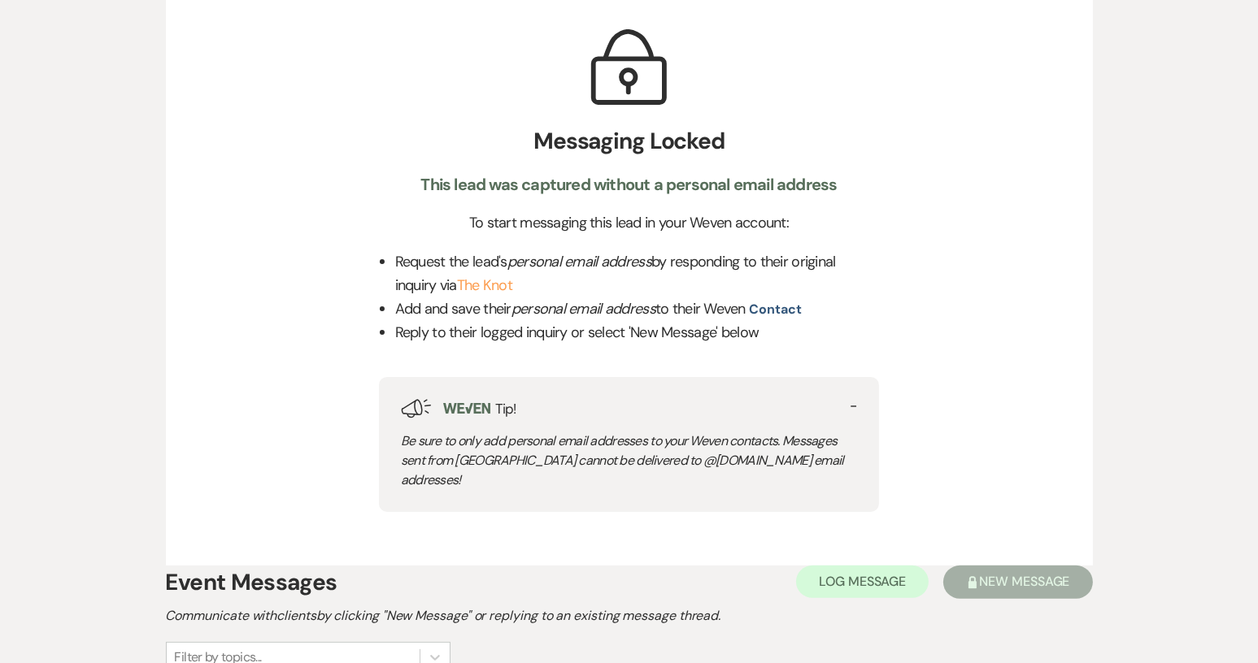
scroll to position [681, 0]
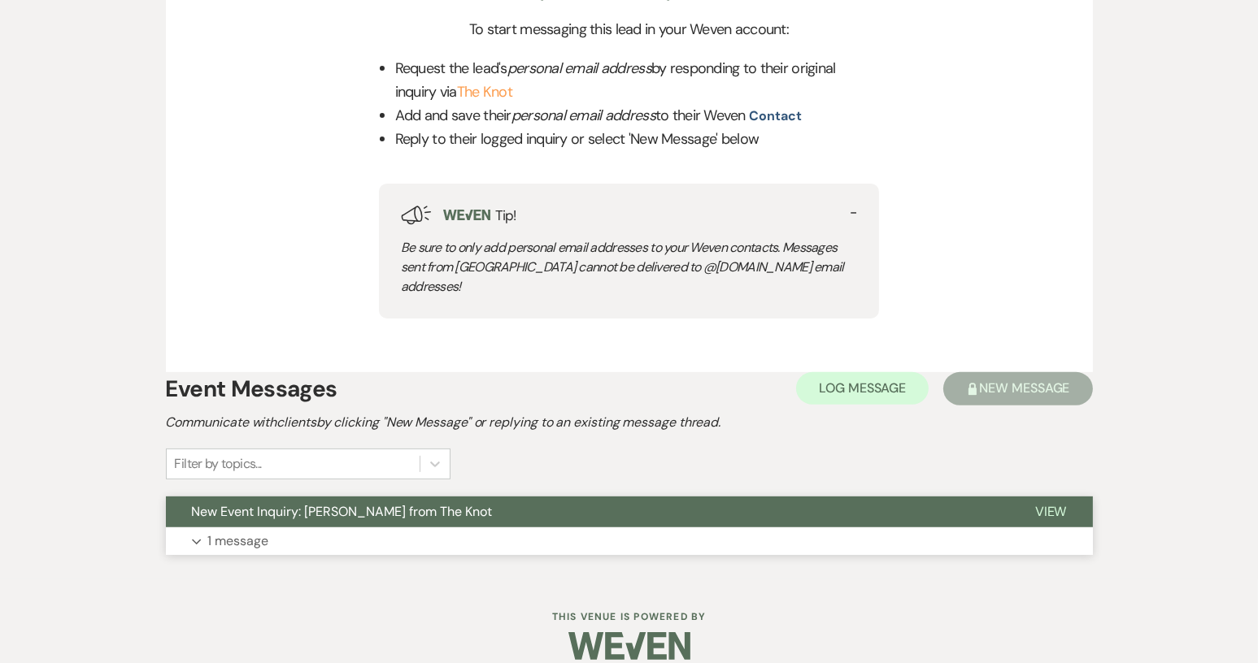
click at [830, 497] on button "New Event Inquiry: [PERSON_NAME] from The Knot" at bounding box center [587, 512] width 843 height 31
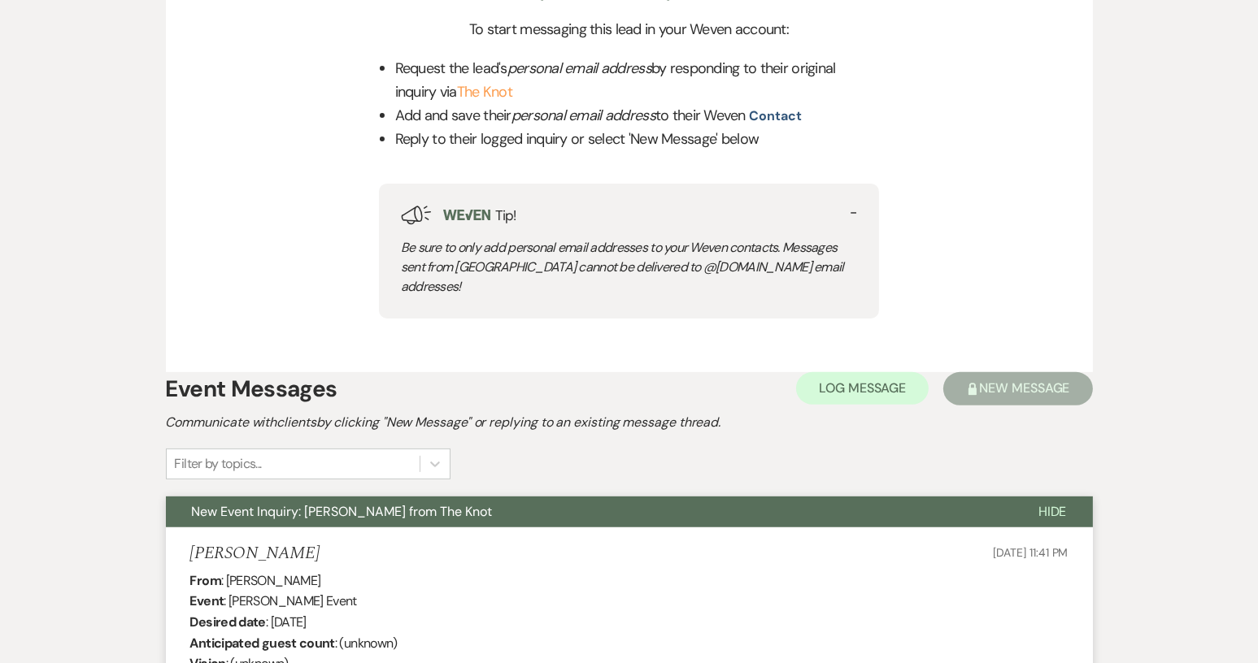
click at [830, 497] on button "New Event Inquiry: [PERSON_NAME] from The Knot" at bounding box center [589, 512] width 846 height 31
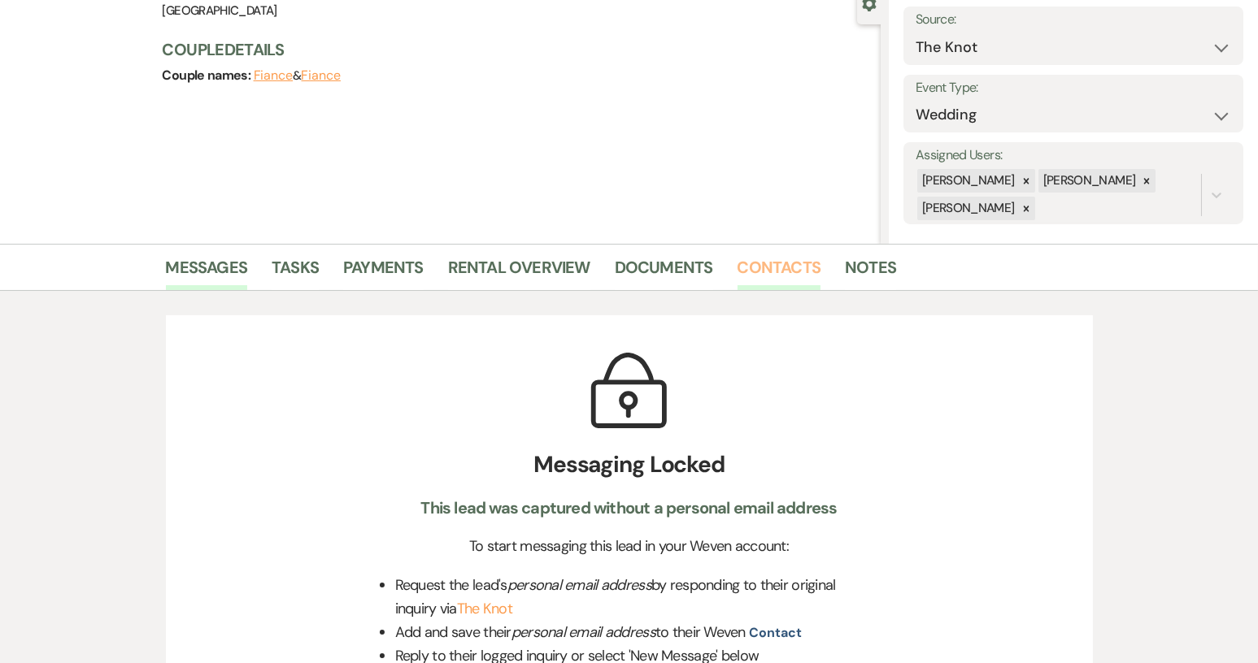
scroll to position [0, 0]
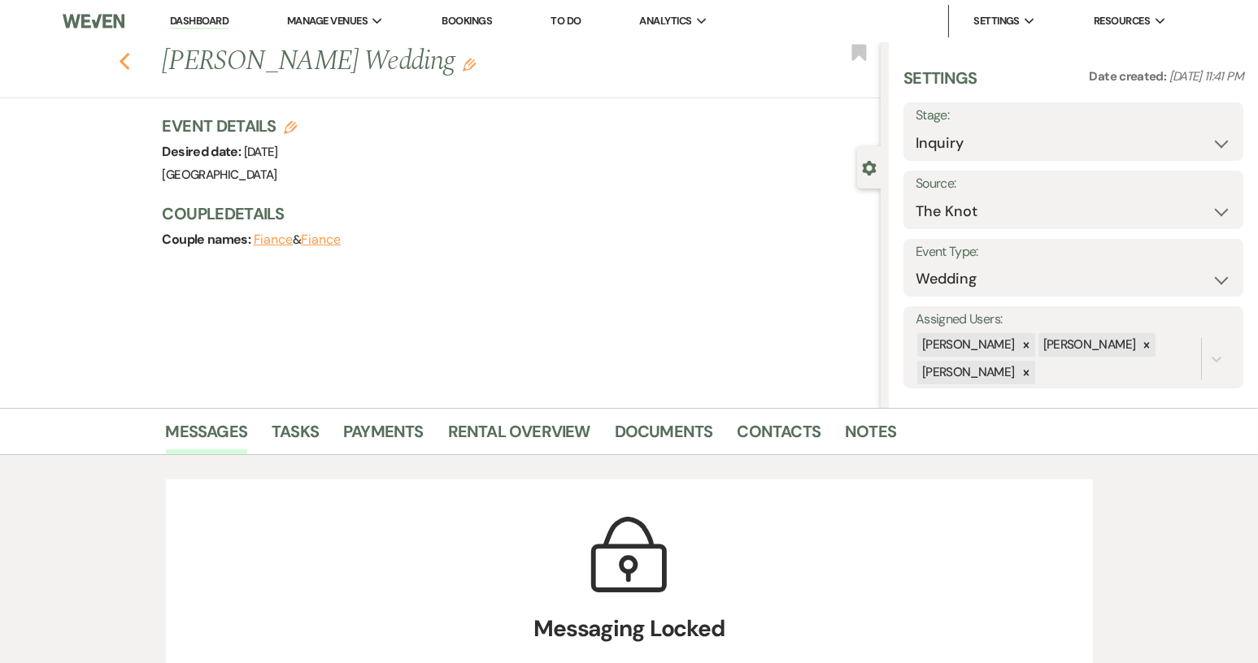
click at [128, 62] on use "button" at bounding box center [124, 62] width 11 height 18
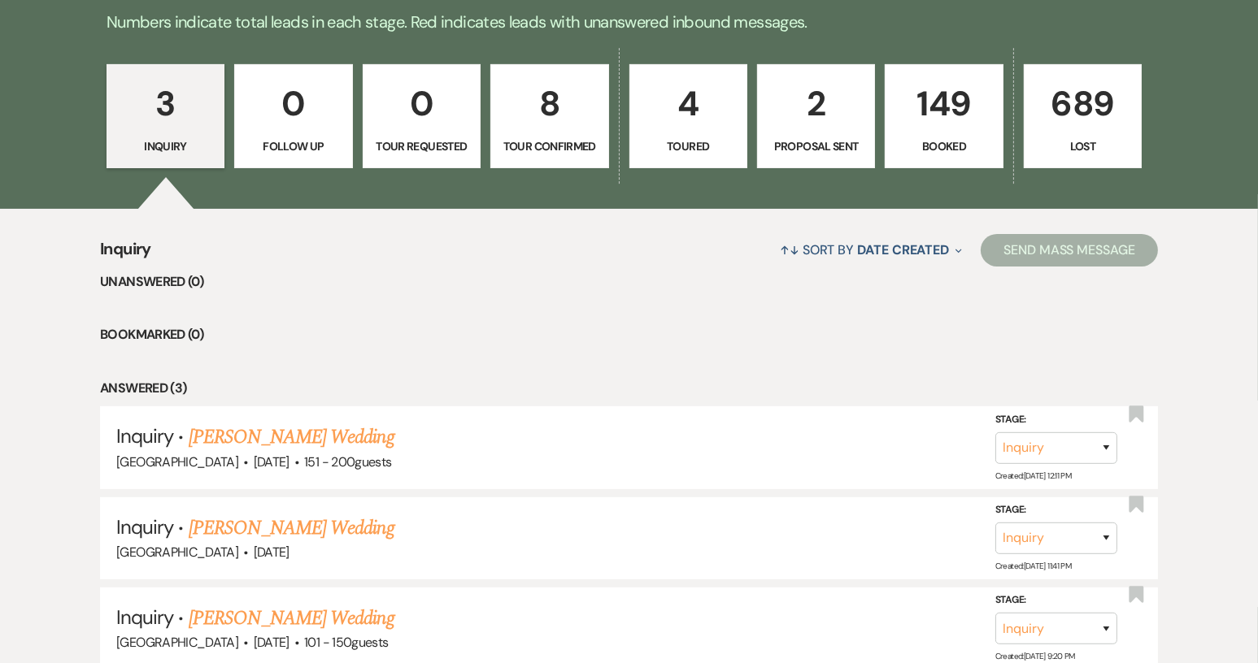
scroll to position [237, 0]
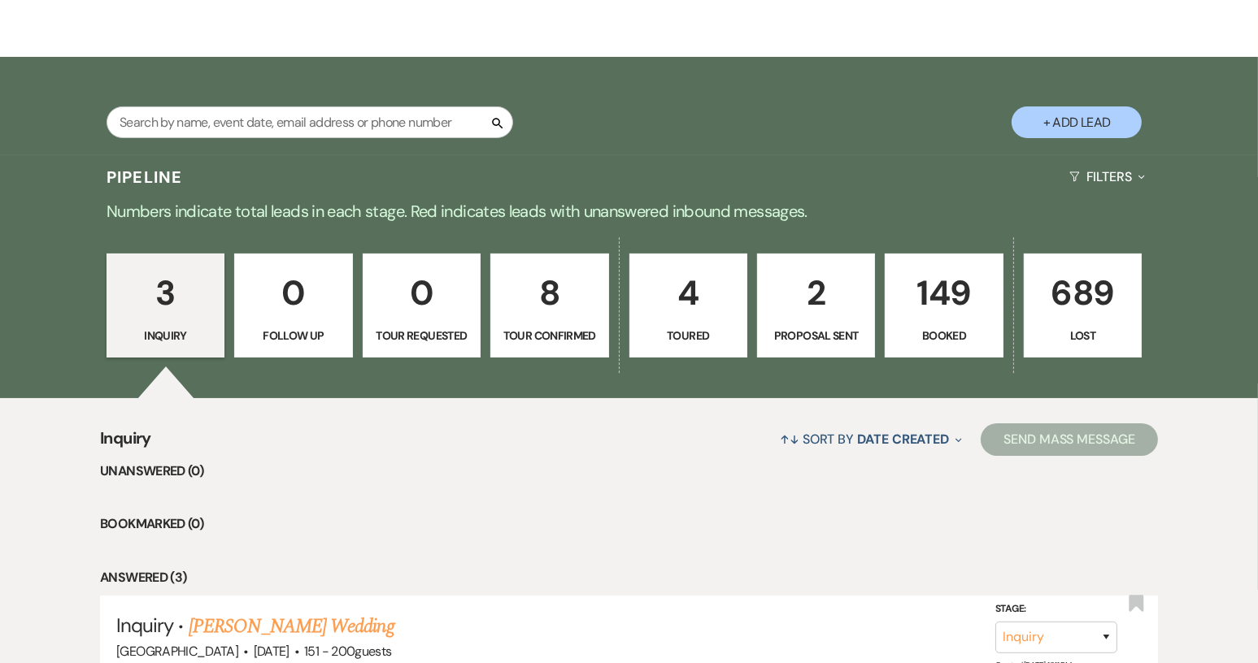
click at [583, 338] on p "Tour Confirmed" at bounding box center [549, 336] width 97 height 18
select select "4"
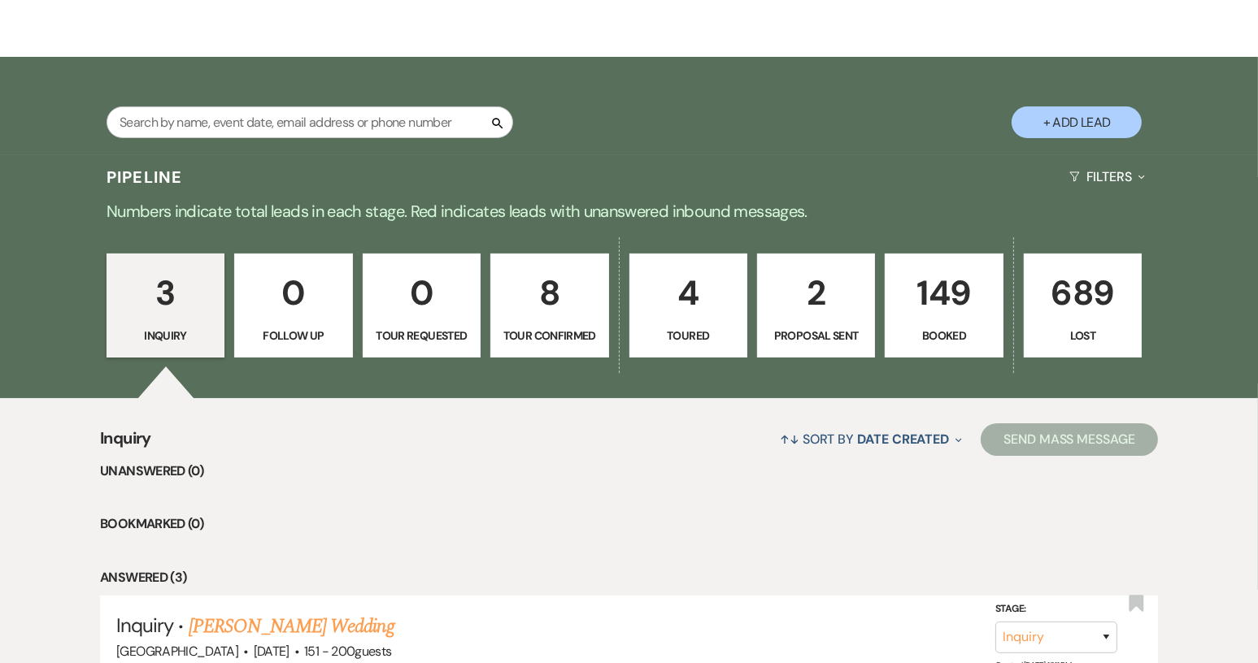
select select "4"
